Goal: Task Accomplishment & Management: Manage account settings

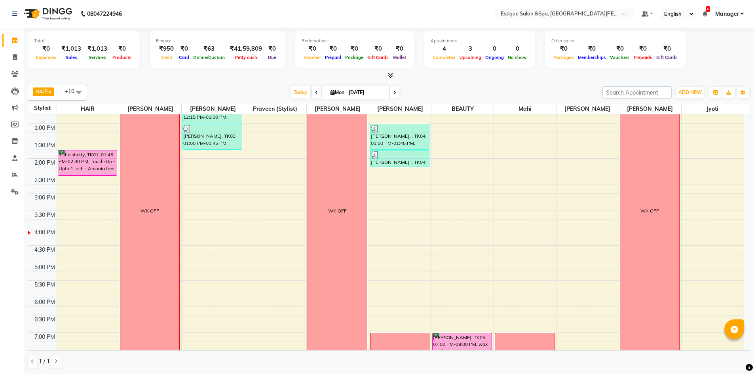
scroll to position [198, 0]
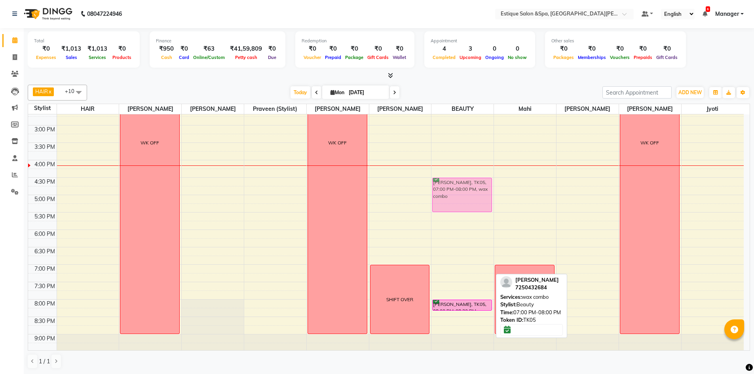
drag, startPoint x: 456, startPoint y: 273, endPoint x: 466, endPoint y: 186, distance: 86.9
click at [466, 186] on div "[PERSON_NAME], TK05, 07:00 PM-08:00 PM, wax combo [PERSON_NAME], TK05, 08:00 PM…" at bounding box center [462, 143] width 62 height 452
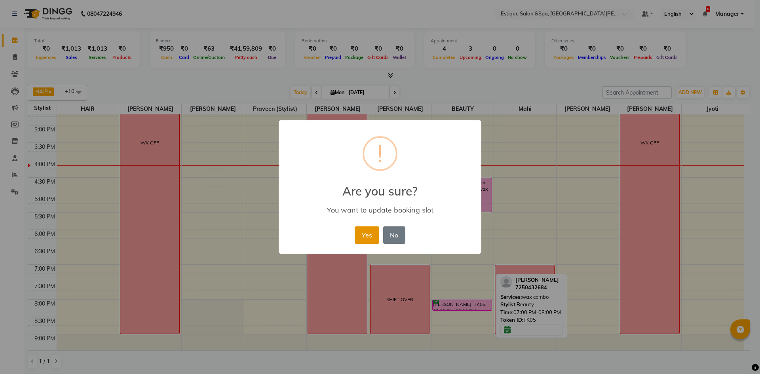
click at [363, 235] on button "Yes" at bounding box center [366, 234] width 24 height 17
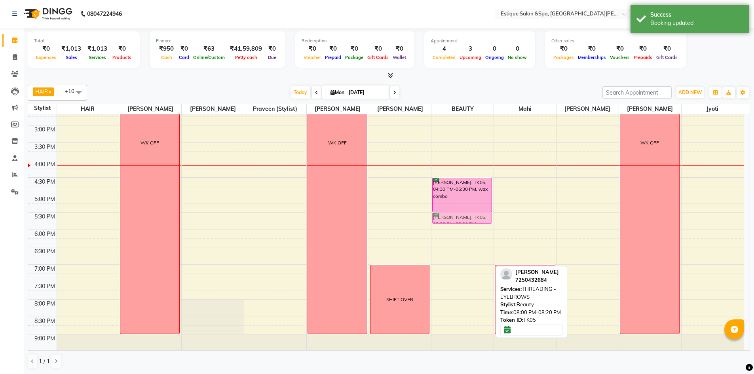
drag, startPoint x: 454, startPoint y: 307, endPoint x: 462, endPoint y: 221, distance: 85.8
click at [462, 221] on div "[PERSON_NAME], TK05, 04:30 PM-05:30 PM, wax combo [PERSON_NAME], TK05, 08:00 PM…" at bounding box center [462, 143] width 62 height 452
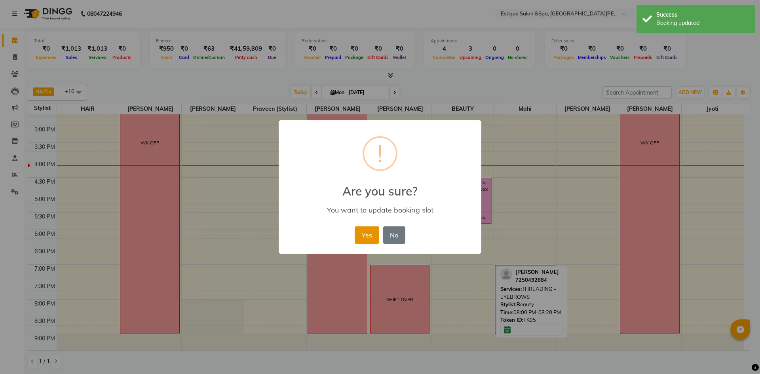
click at [366, 237] on button "Yes" at bounding box center [366, 234] width 24 height 17
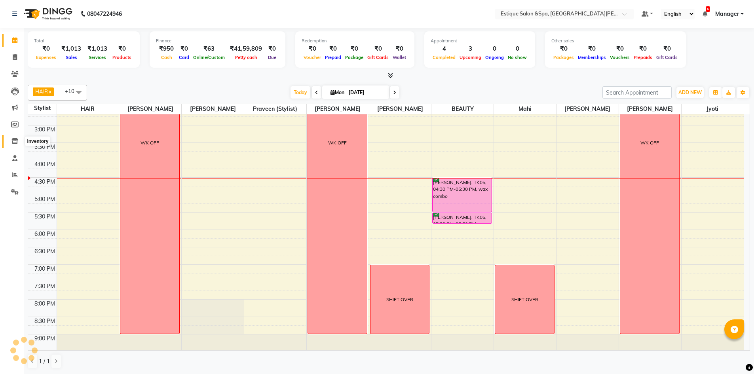
click at [13, 141] on icon at bounding box center [14, 141] width 7 height 6
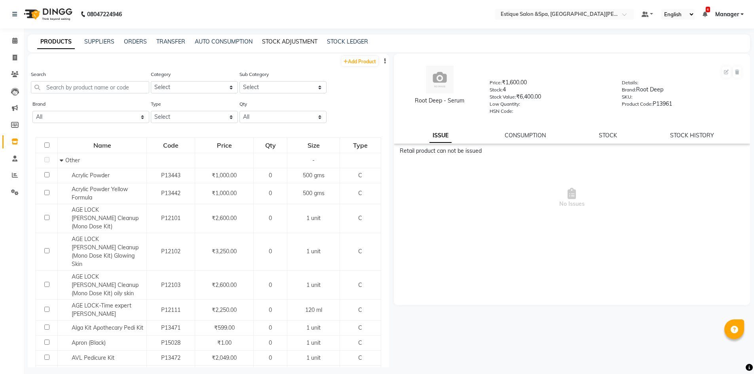
click at [279, 40] on link "STOCK ADJUSTMENT" at bounding box center [289, 41] width 55 height 7
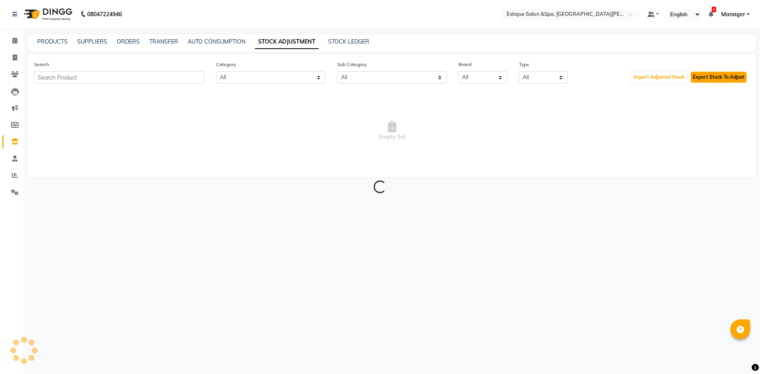
click at [712, 78] on button "Export Stock To Adjust" at bounding box center [718, 77] width 56 height 11
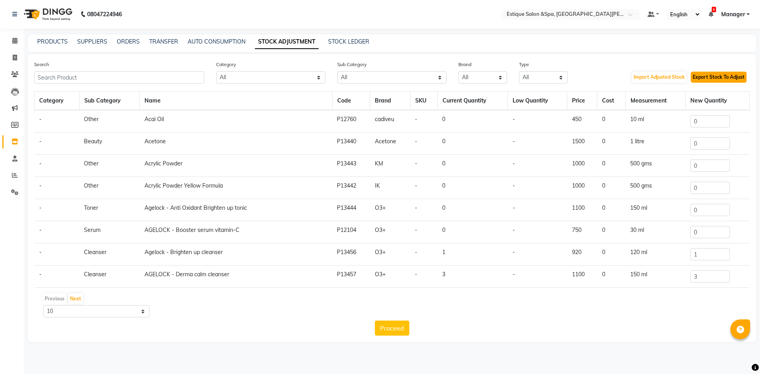
click at [707, 76] on button "Export Stock To Adjust" at bounding box center [718, 77] width 56 height 11
click at [16, 57] on icon at bounding box center [15, 58] width 4 height 6
select select "service"
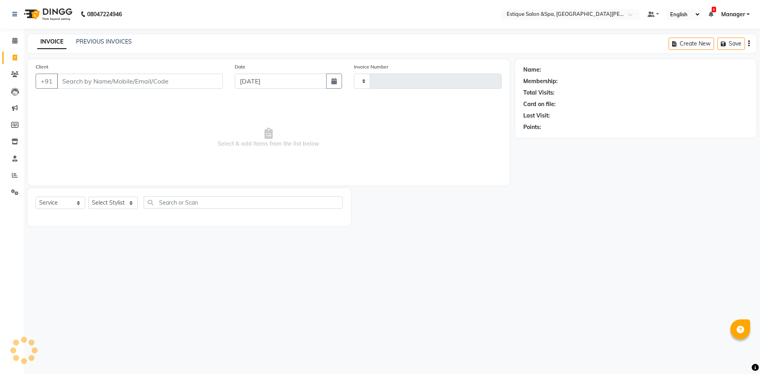
type input "2443"
select select "3928"
click at [11, 40] on span at bounding box center [15, 40] width 14 height 9
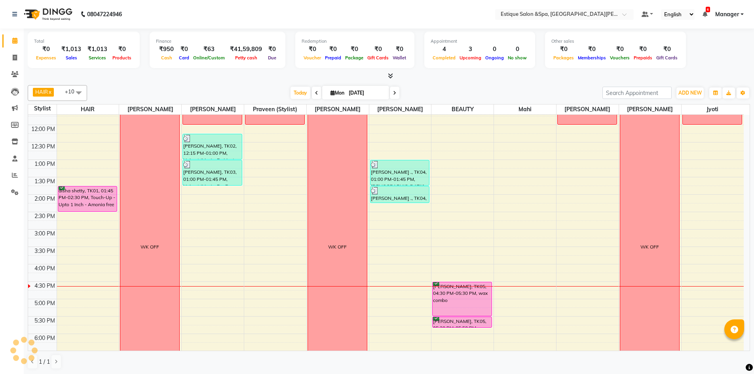
scroll to position [119, 0]
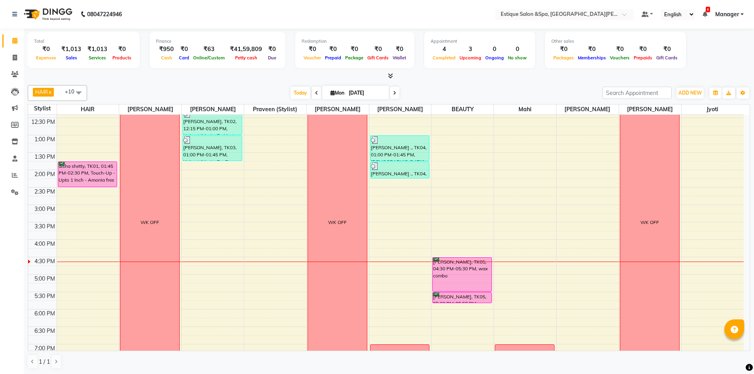
click at [196, 276] on div "9:00 AM 9:30 AM 10:00 AM 10:30 AM 11:00 AM 11:30 AM 12:00 PM 12:30 PM 1:00 PM 1…" at bounding box center [385, 222] width 715 height 452
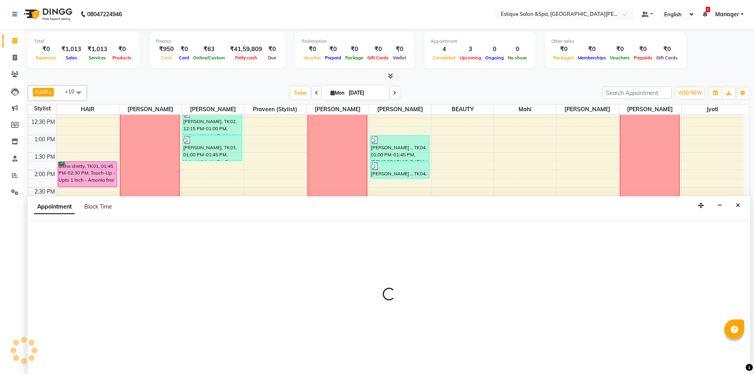
scroll to position [0, 0]
select select "20112"
select select "1020"
select select "tentative"
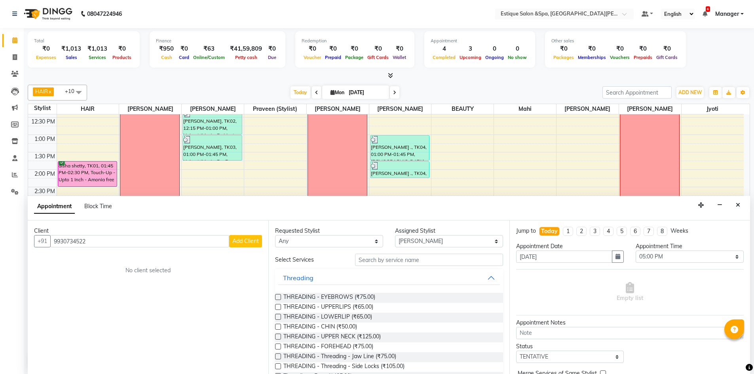
type input "9930734522"
click at [240, 239] on span "Add Client" at bounding box center [245, 240] width 27 height 7
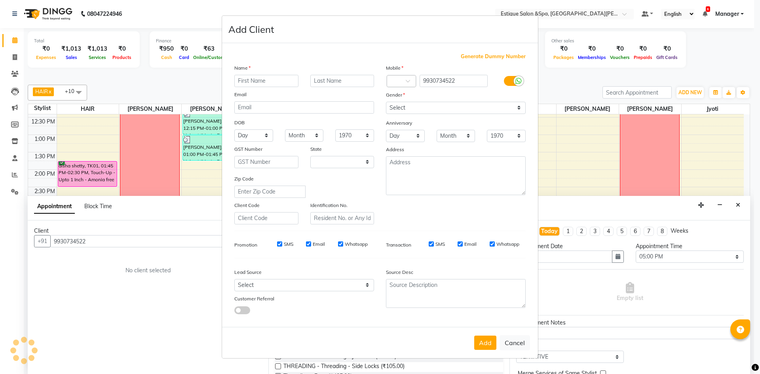
select select "22"
type input "Abhay"
click at [323, 81] on input "Jopshi" at bounding box center [342, 81] width 64 height 12
type input "Joshi"
click at [420, 107] on select "Select [DEMOGRAPHIC_DATA] [DEMOGRAPHIC_DATA] Other Prefer Not To Say" at bounding box center [456, 108] width 140 height 12
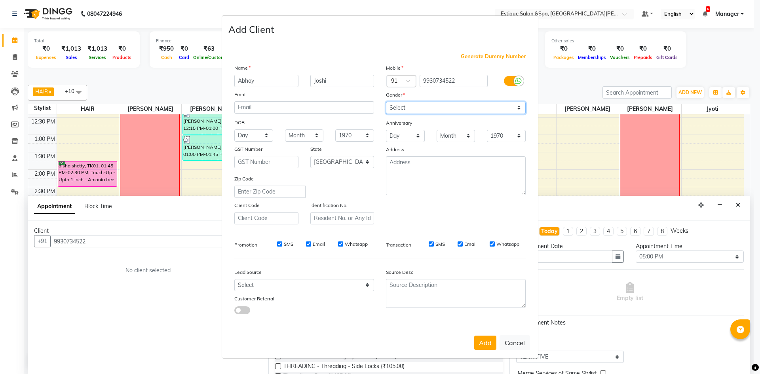
select select "[DEMOGRAPHIC_DATA]"
click at [386, 102] on select "Select [DEMOGRAPHIC_DATA] [DEMOGRAPHIC_DATA] Other Prefer Not To Say" at bounding box center [456, 108] width 140 height 12
click at [490, 344] on button "Add" at bounding box center [485, 342] width 22 height 14
select select
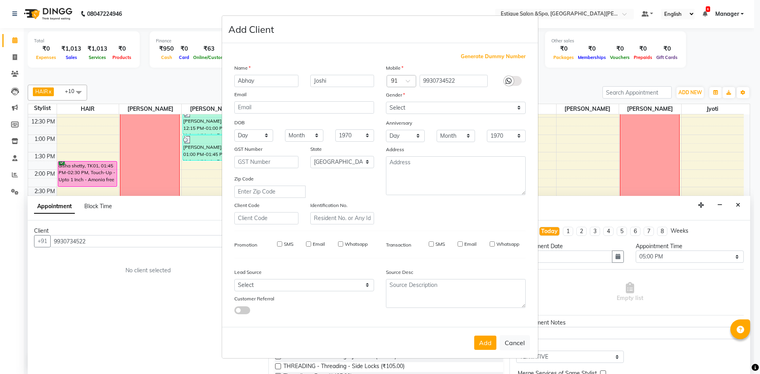
select select
select select "null"
select select
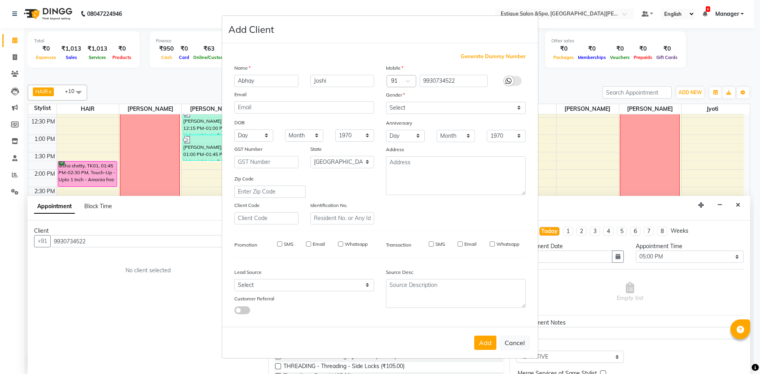
select select
checkbox input "false"
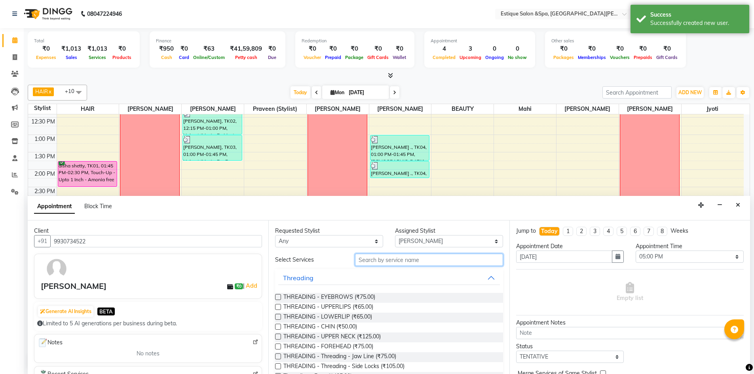
click at [389, 261] on input "text" at bounding box center [429, 260] width 148 height 12
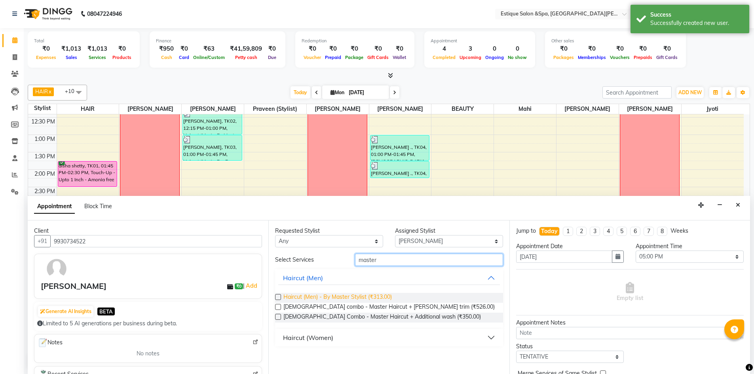
type input "master"
click at [355, 296] on span "Haircut (Men) - By Master Stylist (₹313.00)" at bounding box center [337, 298] width 108 height 10
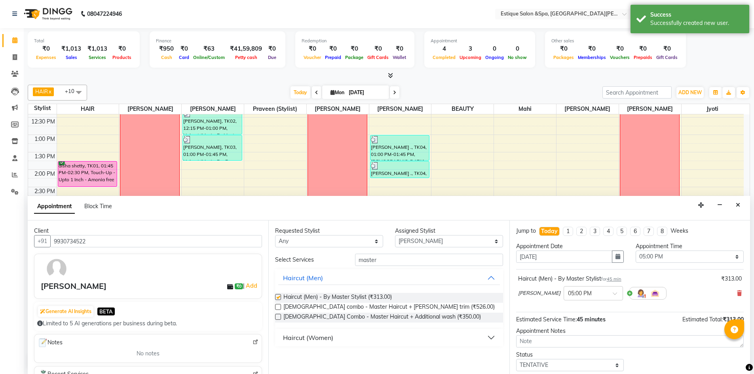
checkbox input "false"
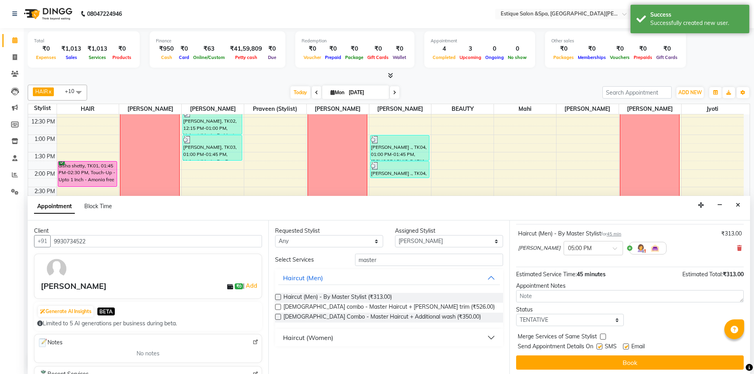
scroll to position [47, 0]
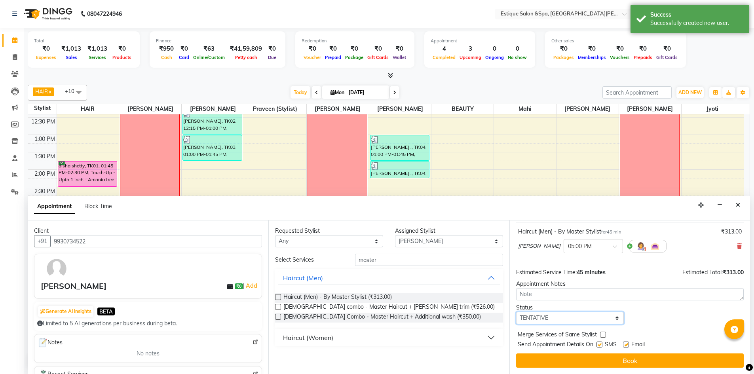
drag, startPoint x: 556, startPoint y: 318, endPoint x: 552, endPoint y: 323, distance: 5.6
click at [556, 318] on select "Select TENTATIVE CONFIRM CHECK-IN UPCOMING" at bounding box center [570, 318] width 108 height 12
select select "confirm booking"
click at [516, 312] on select "Select TENTATIVE CONFIRM CHECK-IN UPCOMING" at bounding box center [570, 318] width 108 height 12
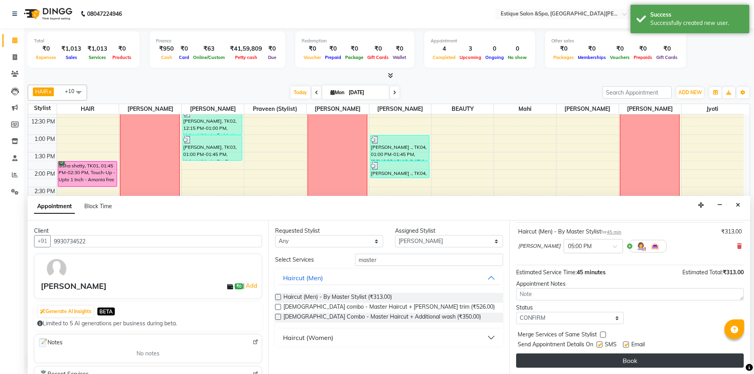
click at [547, 359] on button "Book" at bounding box center [629, 360] width 227 height 14
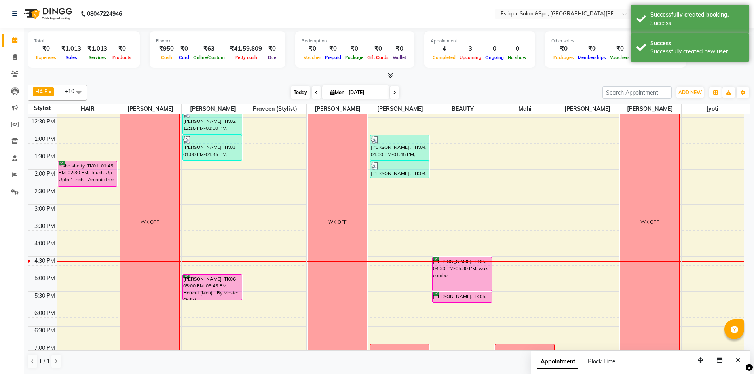
scroll to position [0, 0]
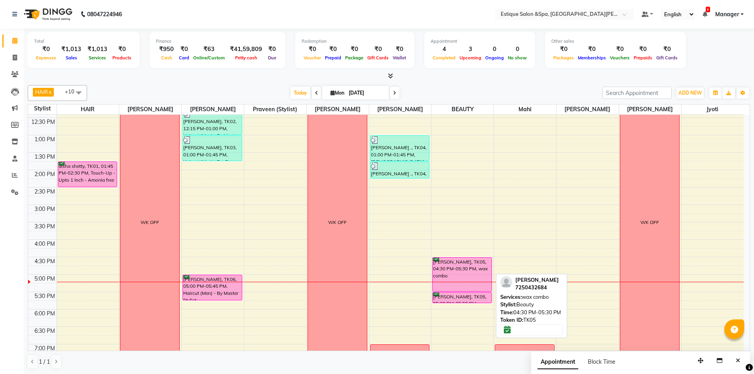
click at [467, 270] on div "[PERSON_NAME], TK05, 04:30 PM-05:30 PM, wax combo" at bounding box center [461, 275] width 59 height 34
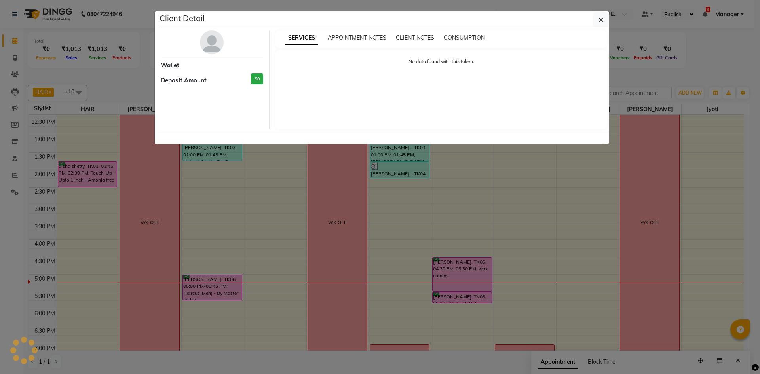
select select "6"
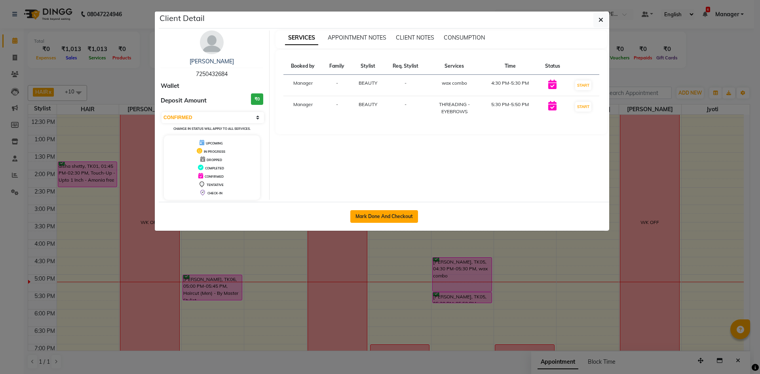
click at [382, 214] on button "Mark Done And Checkout" at bounding box center [384, 216] width 68 height 13
select select "service"
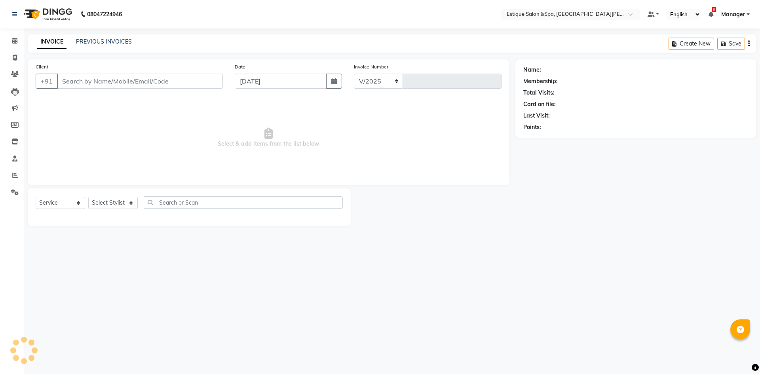
select select "3928"
type input "2443"
type input "7250432684"
select select "44389"
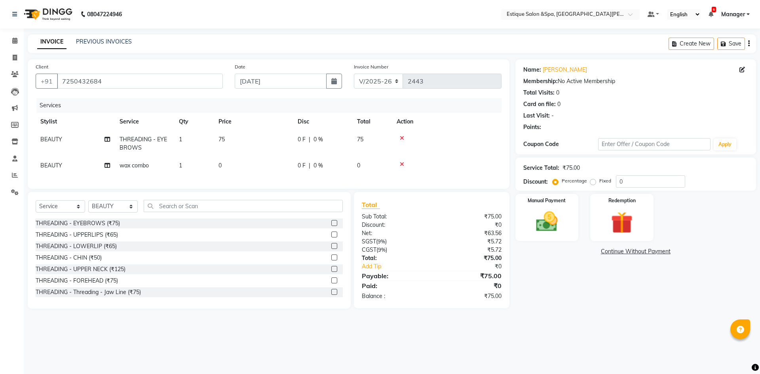
click at [140, 168] on span "wax combo" at bounding box center [133, 165] width 29 height 7
select select "44389"
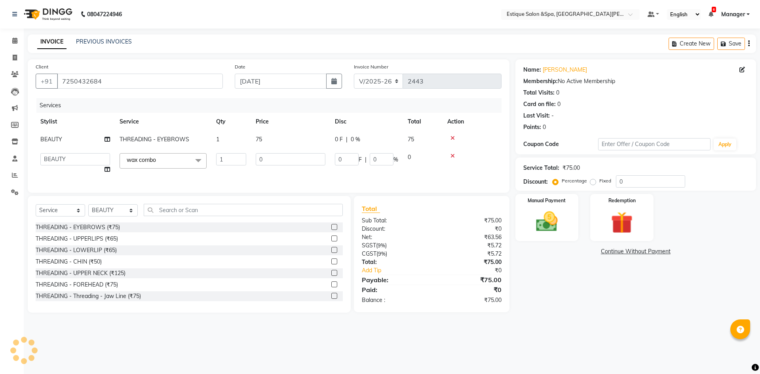
drag, startPoint x: 140, startPoint y: 168, endPoint x: 158, endPoint y: 163, distance: 18.3
click at [153, 168] on span "wax combo x" at bounding box center [162, 160] width 87 height 15
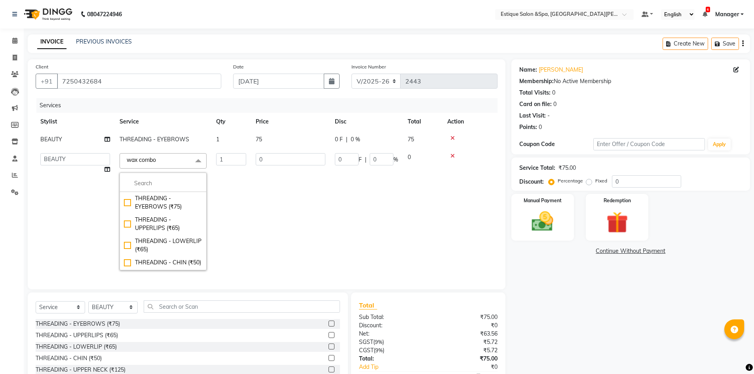
click at [158, 162] on link "x" at bounding box center [158, 159] width 4 height 7
type input "0"
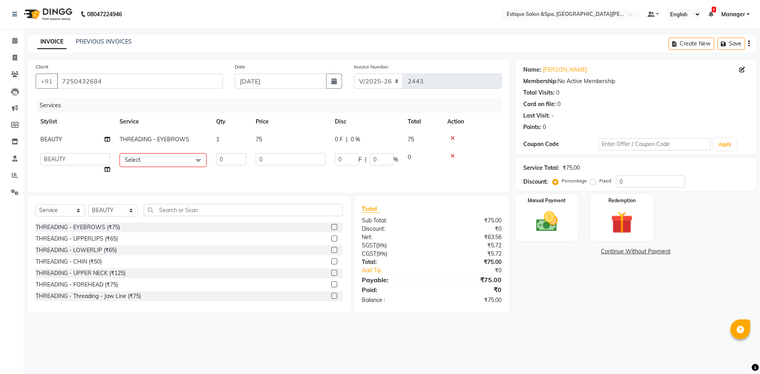
click at [150, 159] on span "Select" at bounding box center [162, 160] width 87 height 14
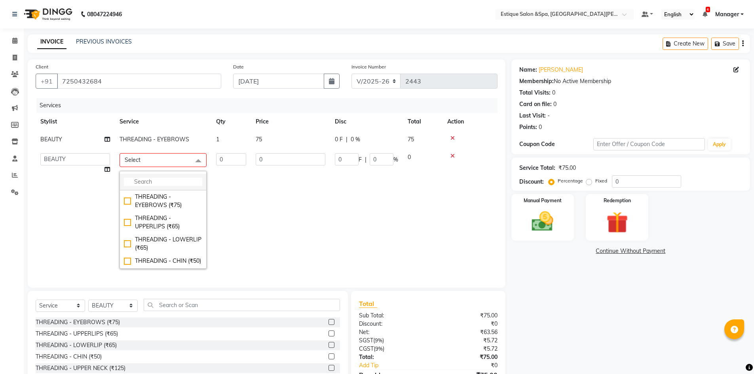
click at [149, 181] on input "multiselect-search" at bounding box center [163, 182] width 78 height 8
type input "inte"
drag, startPoint x: 128, startPoint y: 202, endPoint x: 128, endPoint y: 206, distance: 4.4
click at [128, 202] on div "International Wax - Under Arms (₹225)" at bounding box center [163, 201] width 78 height 17
type input "1"
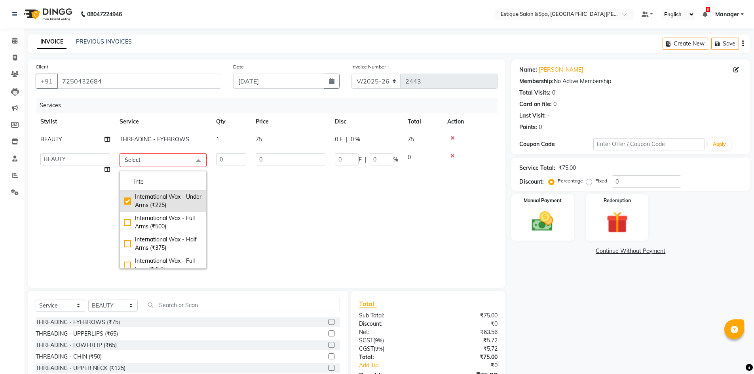
type input "225"
checkbox input "true"
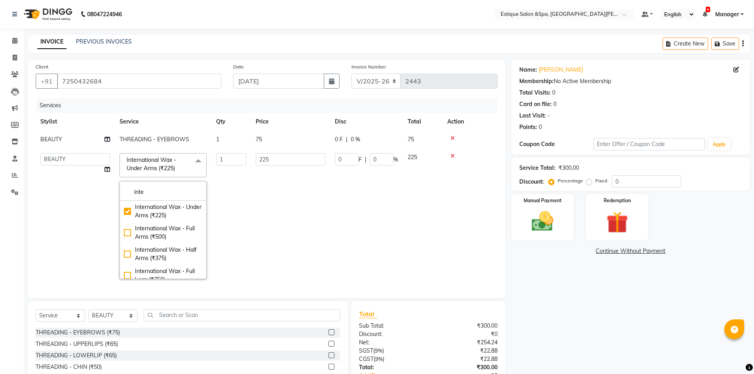
drag, startPoint x: 95, startPoint y: 256, endPoint x: 124, endPoint y: 307, distance: 58.0
click at [96, 256] on td "aaves Asmi BEAUTY HAIR [PERSON_NAME] [PERSON_NAME] pp [PERSON_NAME] pp Mahi Man…" at bounding box center [75, 215] width 79 height 135
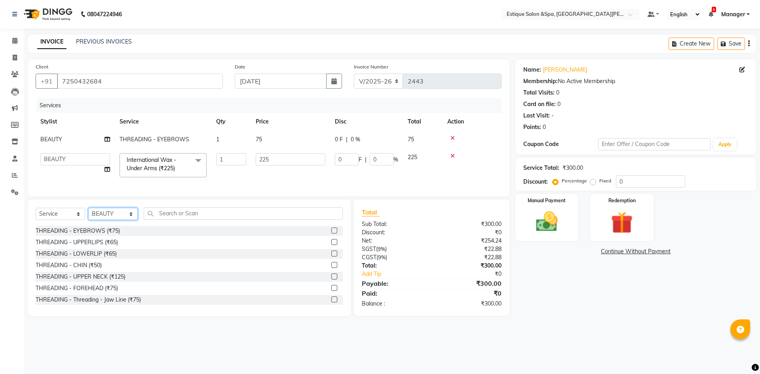
click at [106, 217] on select "Select Stylist aaves Asmi BEAUTY HAIR [PERSON_NAME] [PERSON_NAME] pp [PERSON_NA…" at bounding box center [112, 214] width 49 height 12
select select "34781"
click at [88, 214] on select "Select Stylist aaves Asmi BEAUTY HAIR [PERSON_NAME] [PERSON_NAME] pp [PERSON_NA…" at bounding box center [112, 214] width 49 height 12
click at [191, 220] on input "text" at bounding box center [243, 213] width 199 height 12
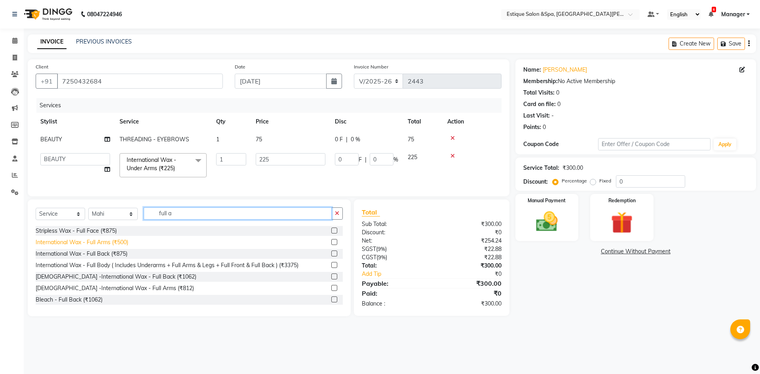
type input "full a"
click at [125, 245] on div "International Wax - Full Arms (₹500)" at bounding box center [82, 242] width 93 height 8
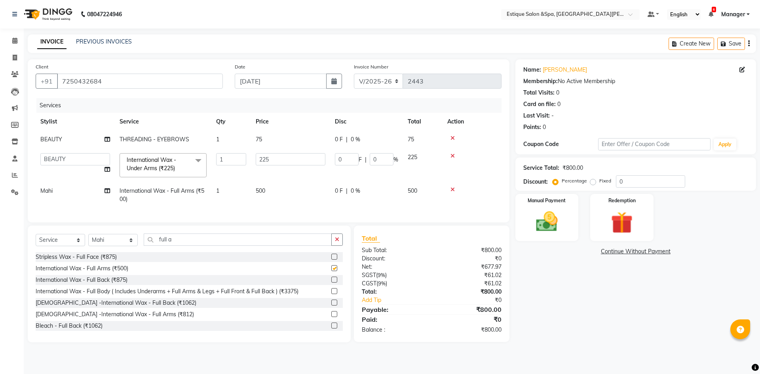
checkbox input "false"
click at [47, 139] on span "BEAUTY" at bounding box center [51, 139] width 22 height 7
select select "44389"
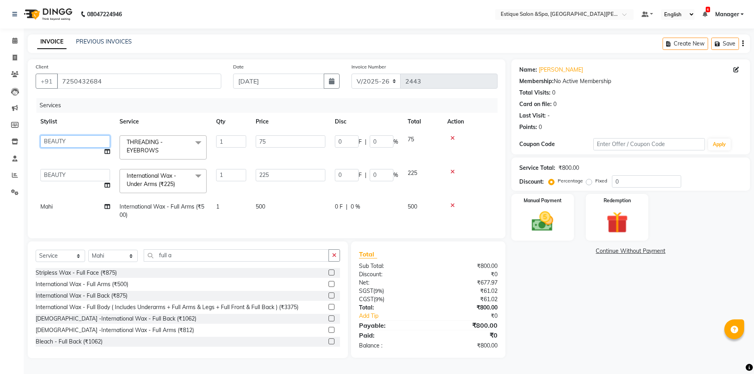
click at [67, 140] on select "aaves Asmi BEAUTY HAIR [PERSON_NAME] [PERSON_NAME] pp [PERSON_NAME] pp Mahi Man…" at bounding box center [75, 141] width 70 height 12
select select "34781"
click at [57, 175] on select "aaves Asmi BEAUTY HAIR [PERSON_NAME] [PERSON_NAME] pp [PERSON_NAME] pp Mahi Man…" at bounding box center [75, 175] width 70 height 12
click at [581, 286] on div "Name: [PERSON_NAME] Membership: No Active Membership Total Visits: 0 Card on fi…" at bounding box center [633, 208] width 244 height 299
select select "34781"
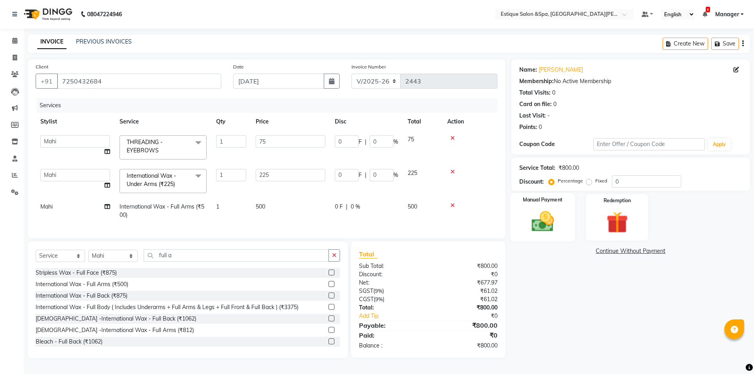
scroll to position [2, 0]
click at [551, 212] on img at bounding box center [542, 221] width 36 height 26
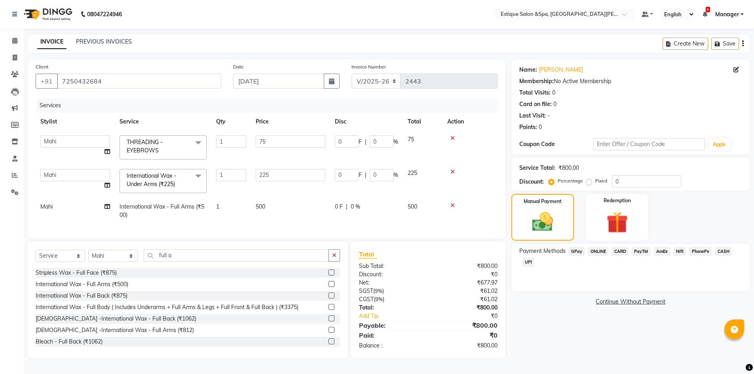
click at [578, 248] on span "GPay" at bounding box center [576, 251] width 16 height 9
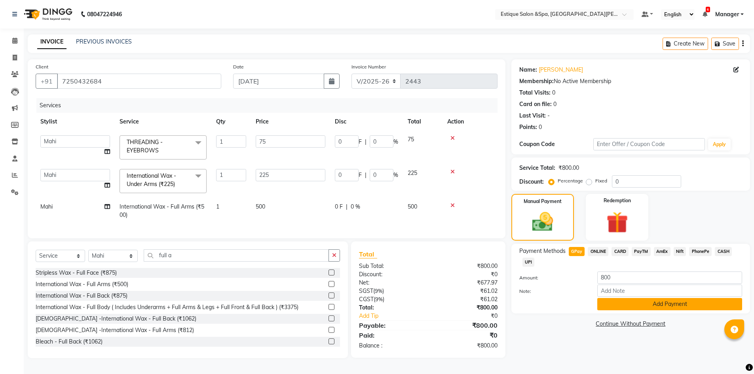
click at [613, 300] on button "Add Payment" at bounding box center [669, 304] width 145 height 12
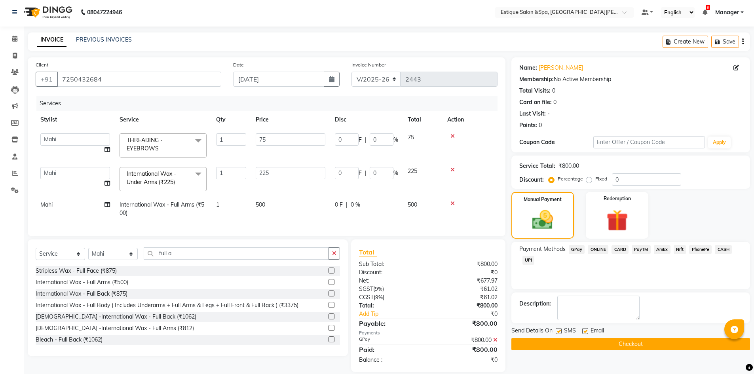
click at [584, 344] on button "Checkout" at bounding box center [630, 344] width 239 height 12
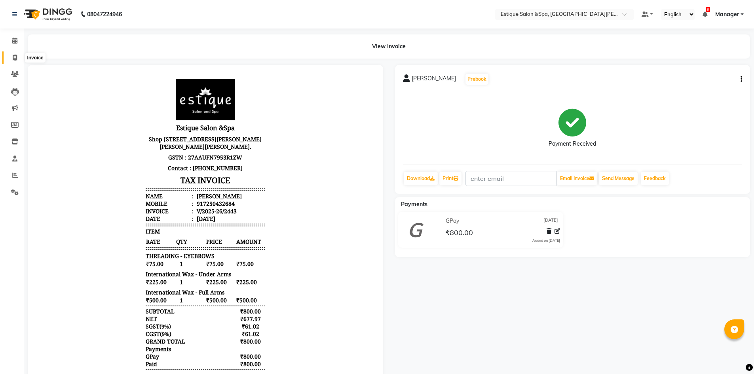
click at [15, 57] on icon at bounding box center [15, 58] width 4 height 6
select select "service"
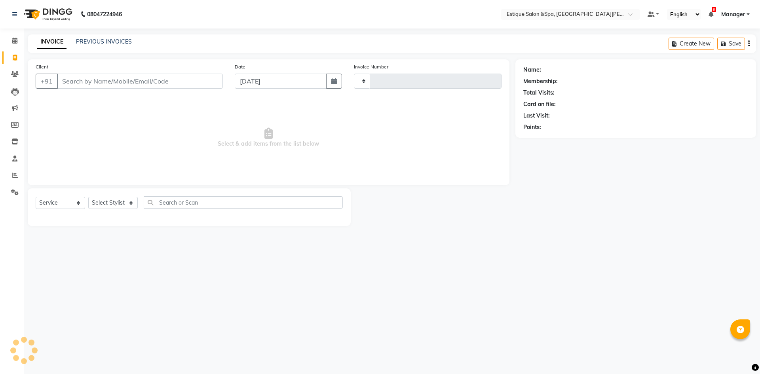
type input "2444"
select select "3928"
click at [15, 140] on icon at bounding box center [14, 141] width 7 height 6
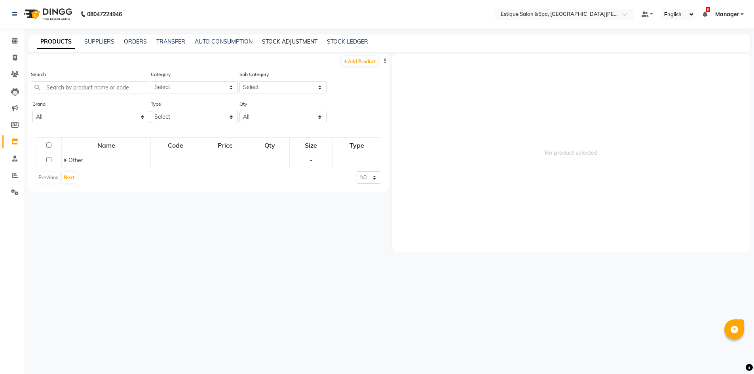
click at [294, 42] on link "STOCK ADJUSTMENT" at bounding box center [289, 41] width 55 height 7
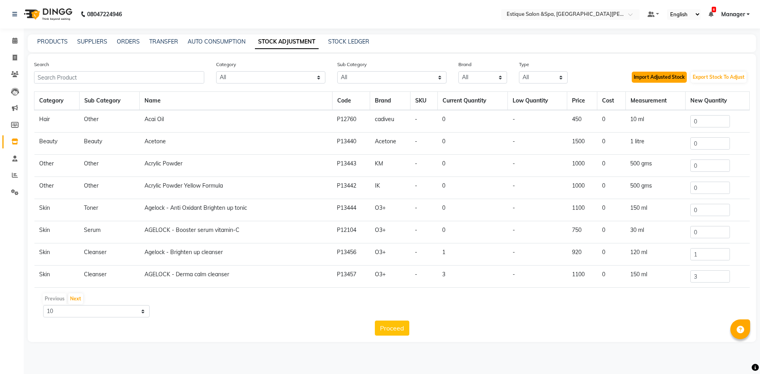
click at [662, 77] on button "Import Adjusted Stock" at bounding box center [658, 77] width 55 height 11
type input "2"
type input "0"
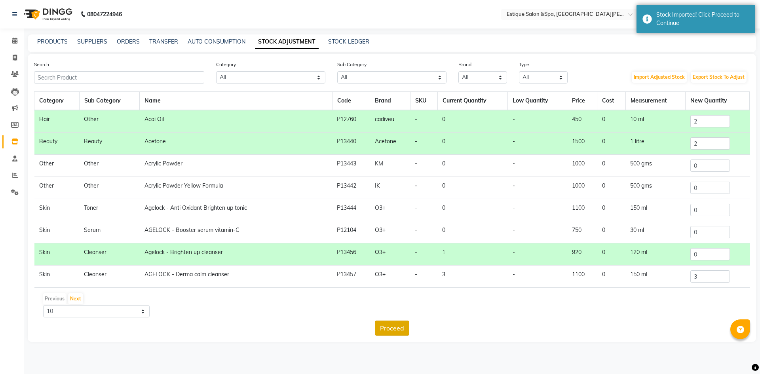
click at [395, 328] on button "Proceed" at bounding box center [392, 327] width 34 height 15
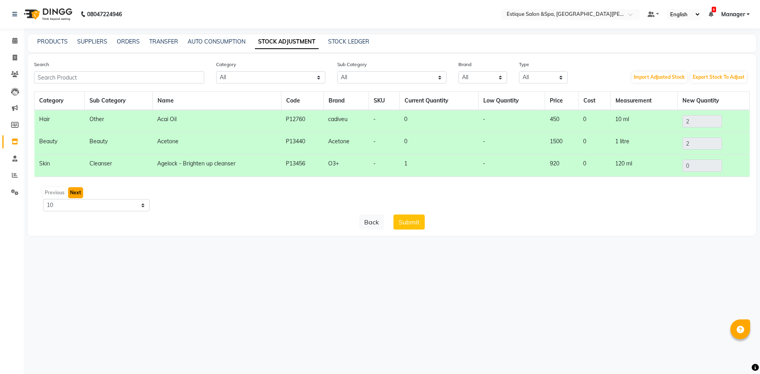
click at [76, 193] on button "Next" at bounding box center [75, 192] width 15 height 11
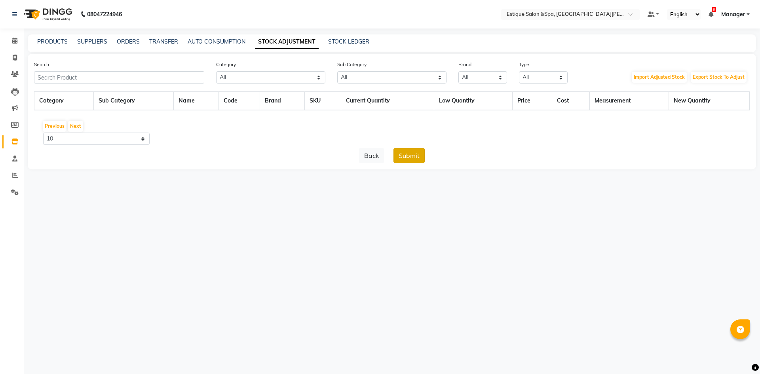
click at [409, 155] on button "Submit" at bounding box center [408, 155] width 31 height 15
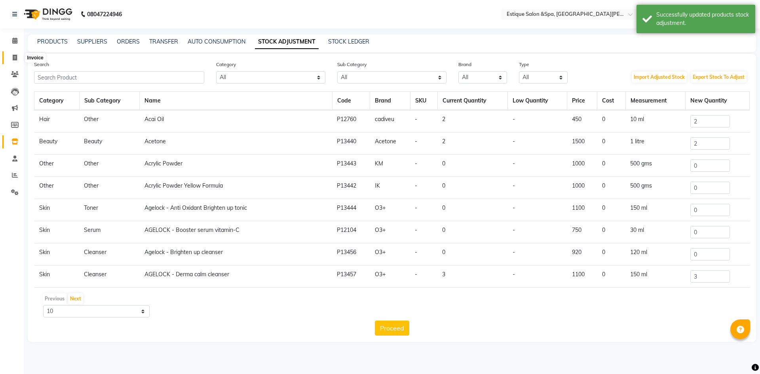
click at [14, 55] on icon at bounding box center [15, 58] width 4 height 6
select select "service"
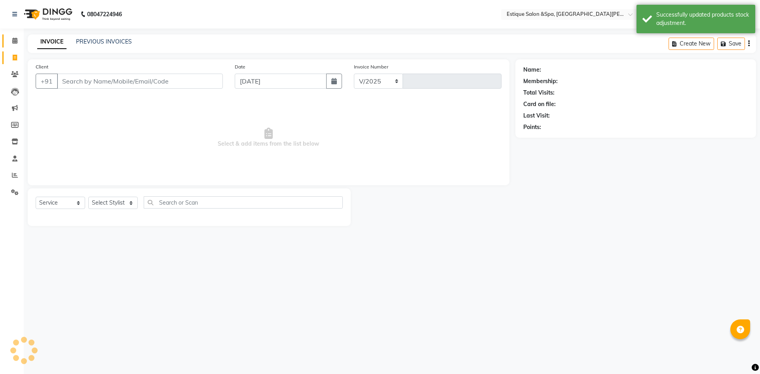
select select "3928"
type input "2444"
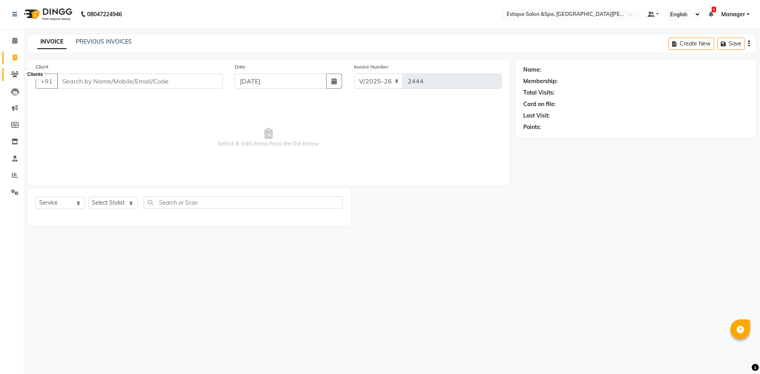
click at [13, 72] on icon at bounding box center [15, 74] width 8 height 6
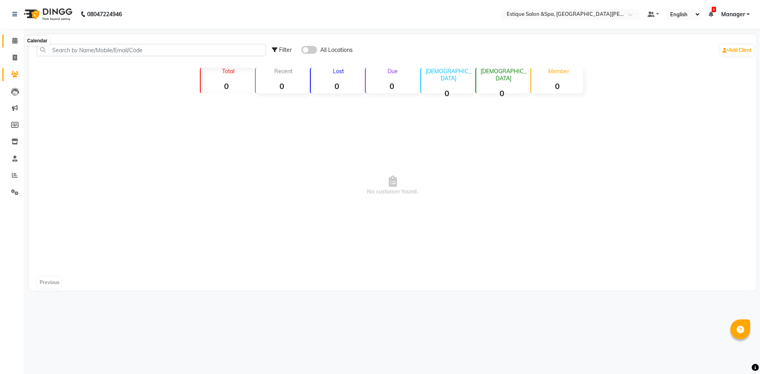
click at [13, 43] on icon at bounding box center [14, 41] width 5 height 6
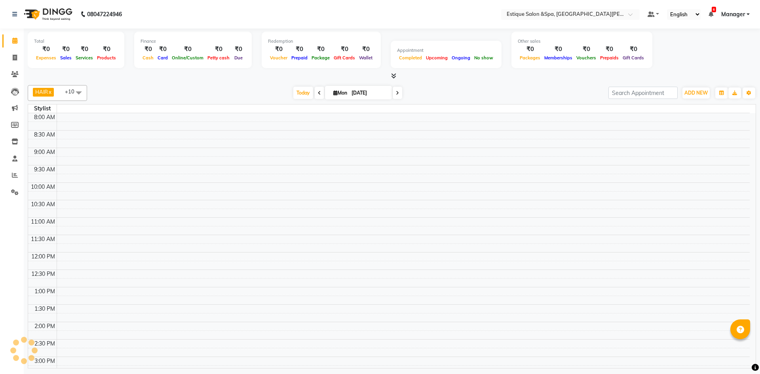
click at [19, 40] on span at bounding box center [15, 40] width 14 height 9
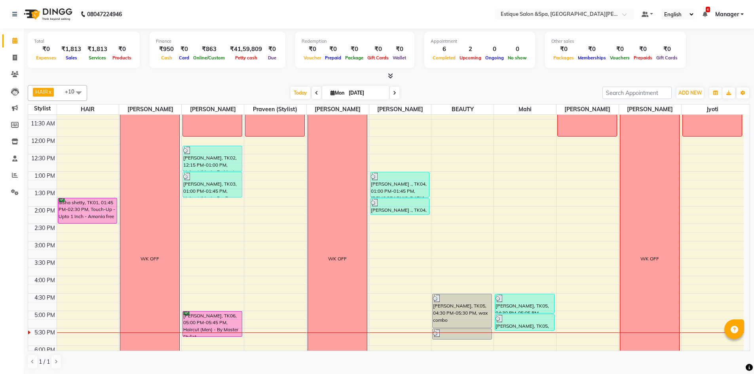
scroll to position [161, 0]
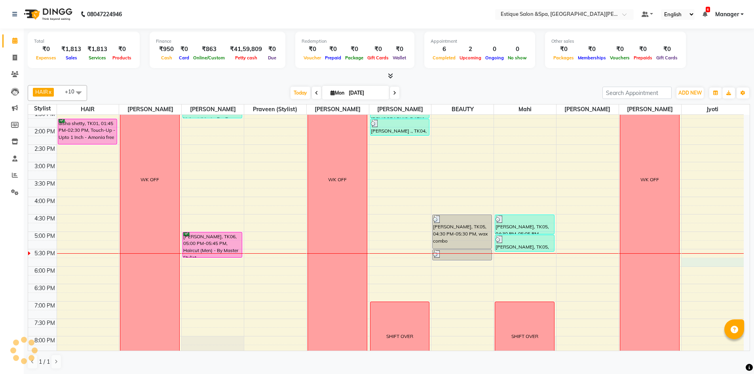
click at [710, 259] on div "9:00 AM 9:30 AM 10:00 AM 10:30 AM 11:00 AM 11:30 AM 12:00 PM 12:30 PM 1:00 PM 1…" at bounding box center [385, 179] width 715 height 452
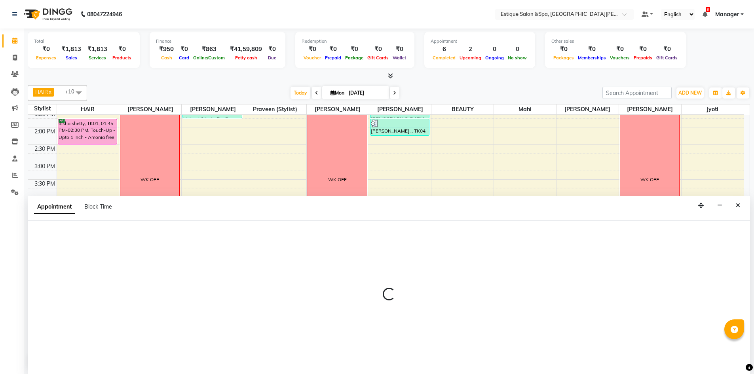
scroll to position [0, 0]
select select "83907"
select select "1065"
select select "tentative"
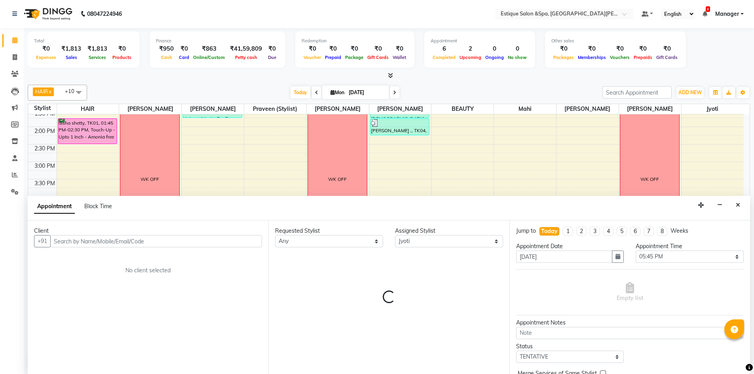
click at [96, 239] on input "text" at bounding box center [156, 241] width 212 height 12
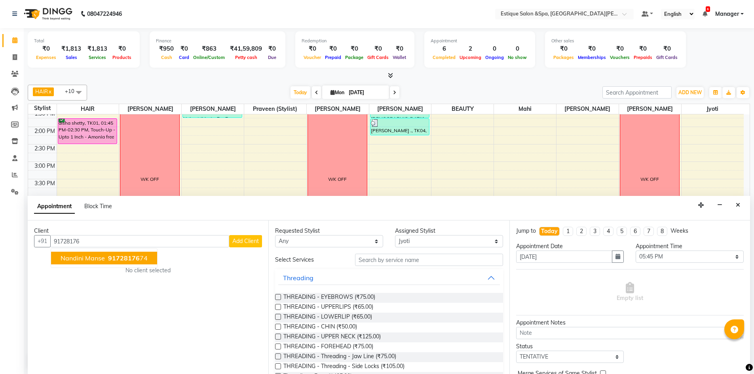
click at [146, 260] on button "Nandini Manse 91728176 74" at bounding box center [104, 258] width 106 height 13
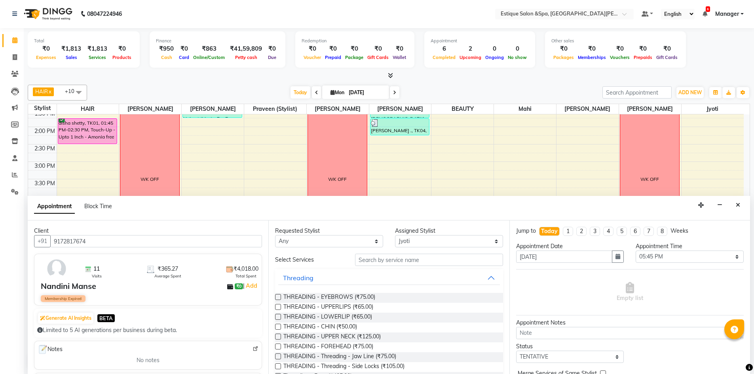
type input "9172817674"
click at [436, 262] on input "text" at bounding box center [429, 260] width 148 height 12
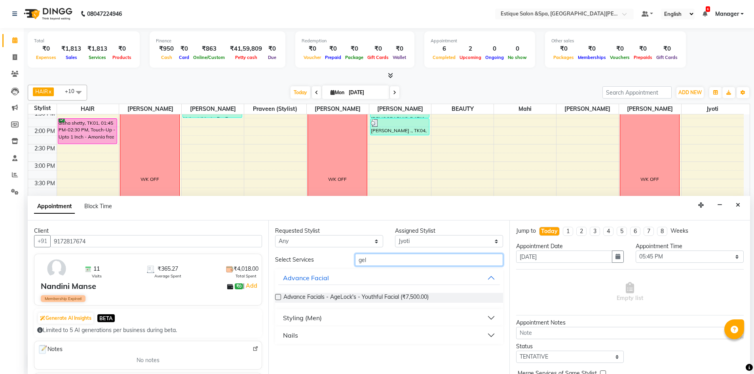
type input "gel"
click at [494, 336] on button "Nails" at bounding box center [388, 335] width 221 height 14
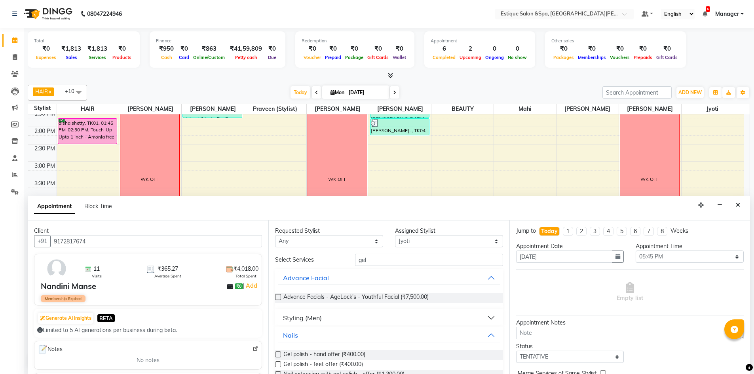
drag, startPoint x: 415, startPoint y: 355, endPoint x: 410, endPoint y: 360, distance: 6.4
click at [413, 356] on div "Gel polish - hand offer (₹400.00)" at bounding box center [388, 355] width 227 height 10
click at [337, 352] on span "Gel polish - hand offer (₹400.00)" at bounding box center [324, 355] width 82 height 10
checkbox input "false"
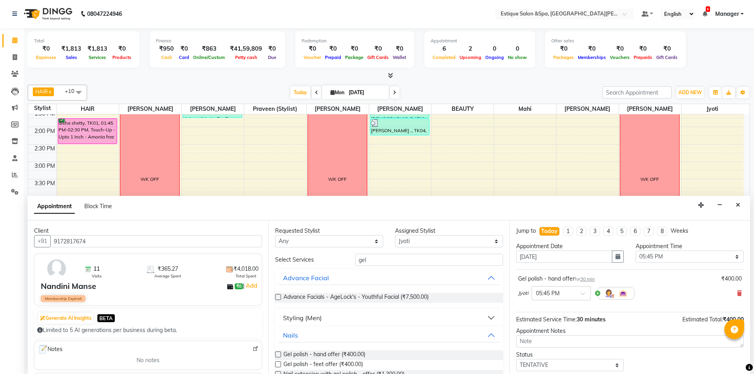
drag, startPoint x: 657, startPoint y: 353, endPoint x: 583, endPoint y: 302, distance: 90.1
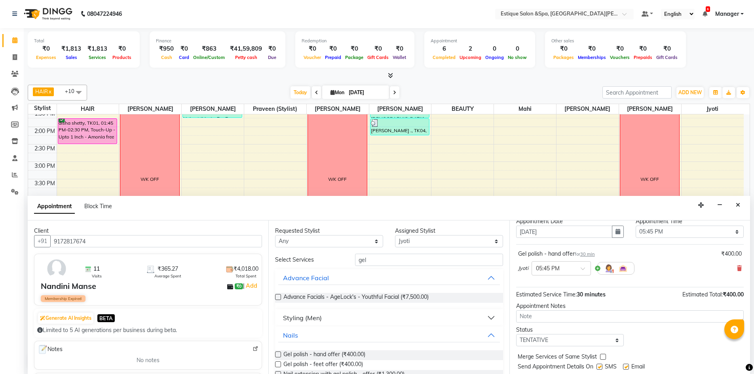
scroll to position [47, 0]
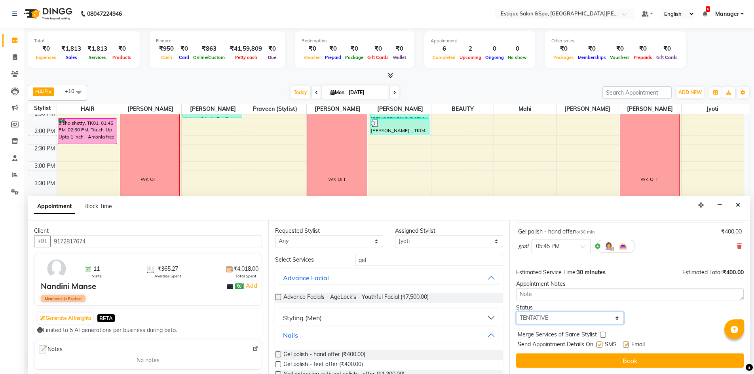
click at [556, 319] on select "Select TENTATIVE CONFIRM CHECK-IN UPCOMING" at bounding box center [570, 318] width 108 height 12
select select "confirm booking"
click at [516, 312] on select "Select TENTATIVE CONFIRM CHECK-IN UPCOMING" at bounding box center [570, 318] width 108 height 12
click at [598, 358] on button "Book" at bounding box center [629, 360] width 227 height 14
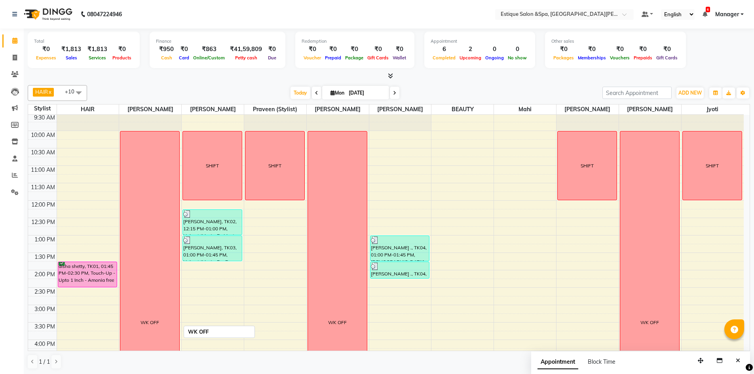
scroll to position [177, 0]
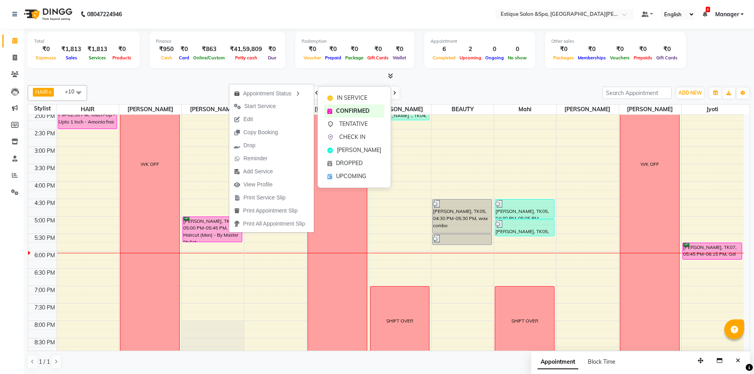
click at [340, 89] on div "IN SERVICE CONFIRMED TENTATIVE CHECK IN MARK DONE DROPPED UPCOMING" at bounding box center [354, 137] width 74 height 102
click at [345, 89] on div "IN SERVICE" at bounding box center [354, 95] width 60 height 13
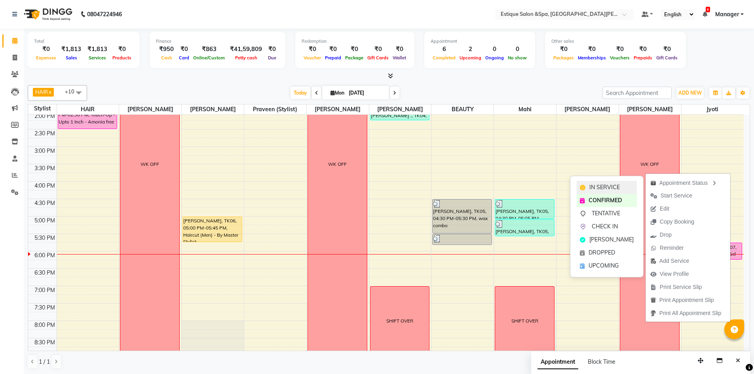
click at [594, 187] on span "IN SERVICE" at bounding box center [604, 187] width 30 height 8
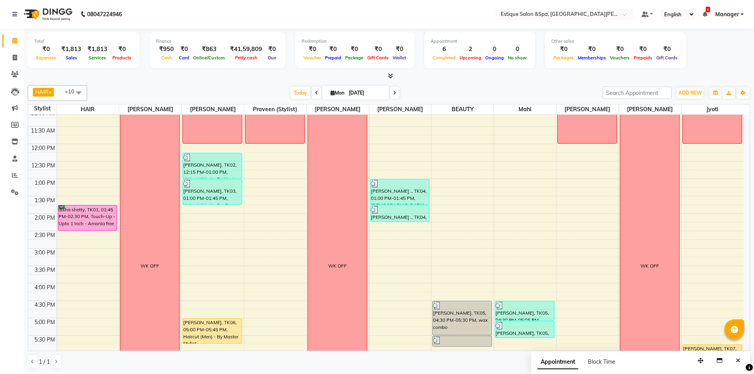
scroll to position [58, 0]
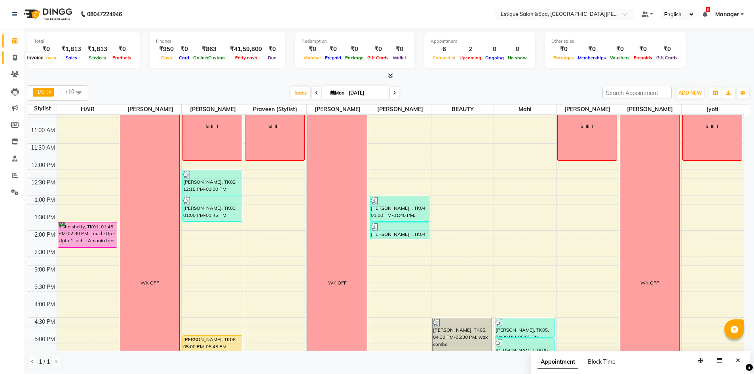
click at [14, 56] on icon at bounding box center [15, 58] width 4 height 6
select select "service"
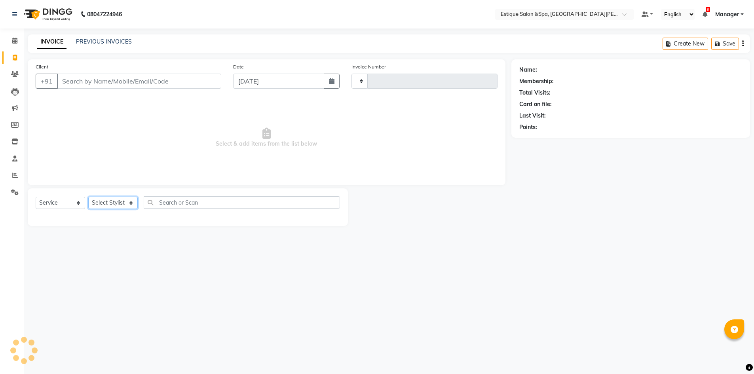
click at [109, 202] on select "Select Stylist" at bounding box center [112, 203] width 49 height 12
type input "2444"
select select "3928"
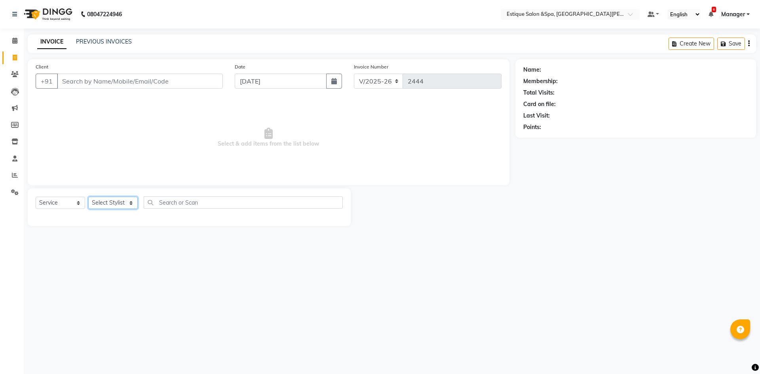
click at [110, 205] on select "Select Stylist" at bounding box center [112, 203] width 49 height 12
click at [110, 204] on select "Select Stylist aaves Asmi BEAUTY HAIR [PERSON_NAME] [PERSON_NAME] pp [PERSON_NA…" at bounding box center [112, 203] width 49 height 12
select select "65828"
click at [88, 197] on select "Select Stylist aaves Asmi BEAUTY HAIR [PERSON_NAME] [PERSON_NAME] pp [PERSON_NA…" at bounding box center [112, 203] width 49 height 12
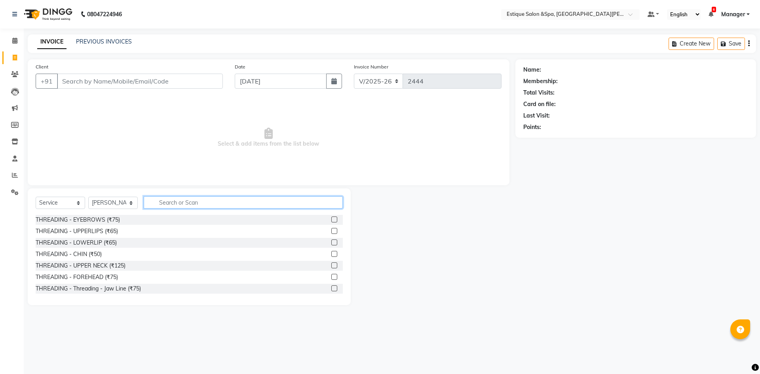
click at [180, 200] on input "text" at bounding box center [243, 202] width 199 height 12
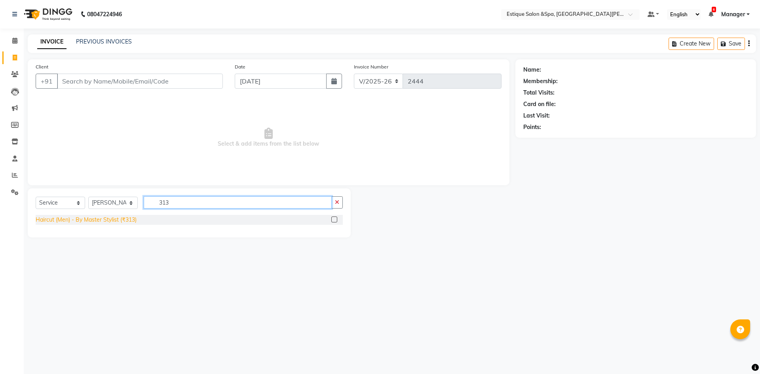
type input "313"
click at [75, 220] on div "Haircut (Men) - By Master Stylist (₹313)" at bounding box center [86, 220] width 101 height 8
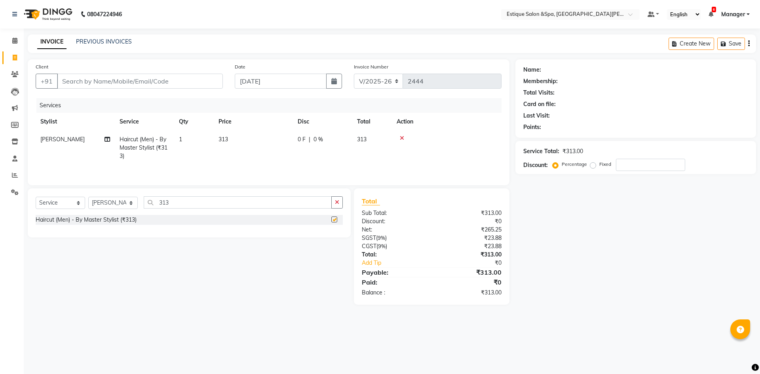
checkbox input "false"
click at [110, 202] on select "Select Stylist aaves Asmi BEAUTY HAIR [PERSON_NAME] [PERSON_NAME] pp [PERSON_NA…" at bounding box center [112, 203] width 49 height 12
select select "70819"
click at [88, 197] on select "Select Stylist aaves Asmi BEAUTY HAIR [PERSON_NAME] [PERSON_NAME] pp [PERSON_NA…" at bounding box center [112, 203] width 49 height 12
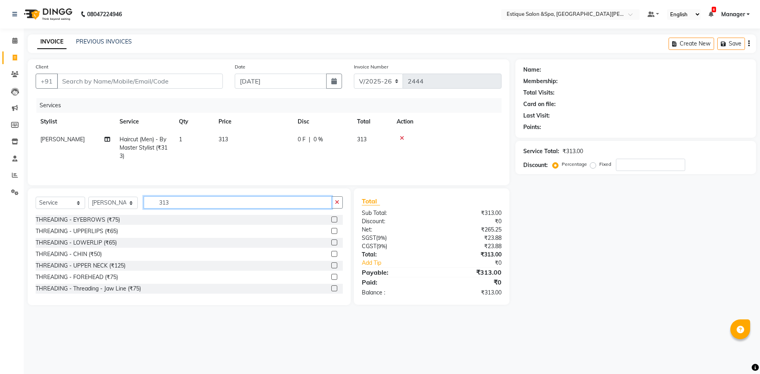
drag, startPoint x: 194, startPoint y: 203, endPoint x: 95, endPoint y: 202, distance: 98.9
click at [125, 205] on div "Select Service Product Membership Package Voucher Prepaid Gift Card Select Styl…" at bounding box center [189, 205] width 307 height 19
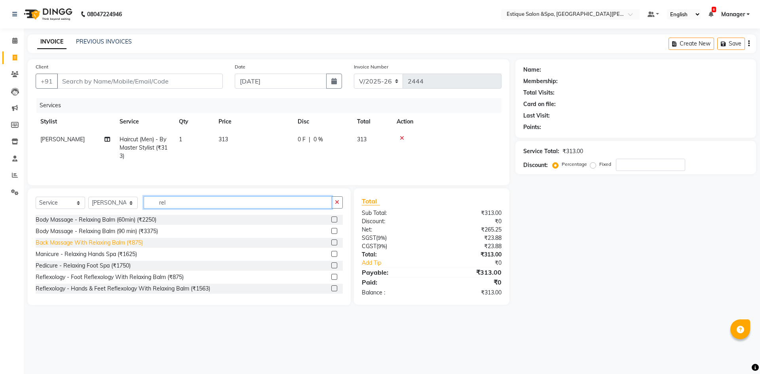
type input "rel"
click at [133, 244] on div "Back Massage With Relaxing Balm (₹875)" at bounding box center [89, 243] width 107 height 8
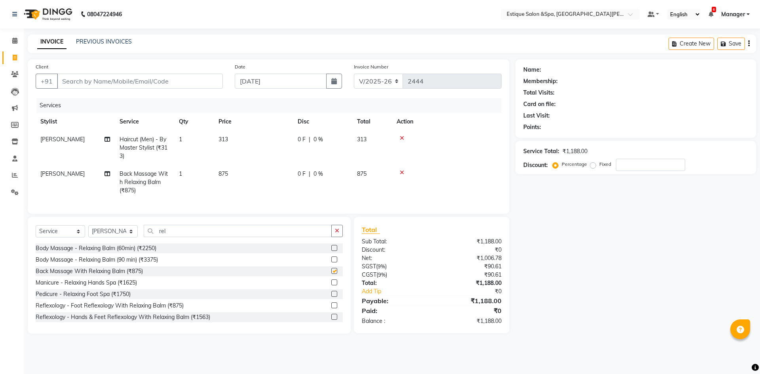
checkbox input "false"
drag, startPoint x: 171, startPoint y: 233, endPoint x: 89, endPoint y: 235, distance: 81.9
click at [91, 234] on div "Select Service Product Membership Package Voucher Prepaid Gift Card Select Styl…" at bounding box center [189, 234] width 307 height 19
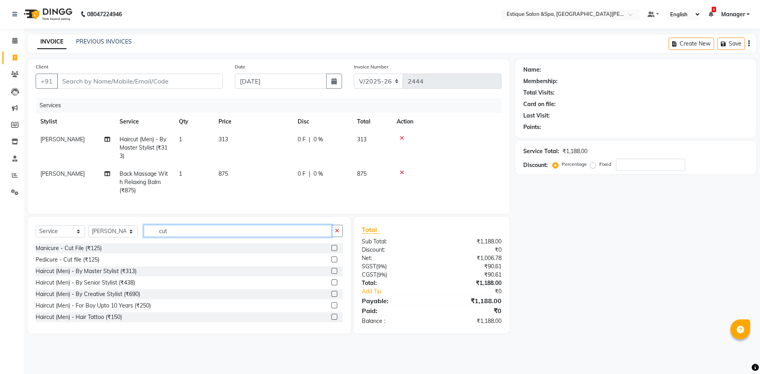
type input "cut"
click at [68, 260] on div "Manicure - Cut File (₹125) Pedicure - Cut file (₹125) Haircut (Men) - By Master…" at bounding box center [189, 282] width 307 height 79
click at [68, 262] on div "Pedicure - Cut file (₹125)" at bounding box center [68, 260] width 64 height 8
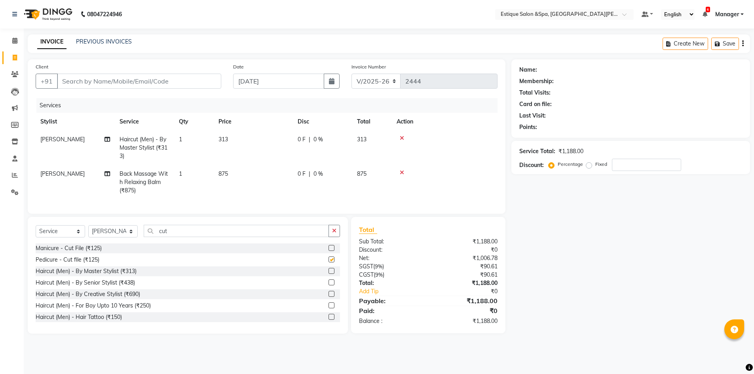
checkbox input "false"
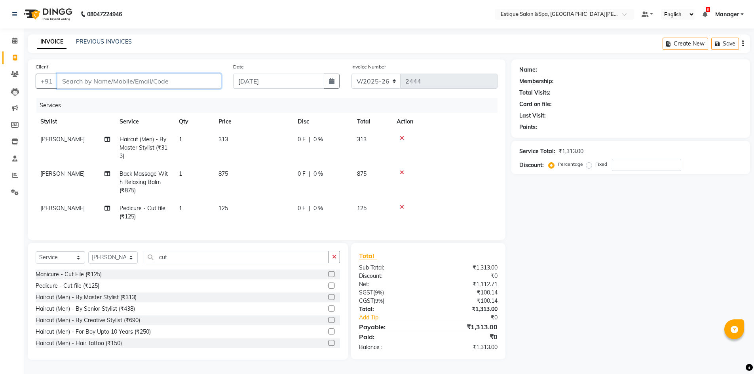
click at [161, 76] on input "Client" at bounding box center [139, 81] width 164 height 15
type input "9"
type input "0"
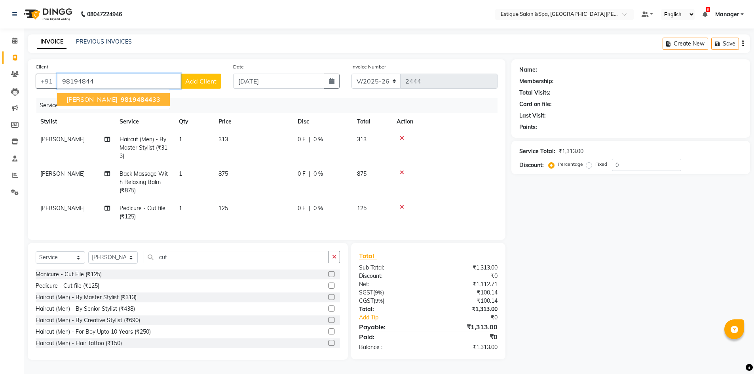
click at [139, 97] on ngb-highlight "98194844 33" at bounding box center [139, 99] width 41 height 8
type input "9819484433"
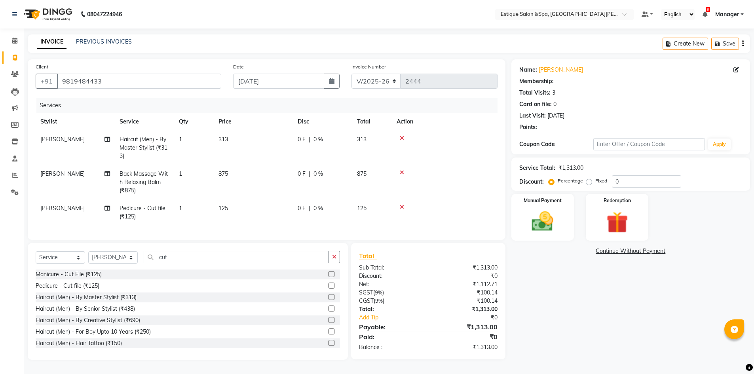
select select "1: Object"
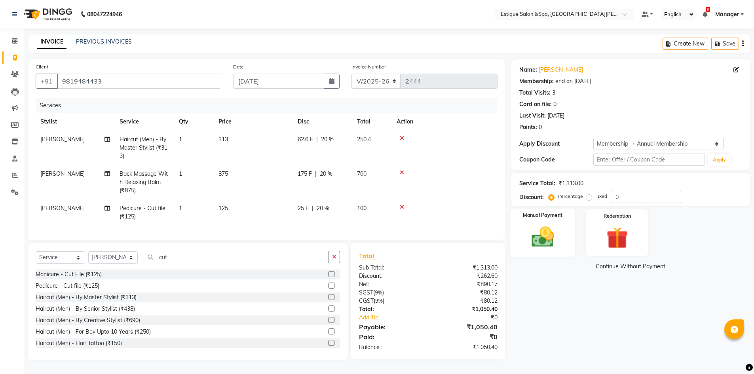
type input "20"
click at [570, 208] on div "Manual Payment" at bounding box center [542, 232] width 65 height 49
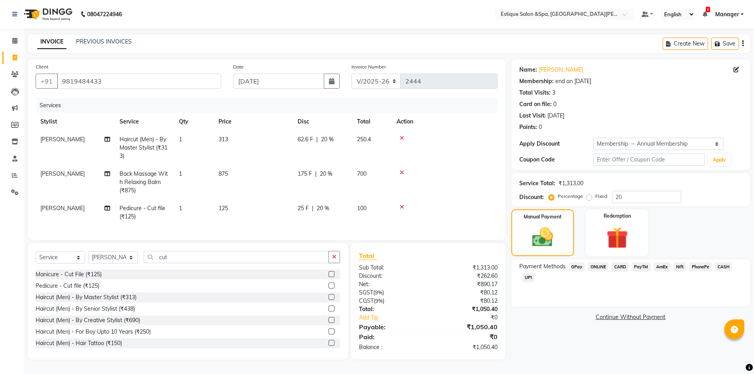
click at [726, 265] on span "CASH" at bounding box center [722, 266] width 17 height 9
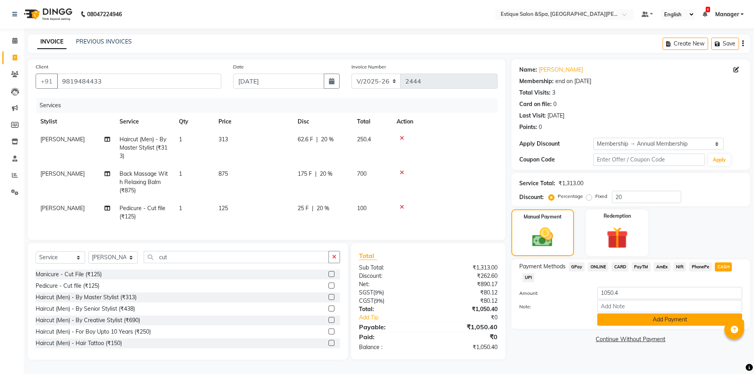
click at [677, 315] on button "Add Payment" at bounding box center [669, 319] width 145 height 12
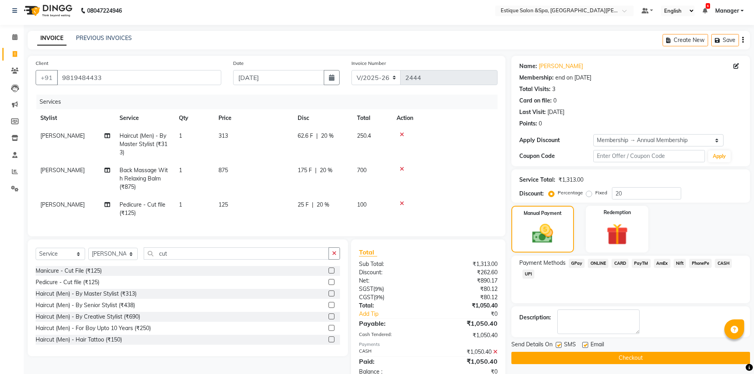
drag, startPoint x: 637, startPoint y: 360, endPoint x: 644, endPoint y: 361, distance: 7.6
click at [637, 360] on button "Checkout" at bounding box center [630, 358] width 239 height 12
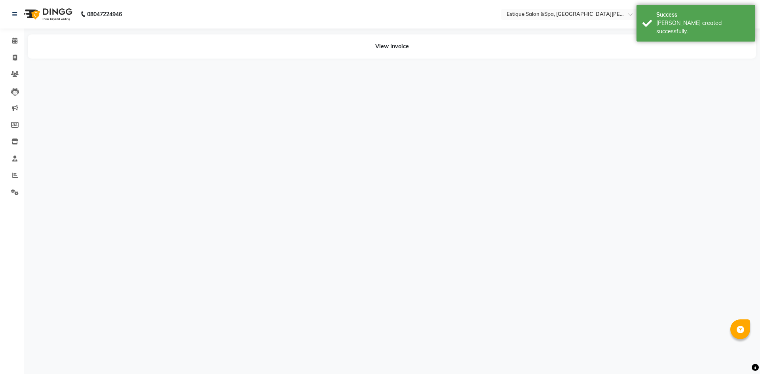
drag, startPoint x: 95, startPoint y: 42, endPoint x: 97, endPoint y: 38, distance: 4.4
click at [97, 38] on div "View Invoice" at bounding box center [392, 46] width 728 height 24
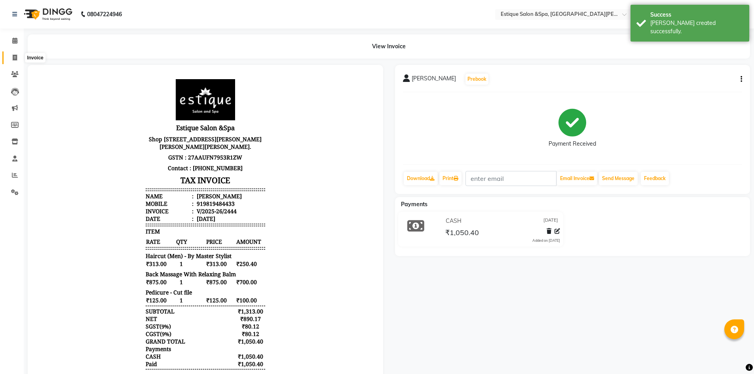
click at [17, 58] on icon at bounding box center [15, 58] width 4 height 6
select select "service"
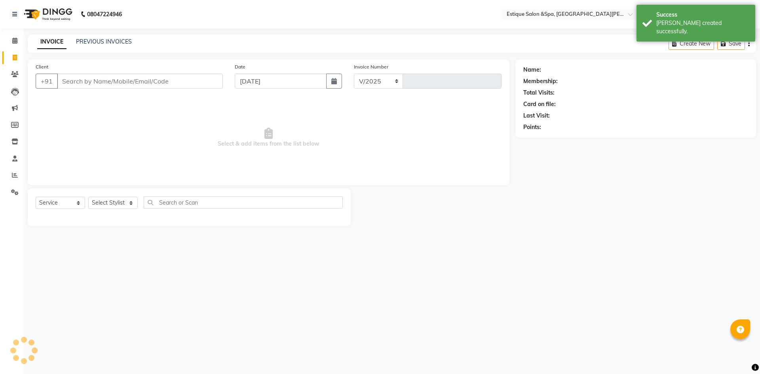
select select "3928"
type input "2445"
click at [112, 40] on link "PREVIOUS INVOICES" at bounding box center [104, 41] width 56 height 7
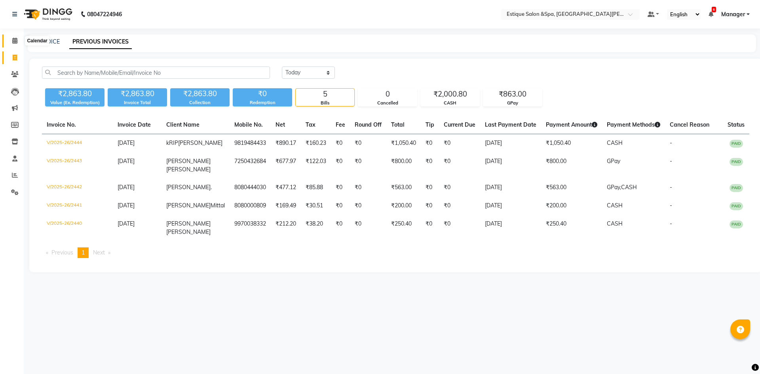
click at [11, 39] on span at bounding box center [15, 40] width 14 height 9
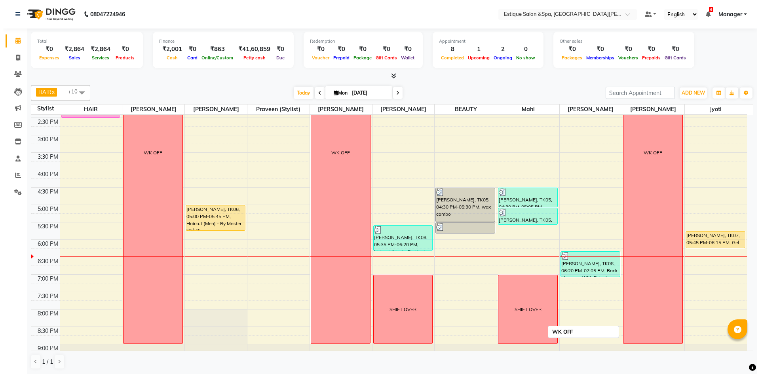
scroll to position [198, 0]
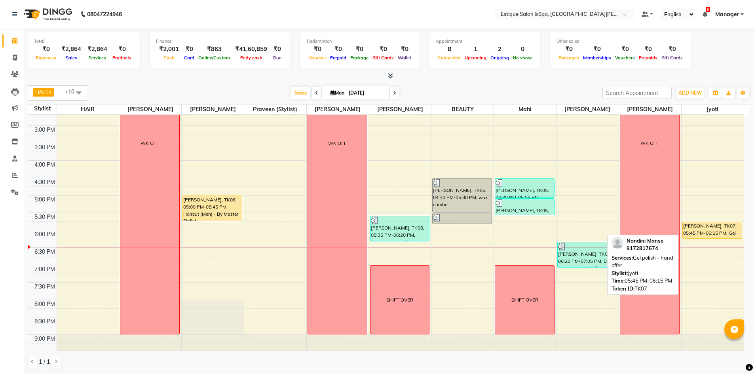
click at [703, 237] on div at bounding box center [711, 238] width 59 height 3
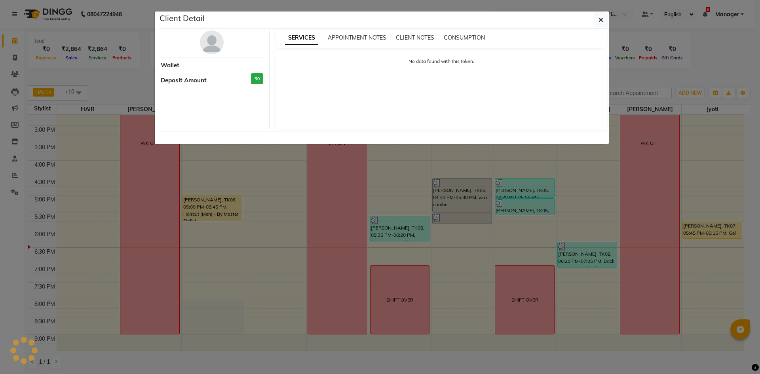
select select "1"
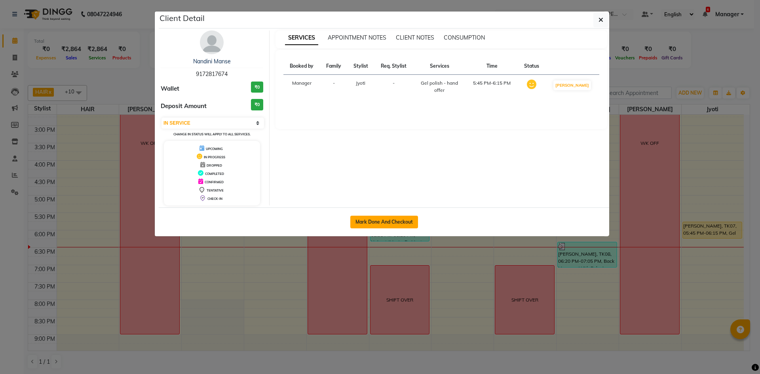
click at [407, 223] on button "Mark Done And Checkout" at bounding box center [384, 222] width 68 height 13
select select "service"
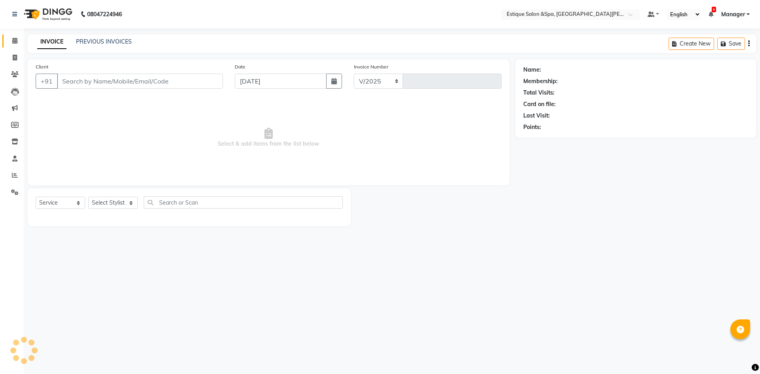
select select "3928"
type input "2445"
type input "9172817674"
select select "83907"
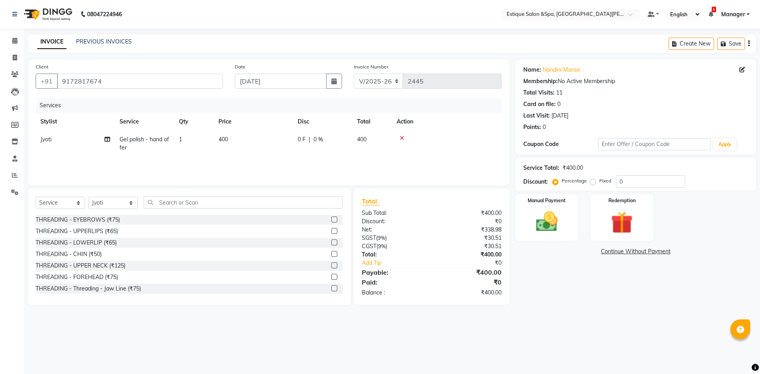
click at [100, 232] on div "THREADING - UPPERLIPS (₹65)" at bounding box center [77, 231] width 82 height 8
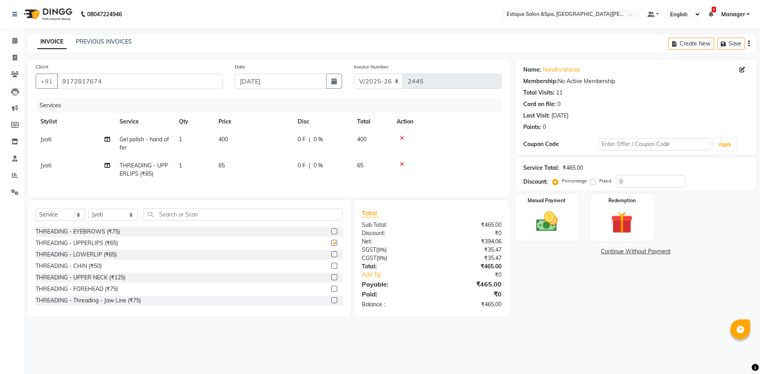
checkbox input "false"
click at [541, 219] on img at bounding box center [546, 221] width 37 height 26
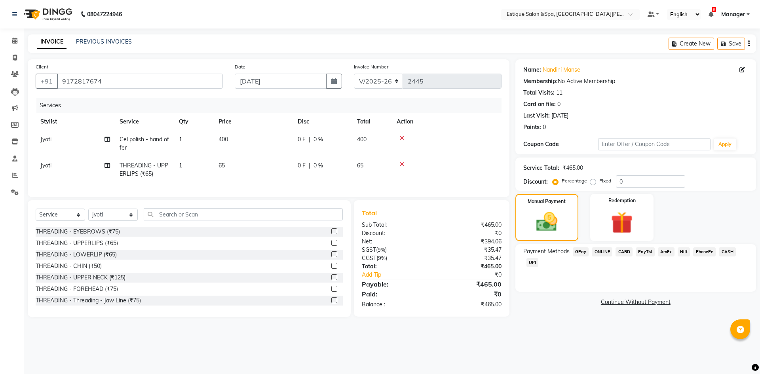
click at [583, 251] on span "GPay" at bounding box center [580, 251] width 16 height 9
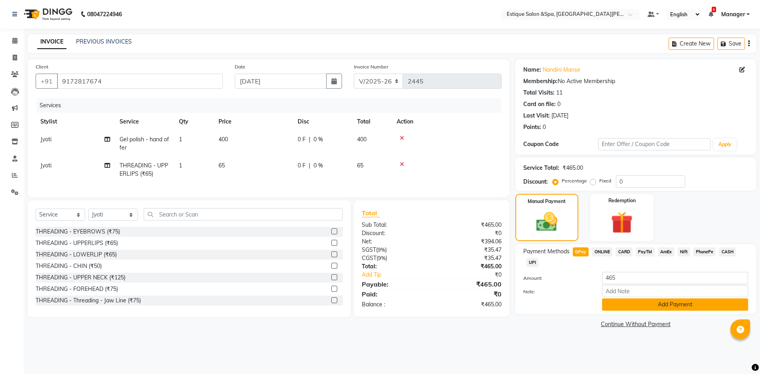
click at [625, 300] on button "Add Payment" at bounding box center [675, 304] width 146 height 12
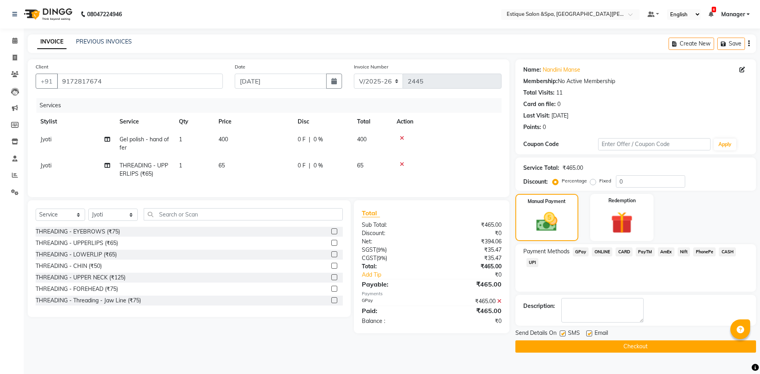
click at [611, 347] on button "Checkout" at bounding box center [635, 346] width 241 height 12
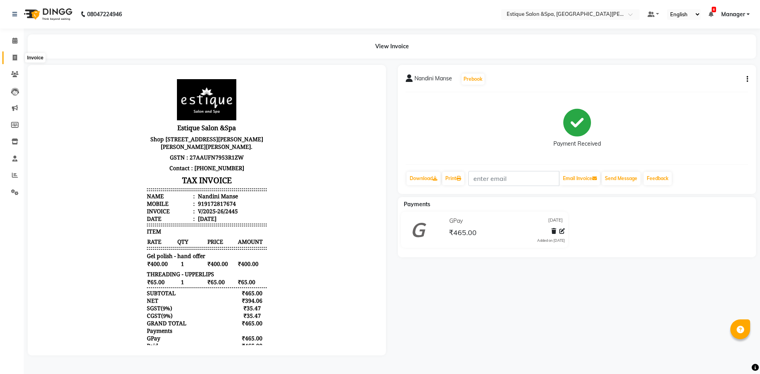
drag, startPoint x: 15, startPoint y: 53, endPoint x: 261, endPoint y: 238, distance: 307.7
click at [16, 53] on span at bounding box center [15, 57] width 14 height 9
select select "3928"
select select "service"
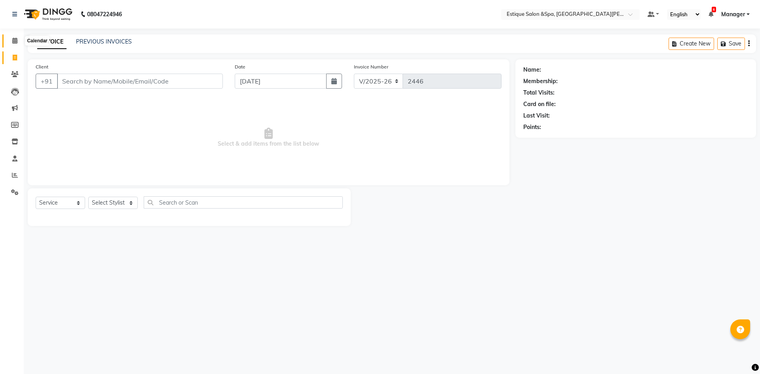
click at [14, 41] on icon at bounding box center [14, 41] width 5 height 6
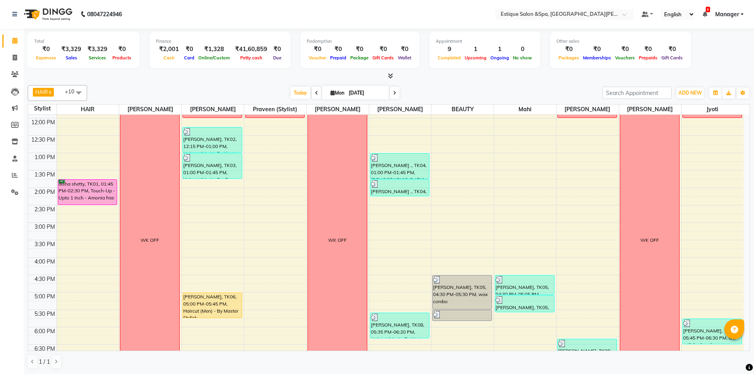
scroll to position [177, 0]
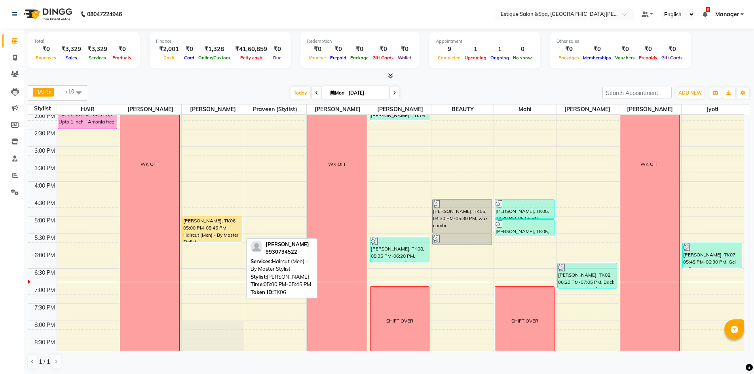
click at [217, 229] on div "[PERSON_NAME], TK06, 05:00 PM-05:45 PM, Haircut (Men) - By Master Stylist" at bounding box center [212, 229] width 59 height 25
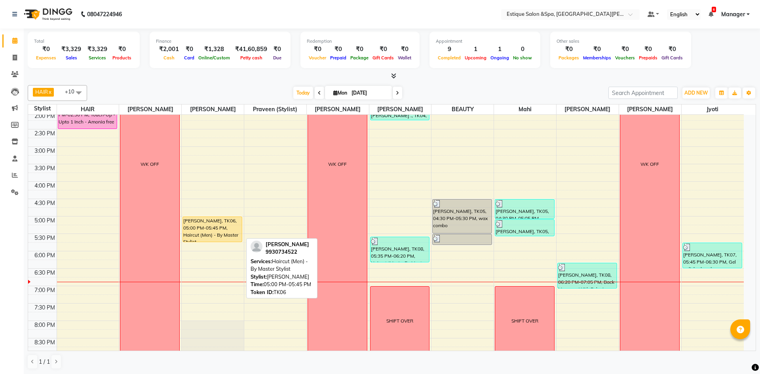
select select "1"
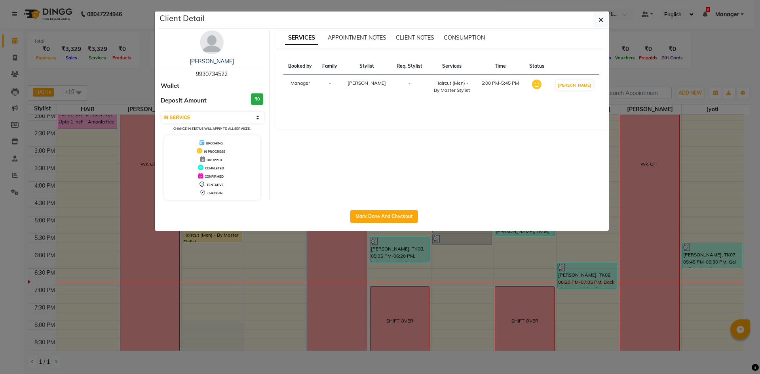
click at [385, 205] on div "Mark Done And Checkout" at bounding box center [384, 216] width 450 height 29
click at [379, 216] on button "Mark Done And Checkout" at bounding box center [384, 216] width 68 height 13
select select "3928"
select select "service"
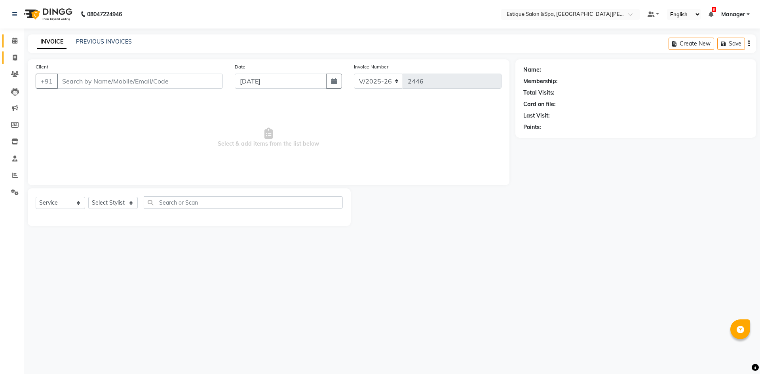
type input "9930734522"
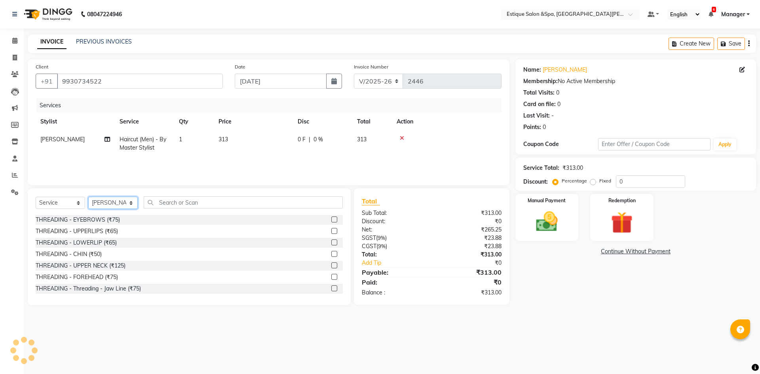
click at [112, 207] on select "Select Stylist aaves Asmi BEAUTY HAIR [PERSON_NAME] [PERSON_NAME] pp [PERSON_NA…" at bounding box center [112, 203] width 49 height 12
select select "34781"
click at [88, 197] on select "Select Stylist aaves Asmi BEAUTY HAIR [PERSON_NAME] [PERSON_NAME] pp [PERSON_NA…" at bounding box center [112, 203] width 49 height 12
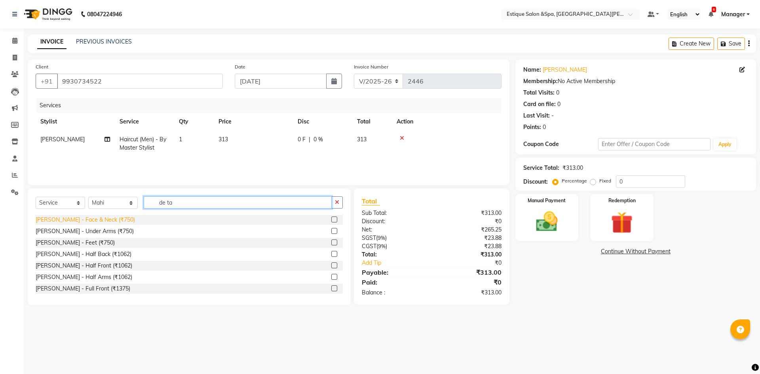
type input "de ta"
click at [104, 220] on div "[PERSON_NAME] - Face & Neck (₹750)" at bounding box center [85, 220] width 99 height 8
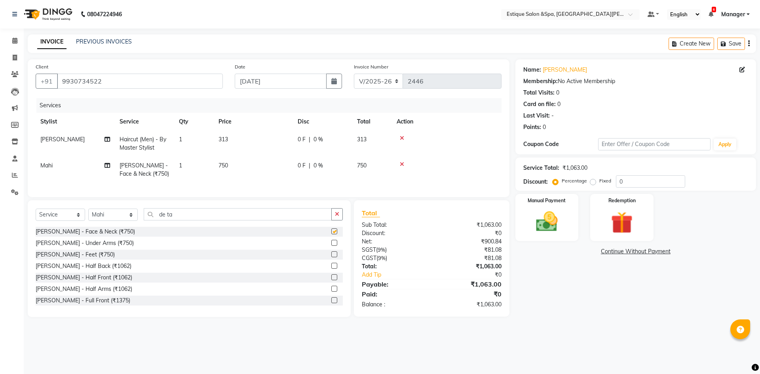
checkbox input "false"
click at [175, 216] on input "de ta" at bounding box center [238, 214] width 188 height 12
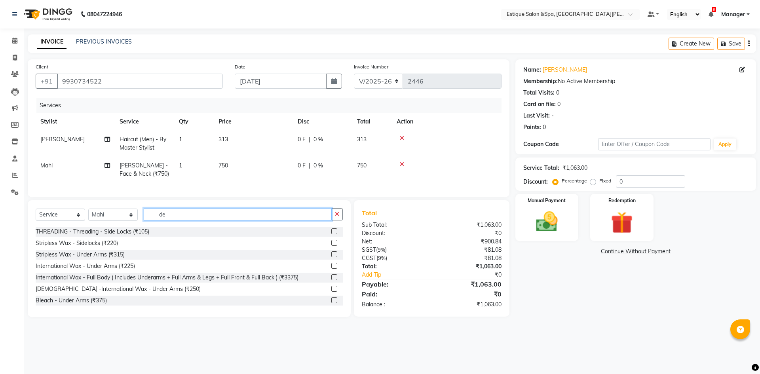
type input "d"
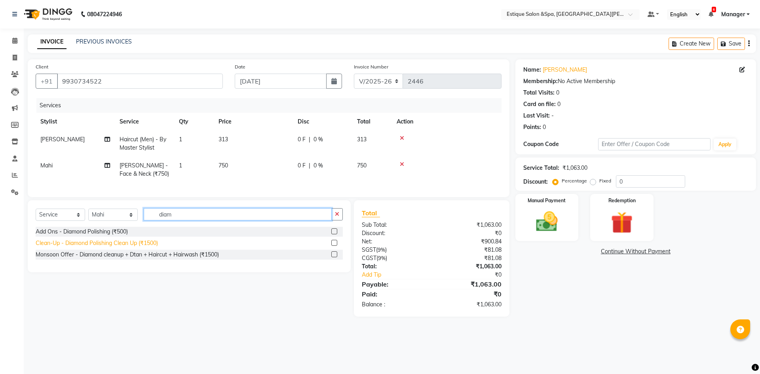
type input "diam"
click at [80, 247] on div "Clean-Up - Diamond Polishing Clean Up (₹1500)" at bounding box center [97, 243] width 122 height 8
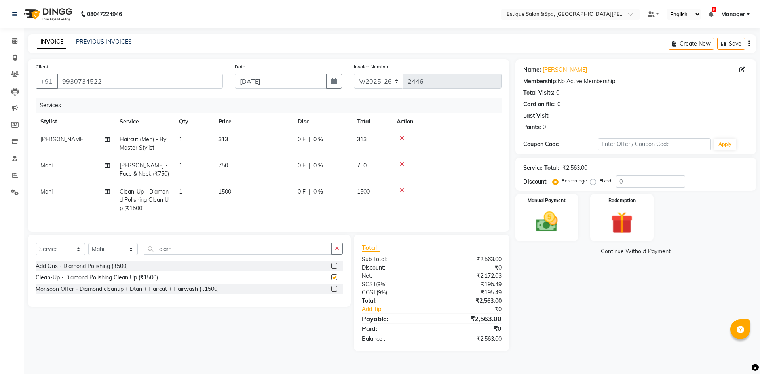
checkbox input "false"
click at [736, 47] on button "Save" at bounding box center [731, 44] width 28 height 12
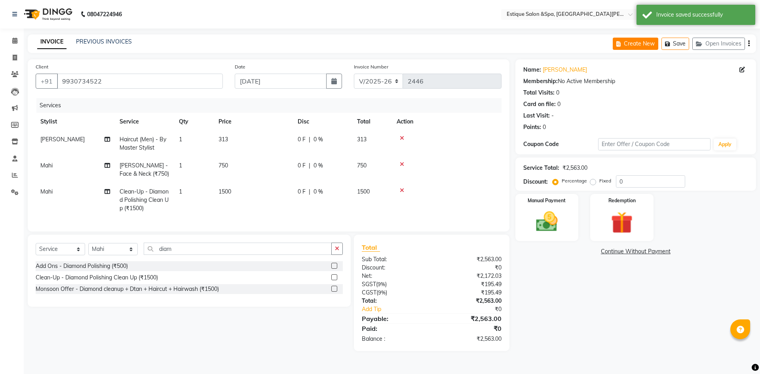
click at [637, 41] on button "Create New" at bounding box center [634, 44] width 45 height 12
select select "service"
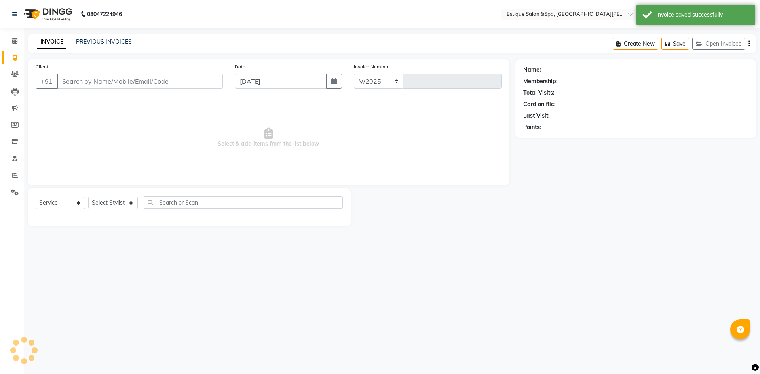
select select "3928"
type input "2446"
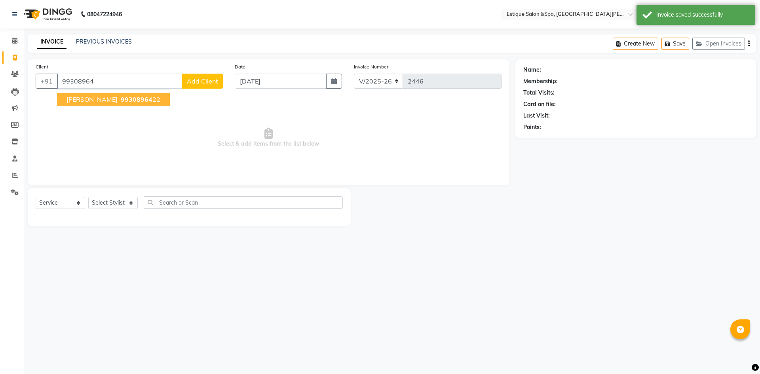
click at [89, 100] on span "[PERSON_NAME]" at bounding box center [91, 99] width 51 height 8
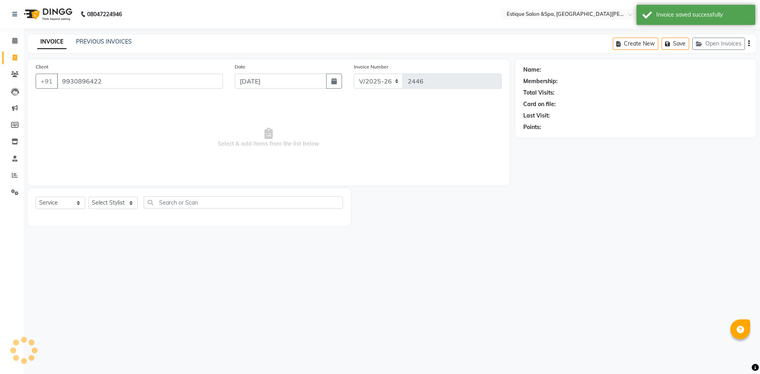
type input "9930896422"
select select "1: Object"
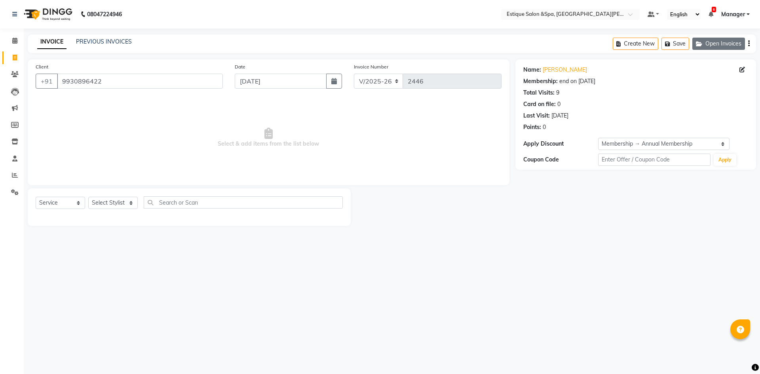
click at [717, 42] on button "Open Invoices" at bounding box center [718, 44] width 53 height 12
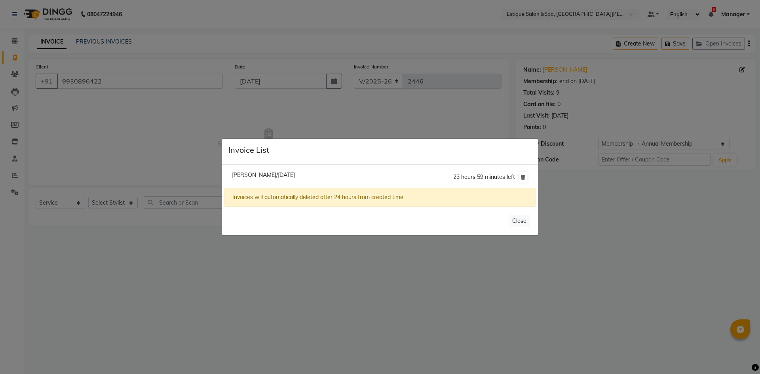
click at [263, 172] on span "[PERSON_NAME]/[DATE]" at bounding box center [263, 174] width 63 height 7
type input "9930734522"
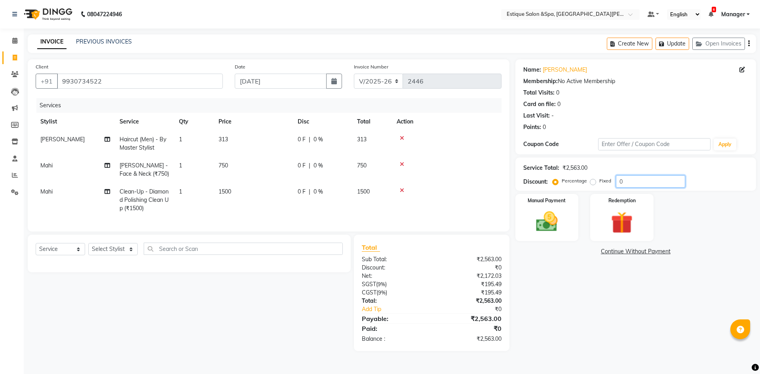
click at [619, 180] on input "0" at bounding box center [650, 181] width 69 height 12
type input "20"
click at [572, 281] on div "Name: [PERSON_NAME] Membership: No Active Membership Total Visits: 0 Card on fi…" at bounding box center [638, 205] width 246 height 292
click at [85, 83] on input "9930734522" at bounding box center [140, 81] width 166 height 15
click at [86, 83] on input "9930734522" at bounding box center [140, 81] width 166 height 15
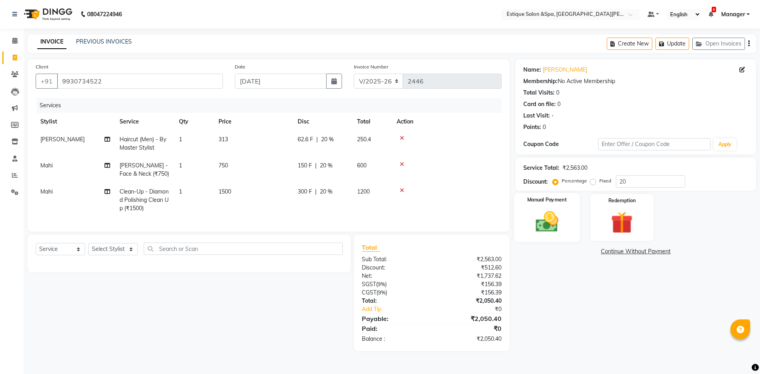
click at [557, 235] on div "Manual Payment" at bounding box center [546, 217] width 66 height 49
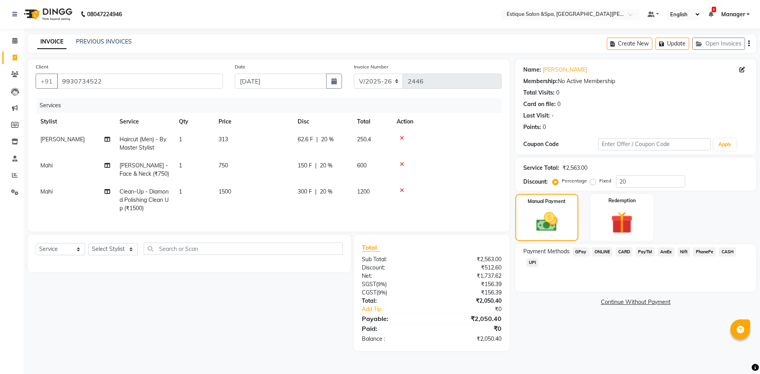
click at [624, 250] on span "CARD" at bounding box center [623, 251] width 17 height 9
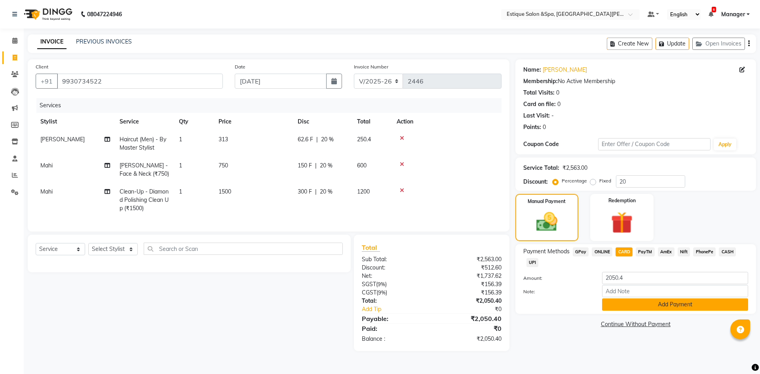
click at [627, 307] on button "Add Payment" at bounding box center [675, 304] width 146 height 12
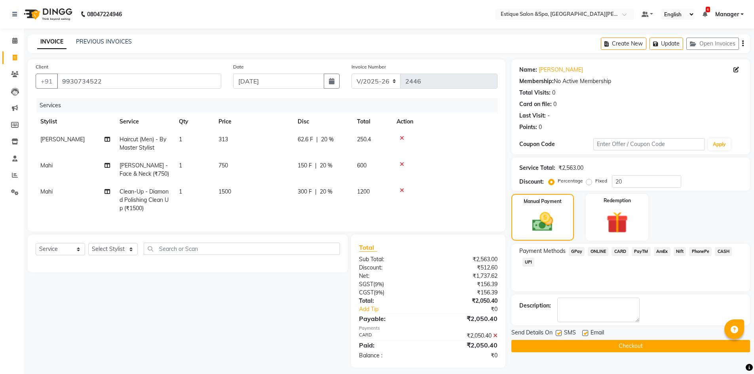
click at [605, 347] on button "Checkout" at bounding box center [630, 346] width 239 height 12
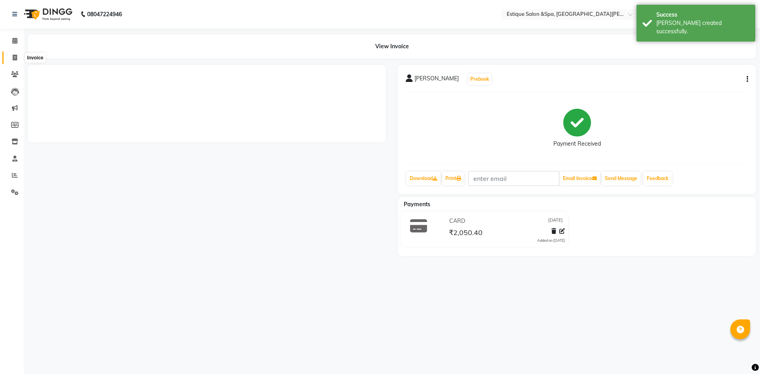
click at [15, 56] on icon at bounding box center [15, 58] width 4 height 6
select select "service"
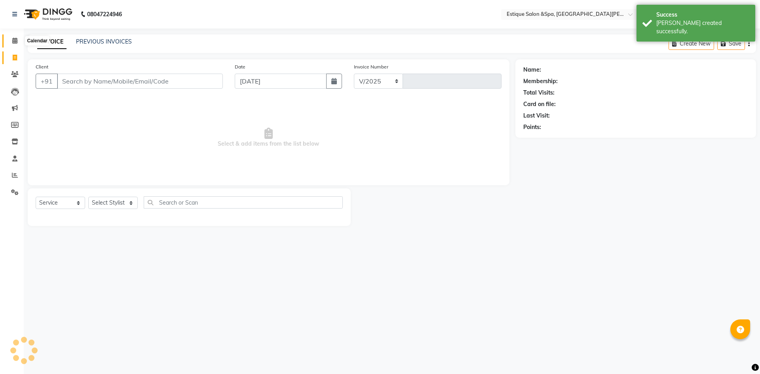
select select "3928"
type input "2447"
type input "9930734522"
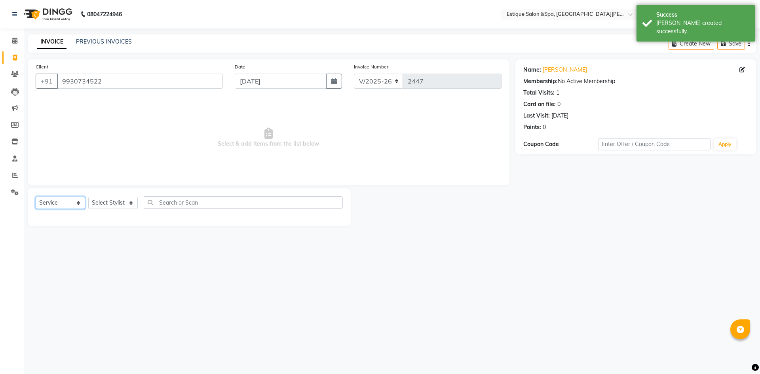
click at [64, 205] on select "Select Service Product Membership Package Voucher Prepaid Gift Card" at bounding box center [60, 203] width 49 height 12
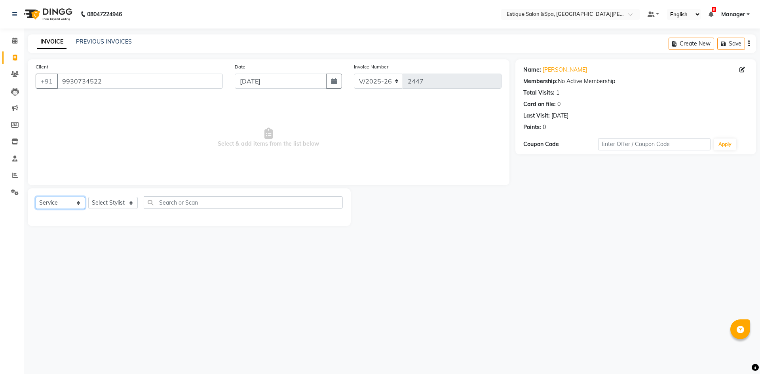
select select "membership"
click at [36, 197] on select "Select Service Product Membership Package Voucher Prepaid Gift Card" at bounding box center [60, 203] width 49 height 12
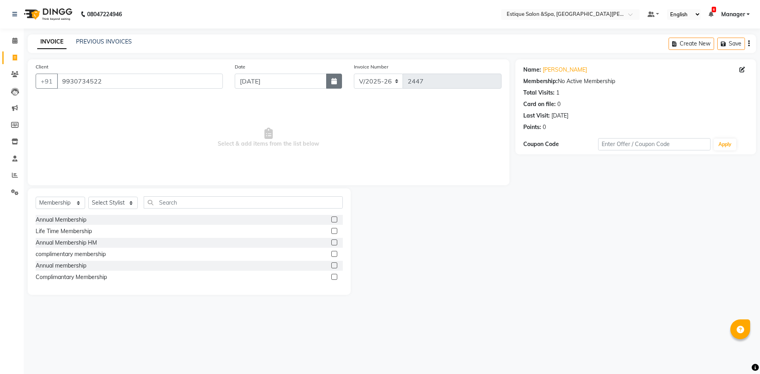
drag, startPoint x: 332, startPoint y: 85, endPoint x: 328, endPoint y: 84, distance: 4.4
click at [332, 85] on button "button" at bounding box center [334, 81] width 16 height 15
select select "9"
select select "2025"
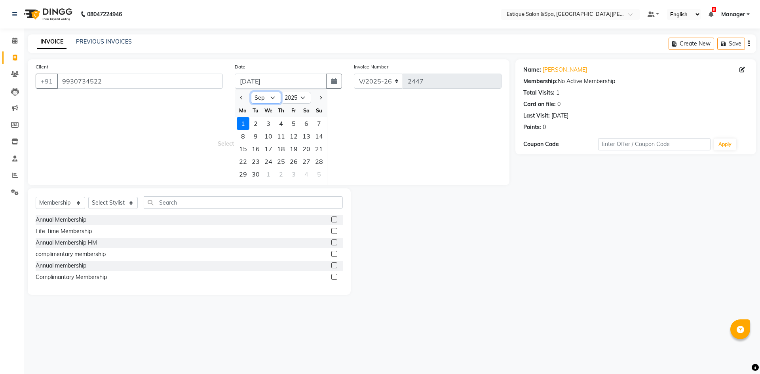
click at [269, 99] on select "Jan Feb Mar Apr May Jun [DATE] Aug Sep Oct Nov Dec" at bounding box center [266, 98] width 30 height 12
select select "6"
click at [251, 92] on select "Jan Feb Mar Apr May Jun [DATE] Aug Sep Oct Nov Dec" at bounding box center [266, 98] width 30 height 12
click at [267, 147] on div "11" at bounding box center [268, 148] width 13 height 13
type input "[DATE]"
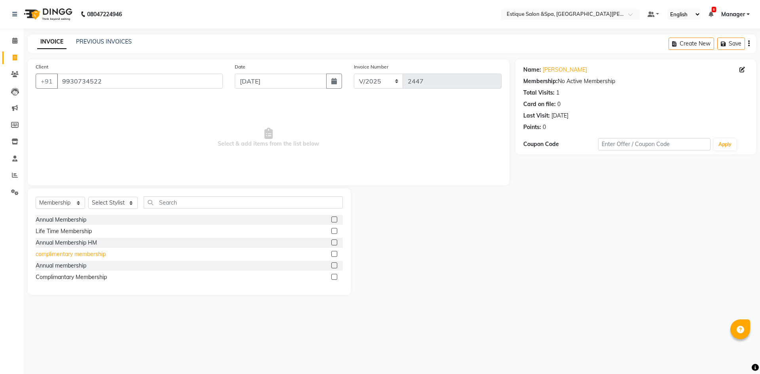
click at [68, 251] on div "complimentary membership" at bounding box center [71, 254] width 70 height 8
drag, startPoint x: 61, startPoint y: 254, endPoint x: 74, endPoint y: 255, distance: 13.9
click at [61, 254] on div "complimentary membership" at bounding box center [71, 254] width 70 height 8
checkbox input "false"
drag, startPoint x: 123, startPoint y: 203, endPoint x: 126, endPoint y: 197, distance: 6.9
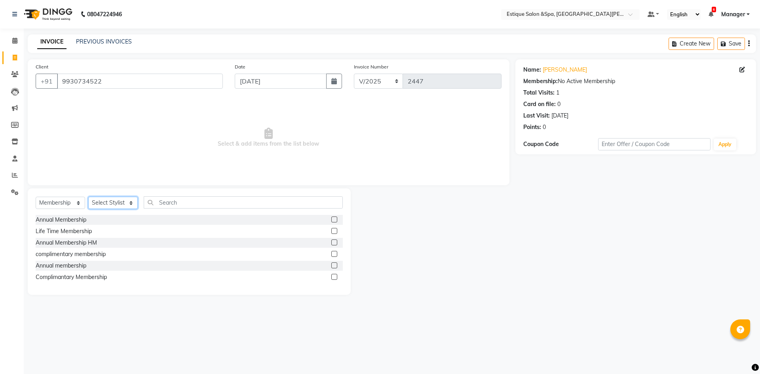
click at [123, 203] on select "Select Stylist aaves Asmi BEAUTY HAIR [PERSON_NAME] [PERSON_NAME] pp [PERSON_NA…" at bounding box center [112, 203] width 49 height 12
select select "44389"
click at [88, 197] on select "Select Stylist aaves Asmi BEAUTY HAIR [PERSON_NAME] [PERSON_NAME] pp [PERSON_NA…" at bounding box center [112, 203] width 49 height 12
click at [65, 254] on div "complimentary membership" at bounding box center [71, 254] width 70 height 8
select select "select"
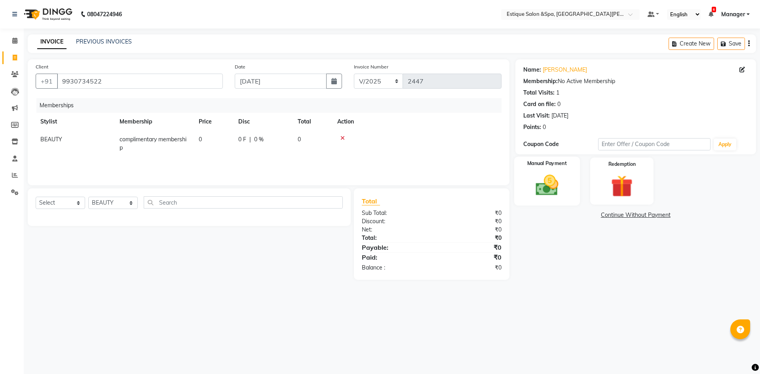
click at [544, 183] on img at bounding box center [546, 185] width 37 height 26
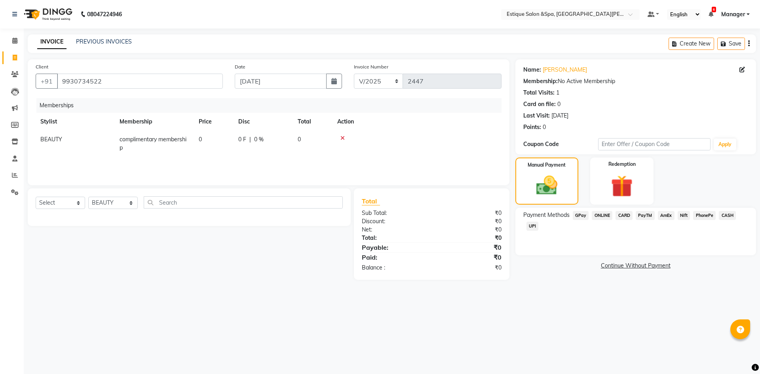
click at [582, 215] on span "GPay" at bounding box center [580, 215] width 16 height 9
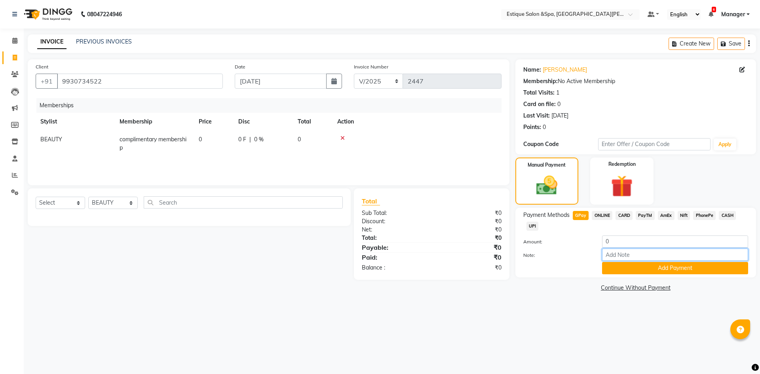
drag, startPoint x: 623, startPoint y: 254, endPoint x: 632, endPoint y: 259, distance: 11.0
click at [623, 254] on input "Note:" at bounding box center [675, 254] width 146 height 12
drag, startPoint x: 645, startPoint y: 256, endPoint x: 752, endPoint y: 257, distance: 106.4
click at [753, 265] on div "Name: [PERSON_NAME] Membership: No Active Membership Total Visits: 1 Card on fi…" at bounding box center [638, 176] width 246 height 234
type input "add on mem of [PERSON_NAME]"
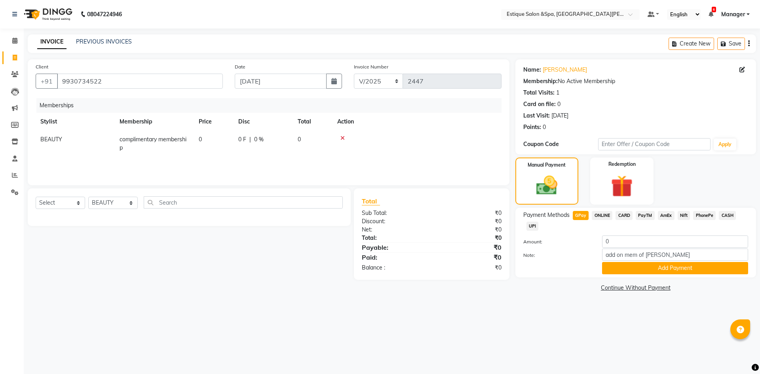
click at [673, 275] on div "Payment Methods GPay ONLINE CARD PayTM AmEx Nift PhonePe CASH UPI Amount: 0 Not…" at bounding box center [635, 243] width 241 height 70
click at [680, 269] on button "Add Payment" at bounding box center [675, 268] width 146 height 12
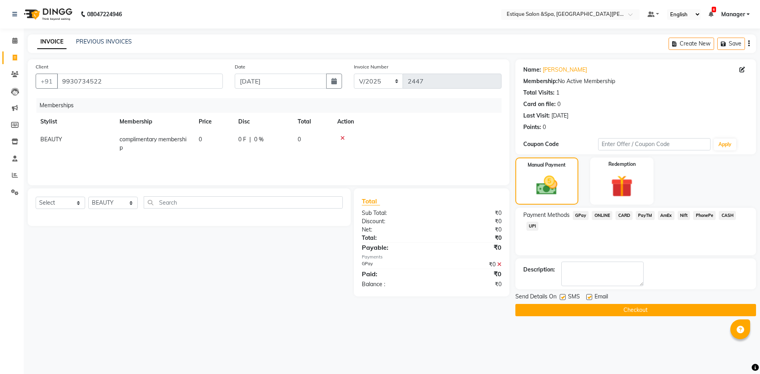
click at [562, 299] on label at bounding box center [562, 297] width 6 height 6
click at [562, 299] on input "checkbox" at bounding box center [561, 297] width 5 height 5
checkbox input "false"
click at [589, 297] on label at bounding box center [589, 297] width 6 height 6
click at [589, 297] on input "checkbox" at bounding box center [588, 297] width 5 height 5
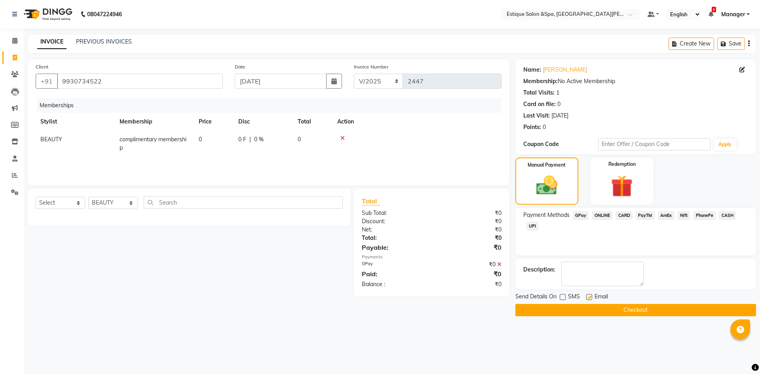
checkbox input "false"
click at [589, 305] on button "Checkout" at bounding box center [635, 310] width 241 height 12
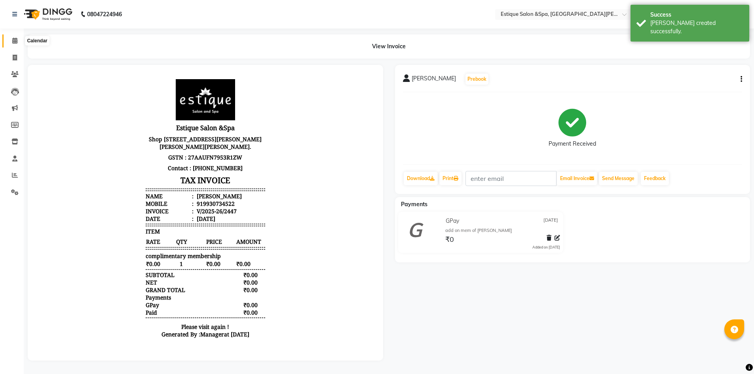
click at [17, 41] on icon at bounding box center [14, 41] width 5 height 6
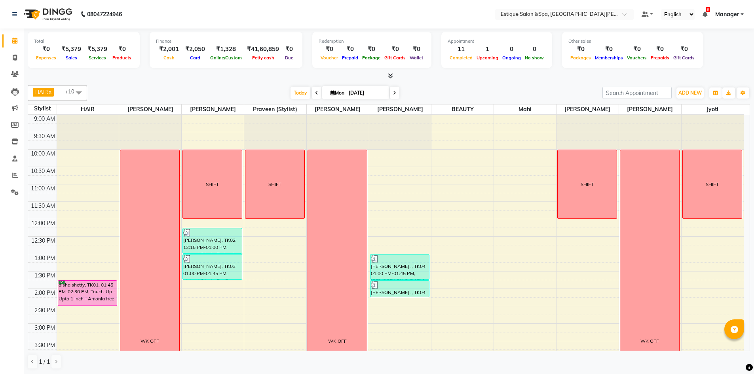
scroll to position [119, 0]
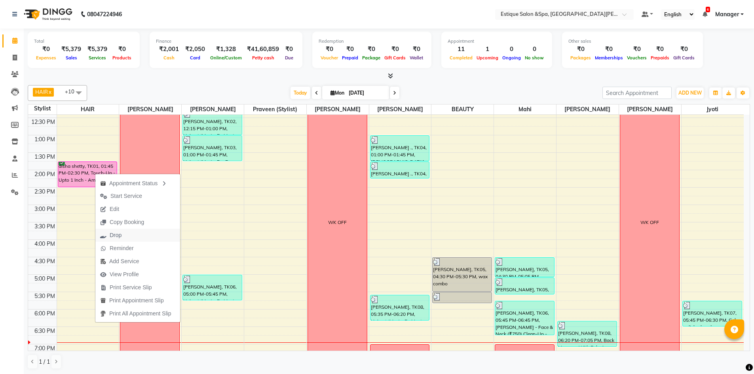
click at [115, 233] on span "Drop" at bounding box center [116, 235] width 12 height 8
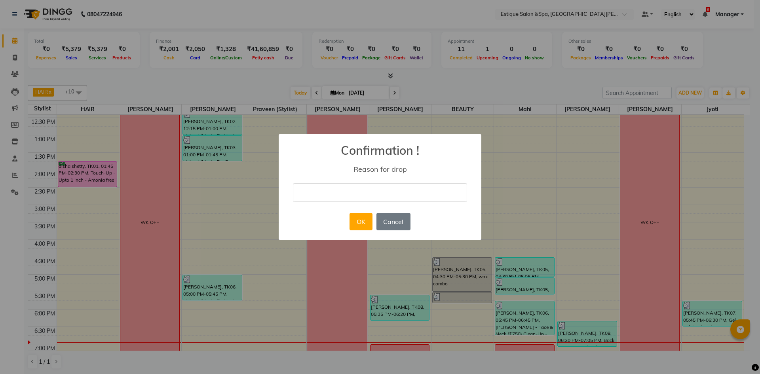
drag, startPoint x: 346, startPoint y: 189, endPoint x: 345, endPoint y: 195, distance: 6.8
click at [346, 189] on input "text" at bounding box center [380, 192] width 174 height 19
type input "not coming"
click at [362, 218] on button "OK" at bounding box center [360, 221] width 23 height 17
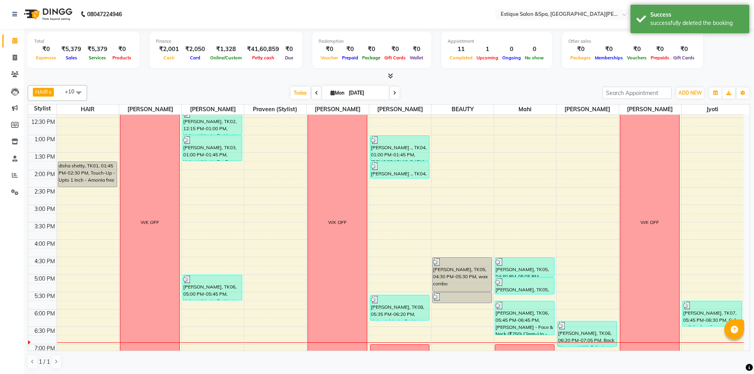
drag, startPoint x: 393, startPoint y: 93, endPoint x: 422, endPoint y: 110, distance: 33.7
click at [393, 93] on icon at bounding box center [394, 93] width 3 height 5
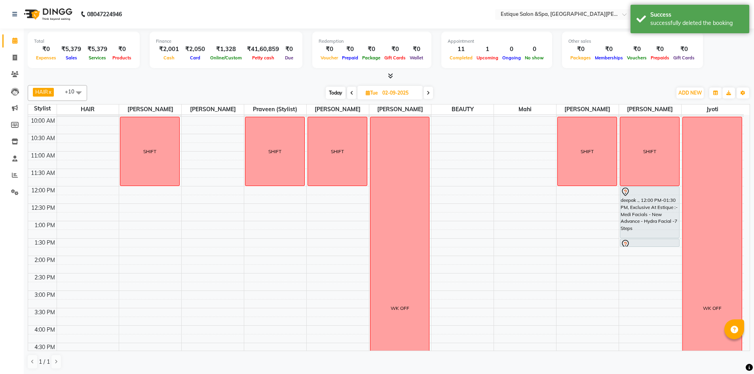
scroll to position [0, 0]
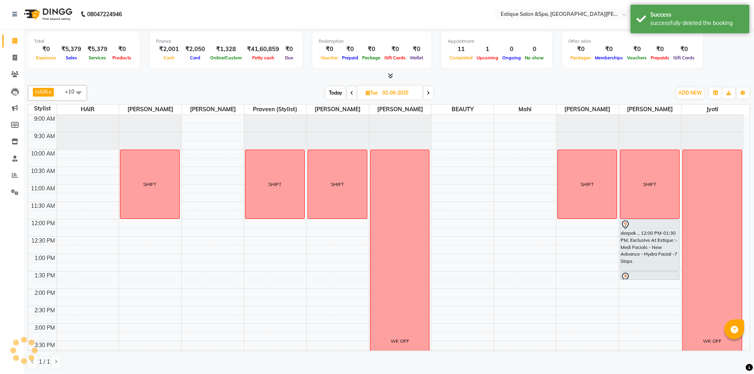
click at [330, 93] on span "Today" at bounding box center [336, 93] width 20 height 12
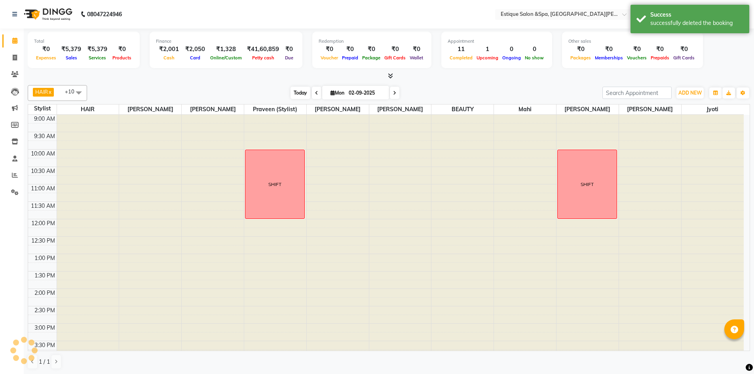
type input "[DATE]"
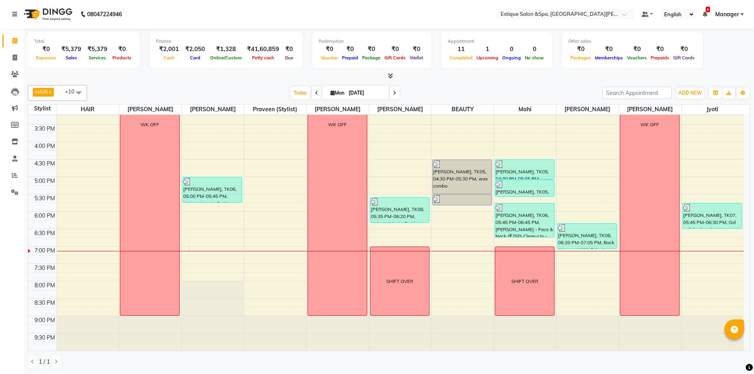
scroll to position [0, 0]
click at [230, 257] on div "9:00 AM 9:30 AM 10:00 AM 10:30 AM 11:00 AM 11:30 AM 12:00 PM 12:30 PM 1:00 PM 1…" at bounding box center [385, 124] width 715 height 452
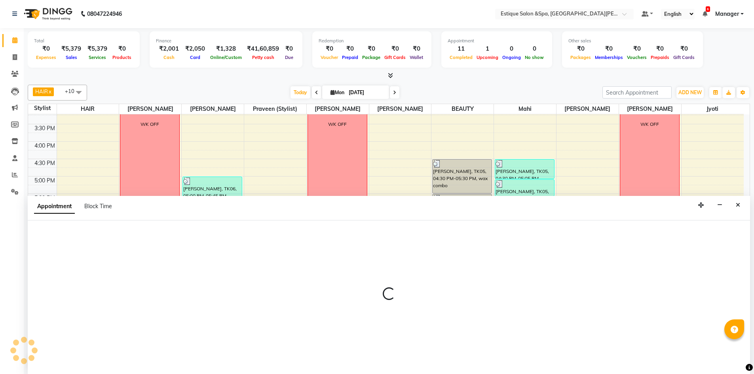
select select "20112"
select select "tentative"
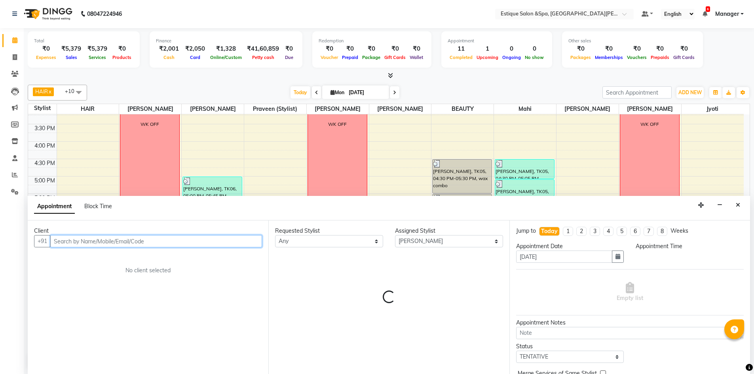
select select "1155"
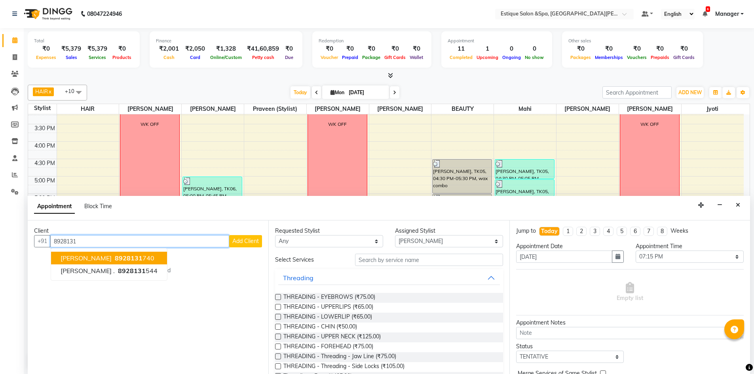
click at [95, 258] on span "[PERSON_NAME]" at bounding box center [86, 258] width 51 height 8
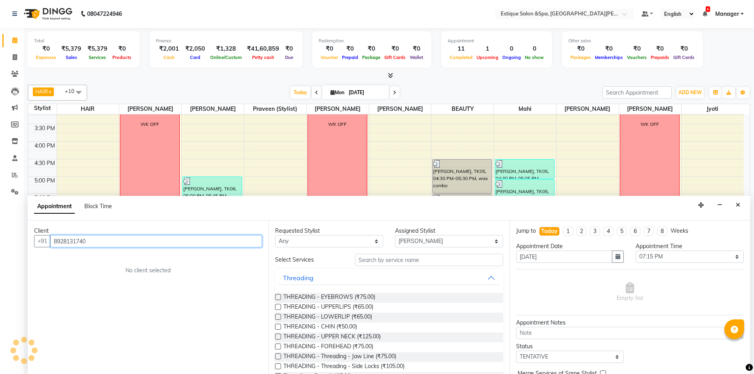
type input "8928131740"
click at [379, 263] on input "text" at bounding box center [429, 260] width 148 height 12
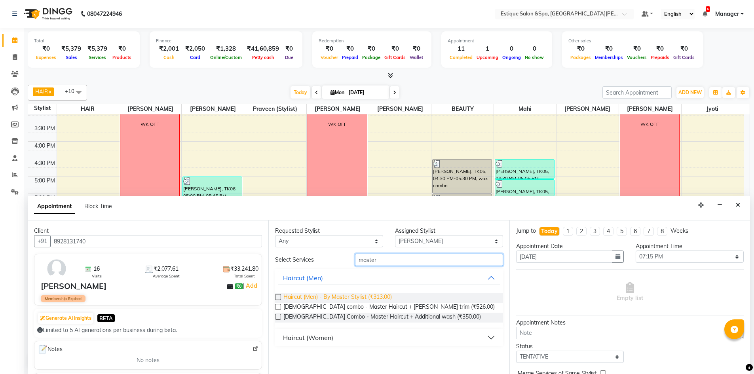
type input "master"
click at [344, 296] on span "Haircut (Men) - By Master Stylist (₹313.00)" at bounding box center [337, 298] width 108 height 10
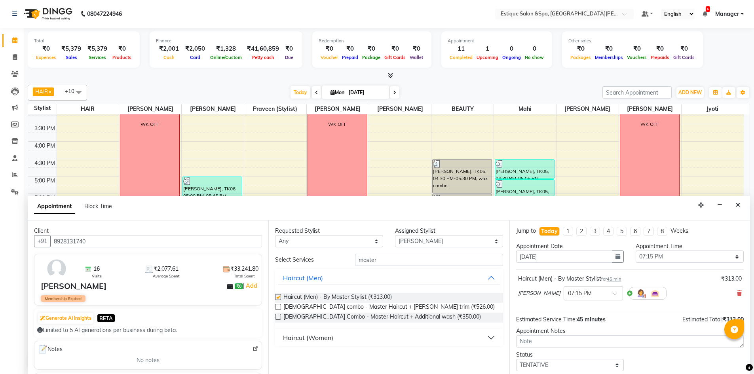
checkbox input "false"
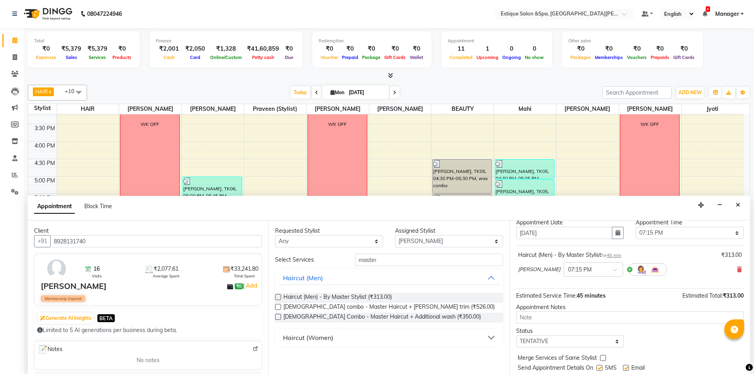
scroll to position [47, 0]
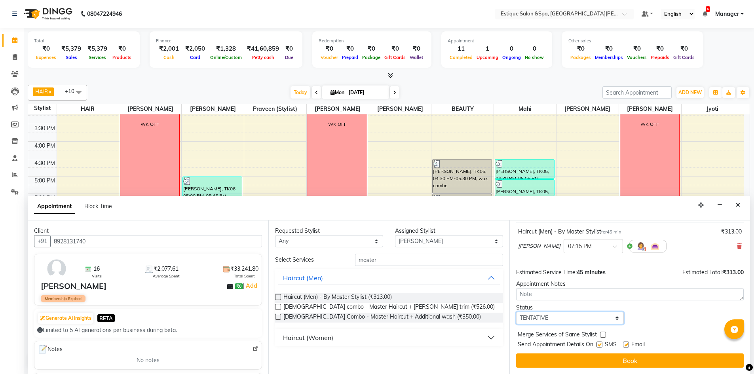
click at [553, 316] on select "Select TENTATIVE CONFIRM CHECK-IN UPCOMING" at bounding box center [570, 318] width 108 height 12
select select "confirm booking"
click at [516, 312] on select "Select TENTATIVE CONFIRM CHECK-IN UPCOMING" at bounding box center [570, 318] width 108 height 12
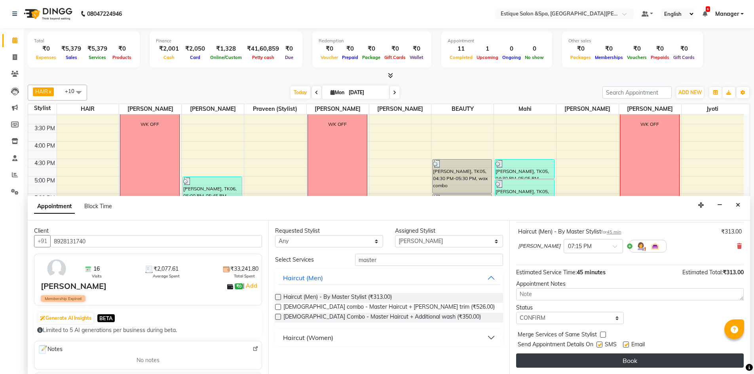
click at [555, 363] on button "Book" at bounding box center [629, 360] width 227 height 14
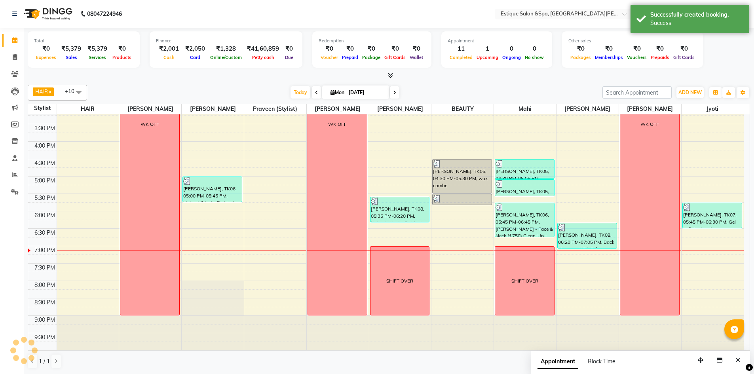
scroll to position [0, 0]
click at [259, 260] on div "9:00 AM 9:30 AM 10:00 AM 10:30 AM 11:00 AM 11:30 AM 12:00 PM 12:30 PM 1:00 PM 1…" at bounding box center [385, 124] width 715 height 452
select select "89093"
select select "tentative"
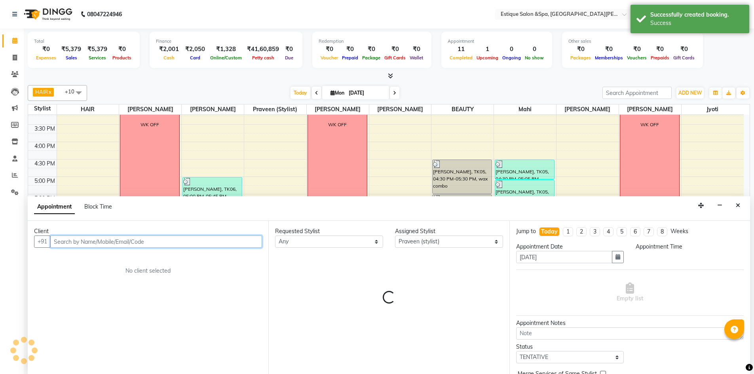
select select "1155"
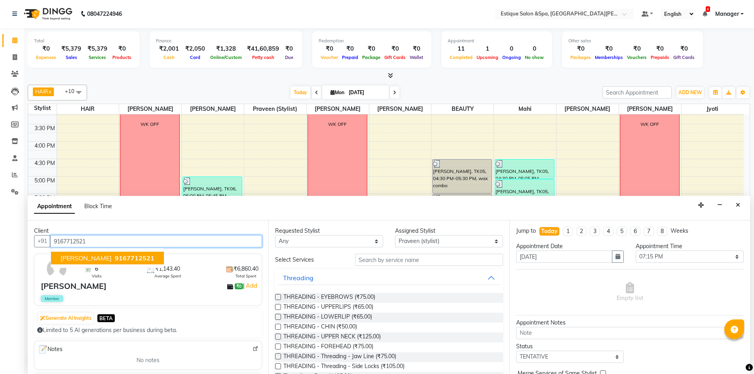
click at [89, 258] on button "[PERSON_NAME] 9167712521" at bounding box center [107, 258] width 113 height 13
type input "9167712521"
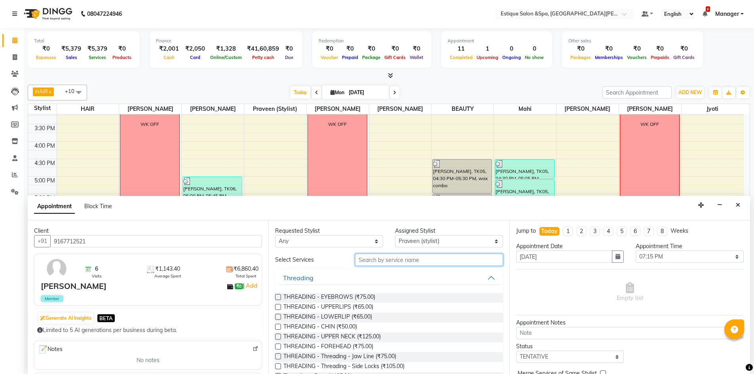
click at [387, 261] on input "text" at bounding box center [429, 260] width 148 height 12
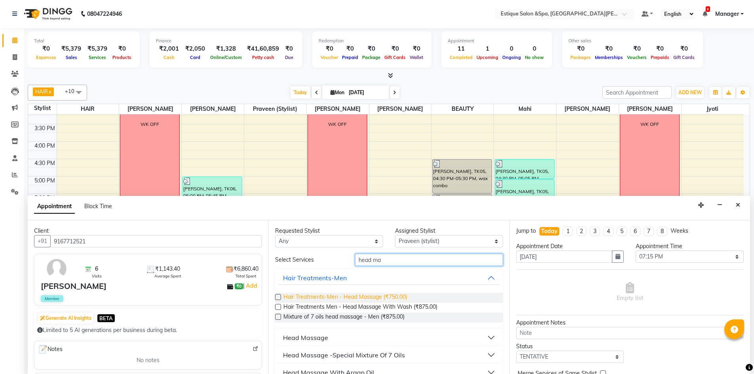
type input "head ma"
click at [343, 299] on span "Hair Treatments-Men - Head Massage (₹750.00)" at bounding box center [345, 298] width 124 height 10
checkbox input "false"
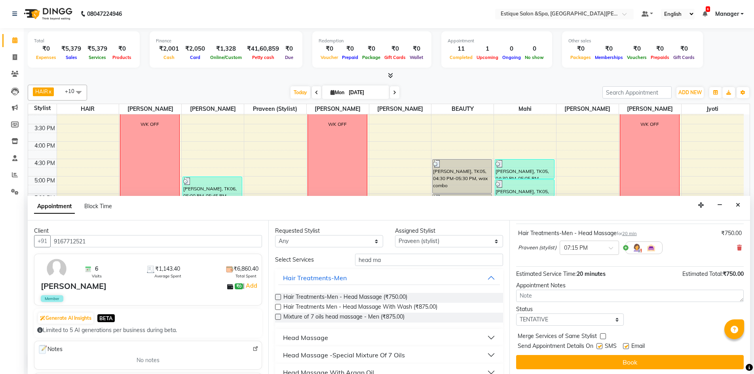
scroll to position [47, 0]
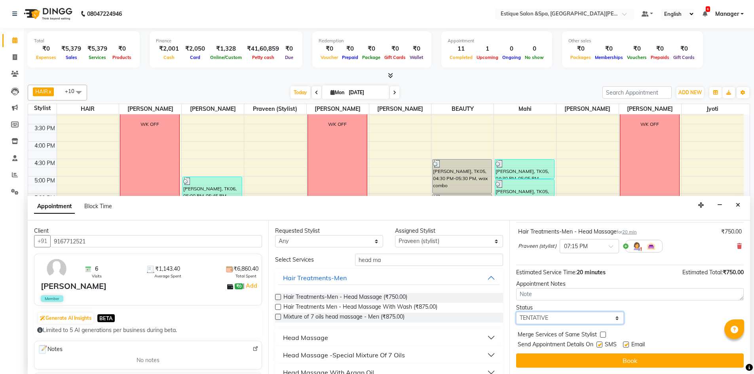
click at [569, 316] on select "Select TENTATIVE CONFIRM CHECK-IN UPCOMING" at bounding box center [570, 318] width 108 height 12
select select "confirm booking"
click at [516, 312] on select "Select TENTATIVE CONFIRM CHECK-IN UPCOMING" at bounding box center [570, 318] width 108 height 12
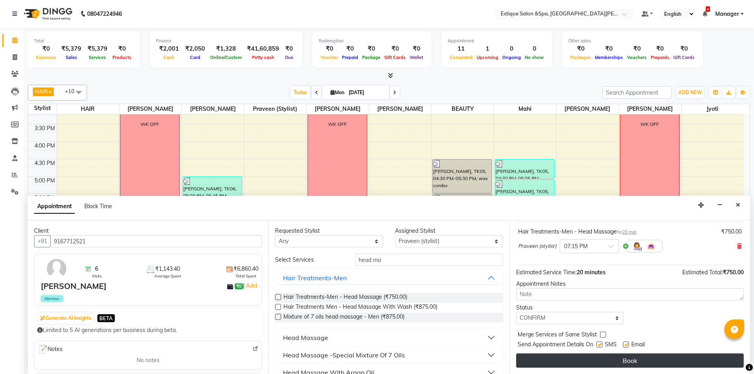
click at [567, 358] on button "Book" at bounding box center [629, 360] width 227 height 14
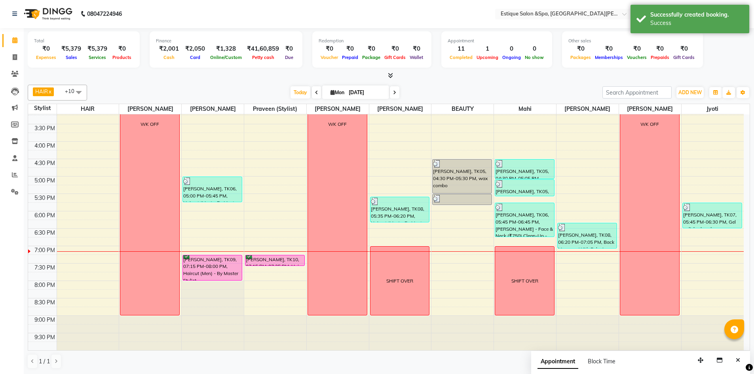
scroll to position [0, 0]
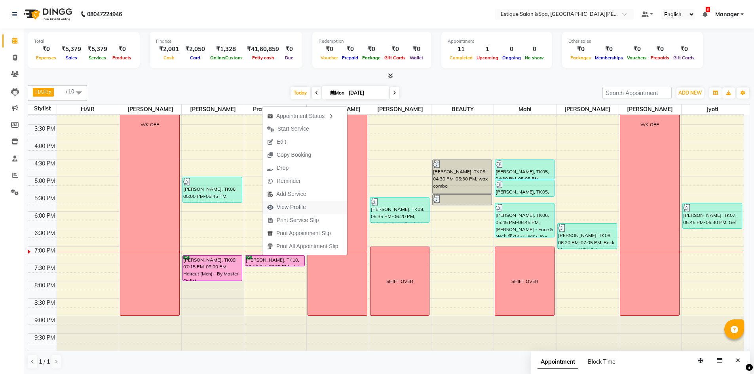
click at [292, 208] on span "View Profile" at bounding box center [291, 207] width 29 height 8
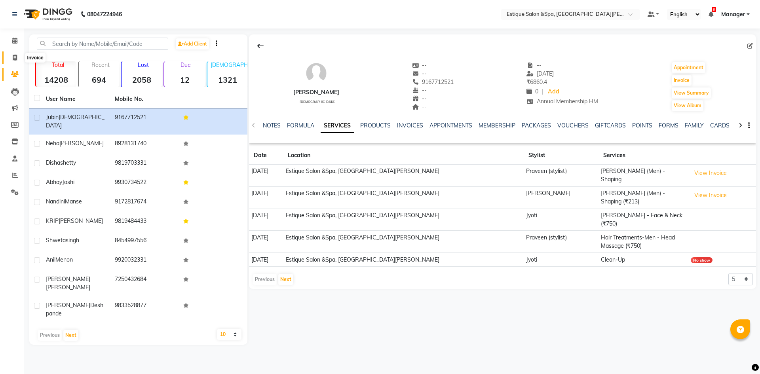
click at [16, 57] on icon at bounding box center [15, 58] width 4 height 6
select select "3928"
select select "service"
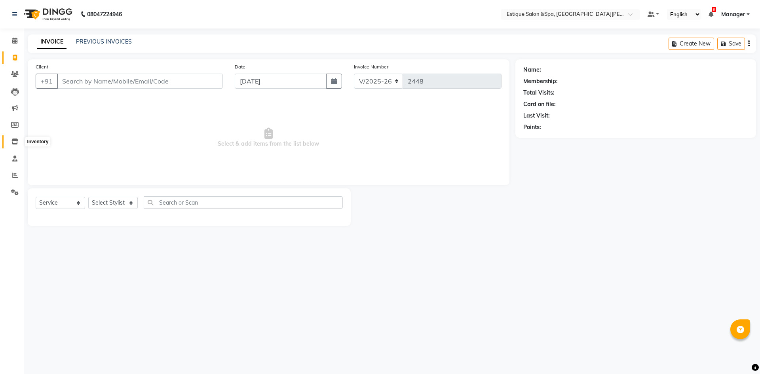
click at [11, 139] on icon at bounding box center [14, 141] width 7 height 6
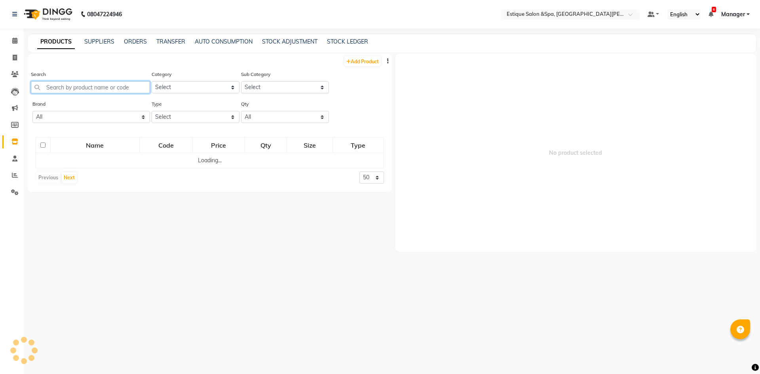
click at [106, 88] on input "text" at bounding box center [90, 87] width 119 height 12
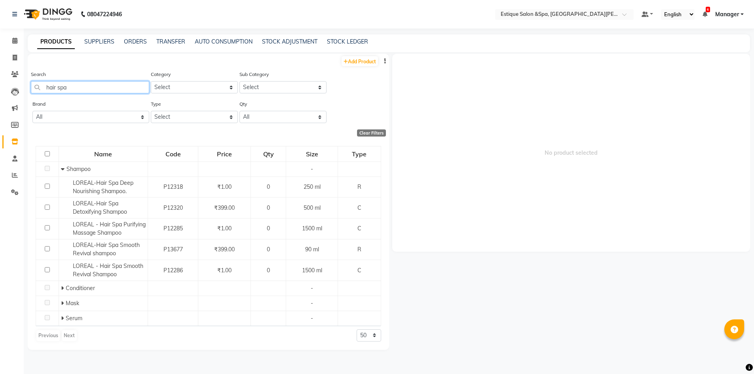
click at [83, 88] on input "hair spa" at bounding box center [90, 87] width 118 height 12
click at [83, 87] on input "hair spa" at bounding box center [90, 87] width 118 height 12
click at [85, 85] on input "hair spa" at bounding box center [90, 87] width 118 height 12
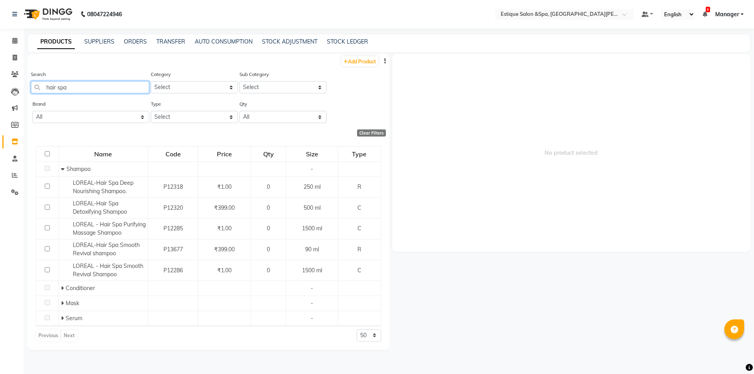
click at [71, 87] on input "hair spa" at bounding box center [90, 87] width 118 height 12
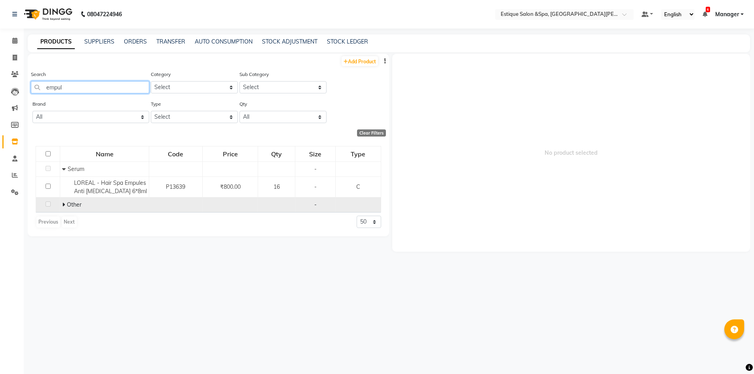
type input "empul"
click at [64, 204] on icon at bounding box center [63, 205] width 3 height 6
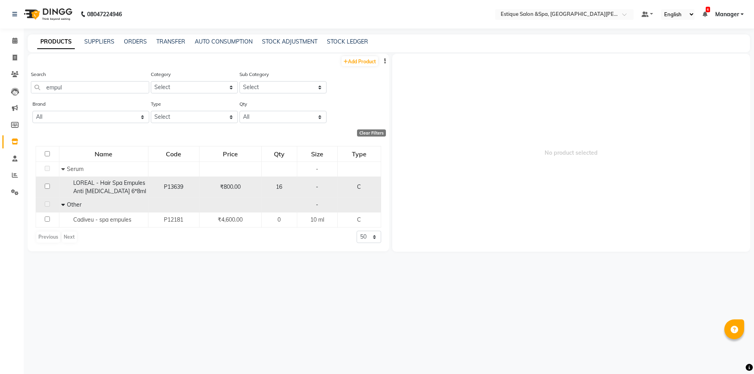
click at [47, 186] on input "checkbox" at bounding box center [47, 186] width 5 height 5
checkbox input "true"
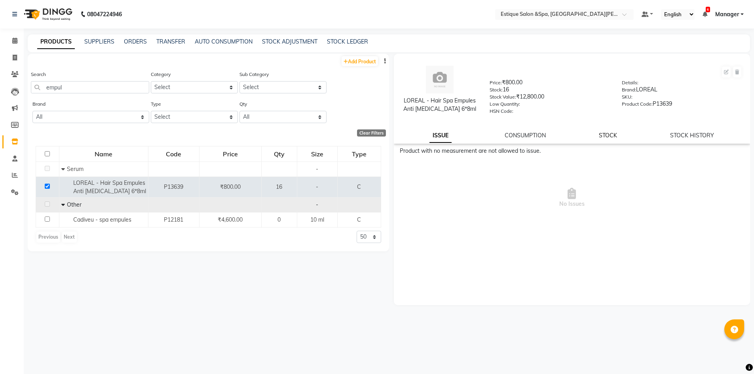
click at [606, 135] on link "STOCK" at bounding box center [608, 135] width 18 height 7
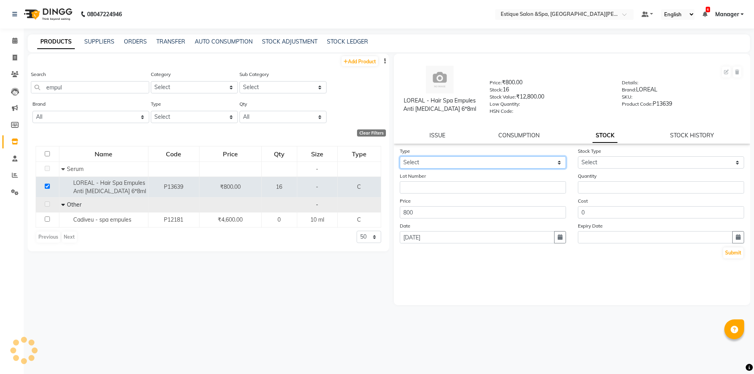
click at [457, 168] on select "Select In Out" at bounding box center [483, 162] width 166 height 12
select select "in"
click at [400, 156] on select "Select In Out" at bounding box center [483, 162] width 166 height 12
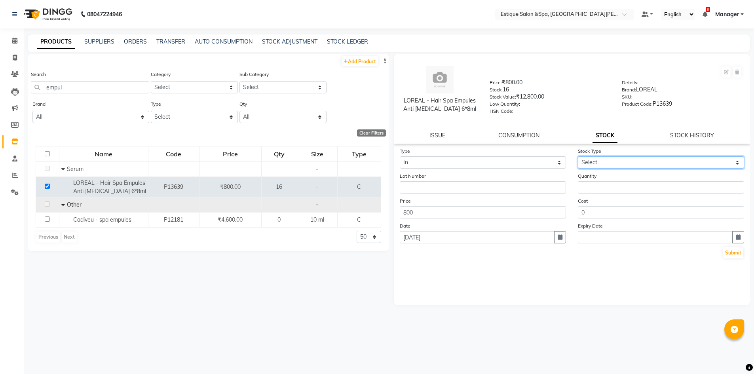
click at [601, 161] on select "Select New Stock Adjustment Return Other" at bounding box center [661, 162] width 166 height 12
select select "adjustment"
click at [578, 156] on select "Select New Stock Adjustment Return Other" at bounding box center [661, 162] width 166 height 12
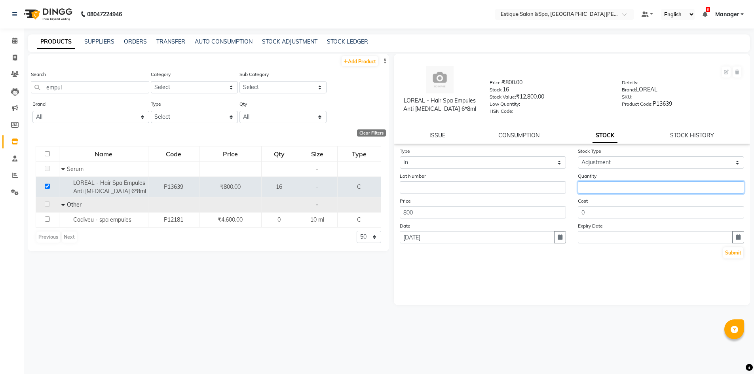
click at [597, 186] on input "number" at bounding box center [661, 187] width 166 height 12
type input "2"
type input "5"
click at [727, 255] on button "Submit" at bounding box center [733, 252] width 20 height 11
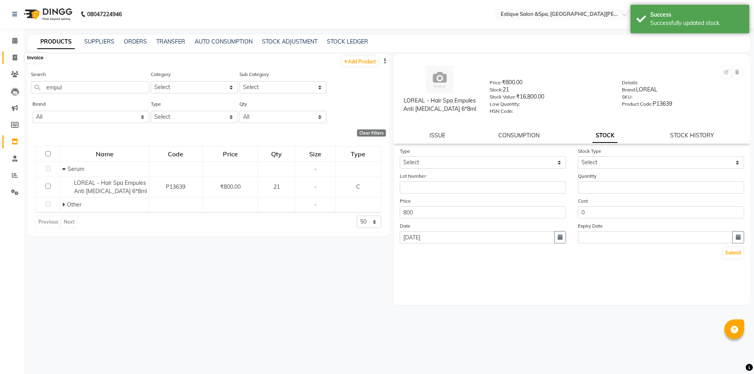
click at [15, 54] on span at bounding box center [15, 57] width 14 height 9
select select "service"
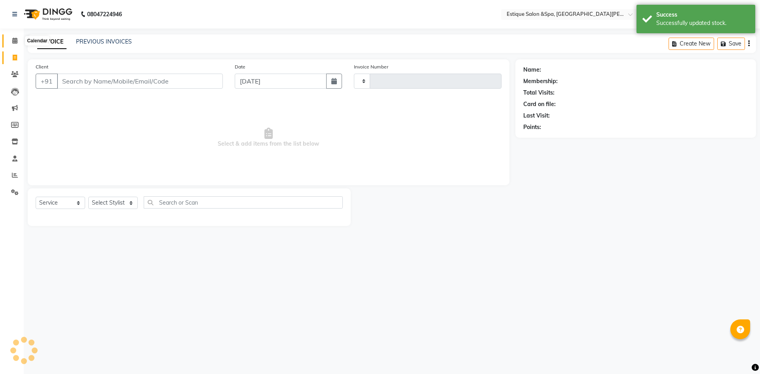
type input "2448"
select select "3928"
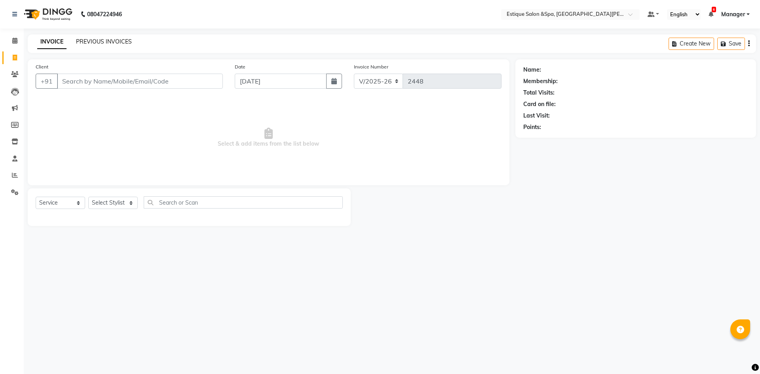
click at [114, 42] on link "PREVIOUS INVOICES" at bounding box center [104, 41] width 56 height 7
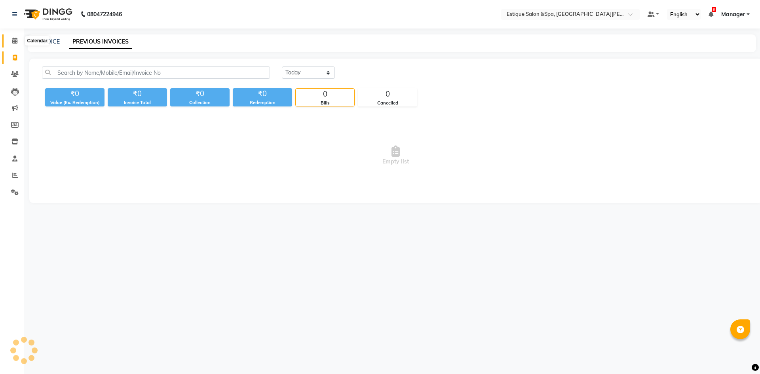
click at [14, 39] on icon at bounding box center [14, 41] width 5 height 6
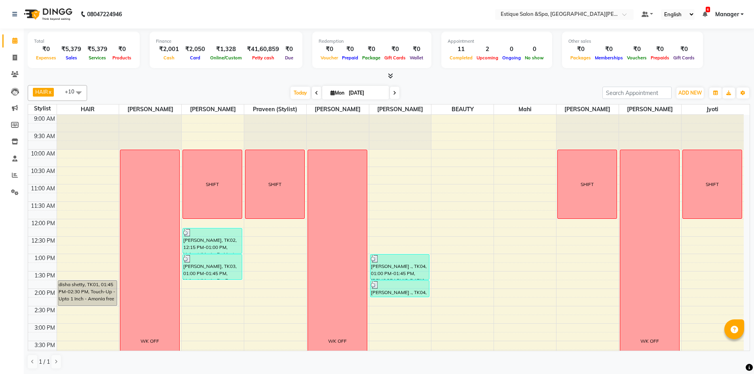
drag, startPoint x: 299, startPoint y: 93, endPoint x: 323, endPoint y: 104, distance: 26.8
click at [299, 93] on span "Today" at bounding box center [300, 93] width 20 height 12
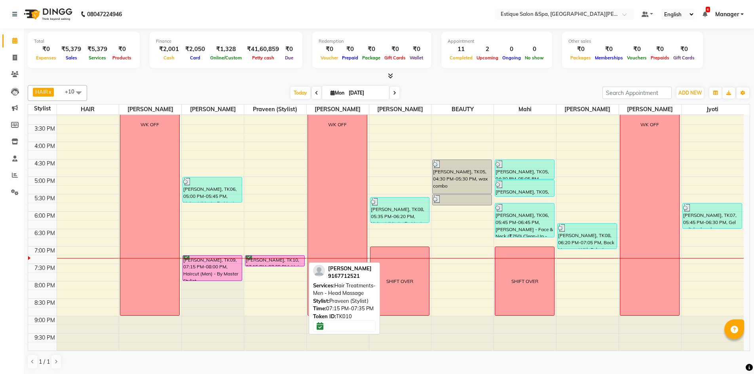
click at [271, 262] on div "[PERSON_NAME], TK10, 07:15 PM-07:35 PM, Hair Treatments-Men - Head Massage" at bounding box center [274, 261] width 59 height 10
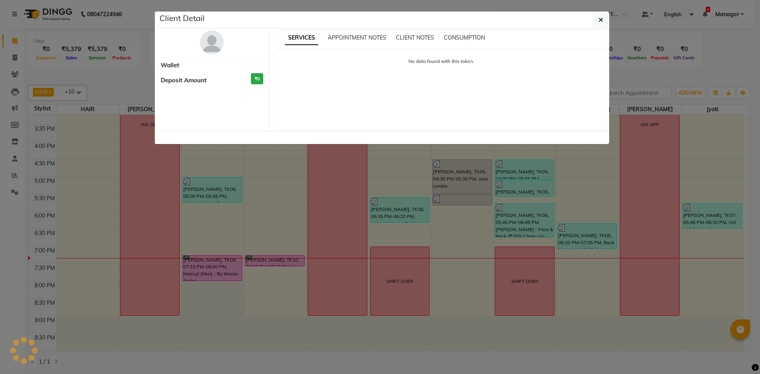
select select "6"
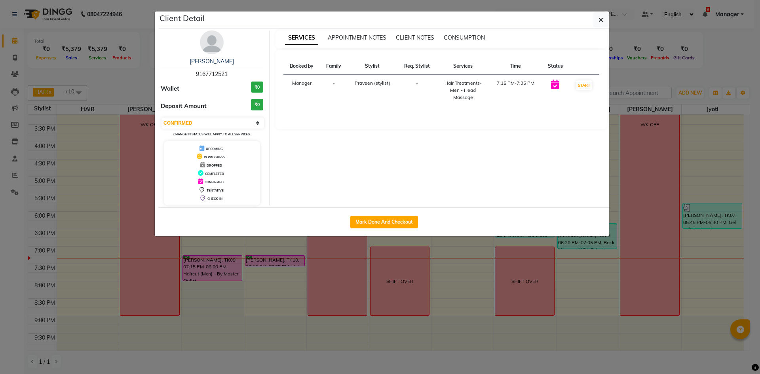
click at [220, 275] on ngb-modal-window "Client Detail [PERSON_NAME] 9167712521 Wallet ₹0 Deposit Amount ₹0 Select IN SE…" at bounding box center [380, 187] width 760 height 374
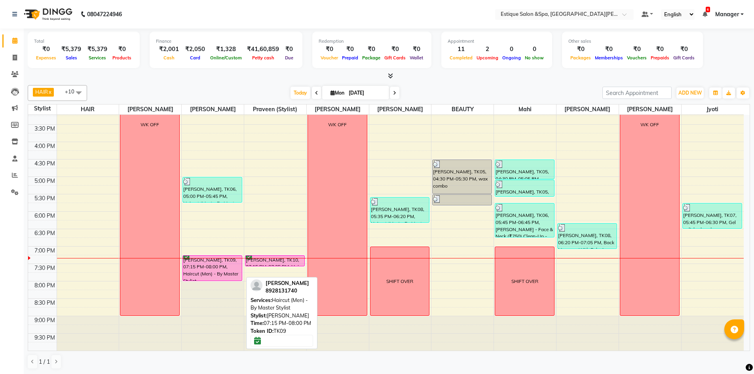
click at [220, 263] on div "[PERSON_NAME], TK09, 07:15 PM-08:00 PM, Haircut (Men) - By Master Stylist" at bounding box center [212, 268] width 59 height 25
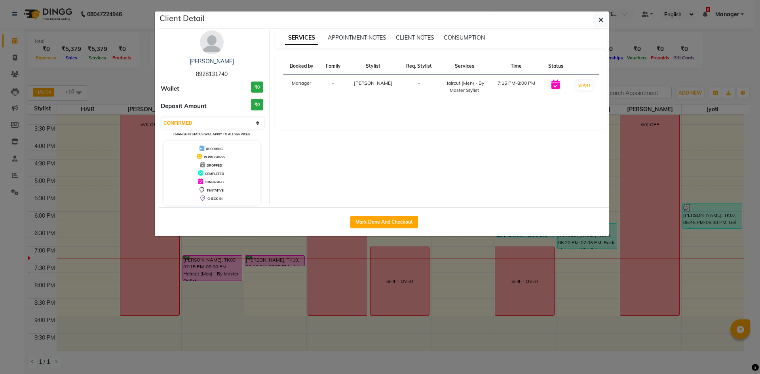
click at [193, 116] on div "[PERSON_NAME] 8928131740 Wallet ₹0 Deposit Amount ₹0 Select IN SERVICE CONFIRME…" at bounding box center [212, 117] width 115 height 175
drag, startPoint x: 195, startPoint y: 122, endPoint x: 197, endPoint y: 127, distance: 5.9
click at [195, 122] on select "Select IN SERVICE CONFIRMED TENTATIVE CHECK IN MARK DONE DROPPED UPCOMING" at bounding box center [212, 122] width 102 height 11
select select "1"
click at [161, 117] on select "Select IN SERVICE CONFIRMED TENTATIVE CHECK IN MARK DONE DROPPED UPCOMING" at bounding box center [212, 122] width 102 height 11
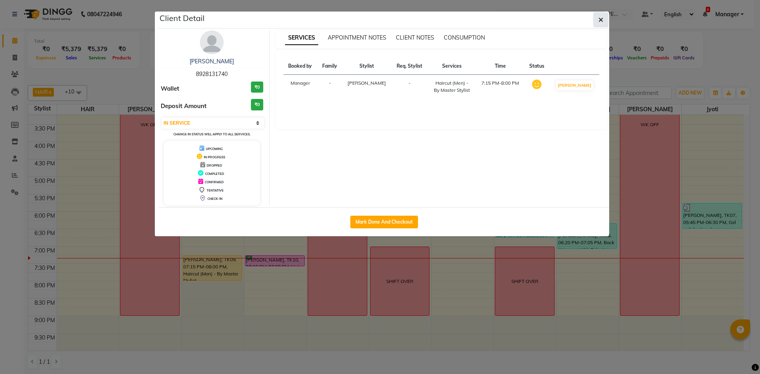
click at [599, 23] on icon "button" at bounding box center [600, 20] width 5 height 6
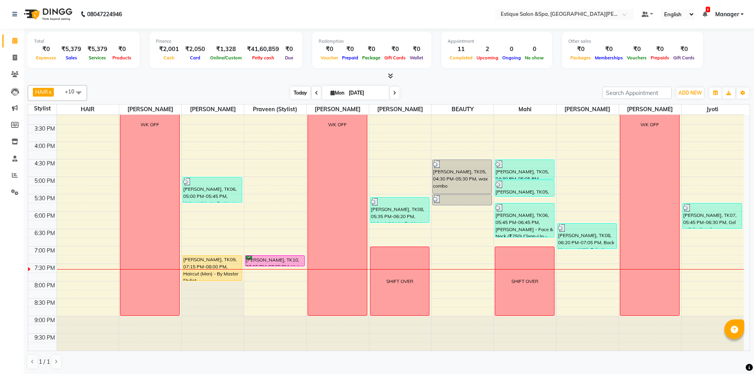
click at [302, 96] on span "Today" at bounding box center [300, 93] width 20 height 12
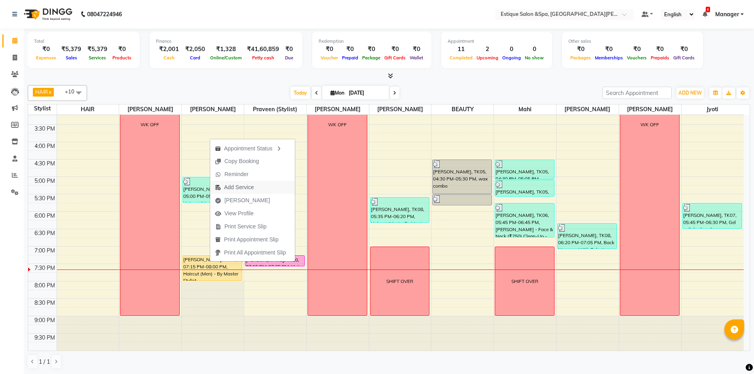
click at [227, 186] on span "Add Service" at bounding box center [239, 187] width 30 height 8
select select "20112"
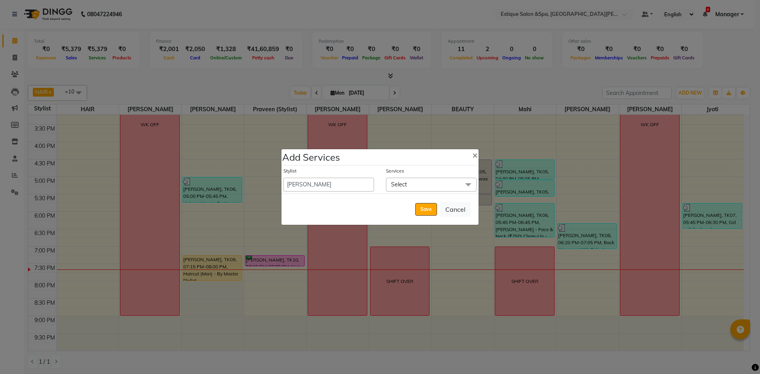
click at [425, 183] on span "Select" at bounding box center [431, 185] width 91 height 14
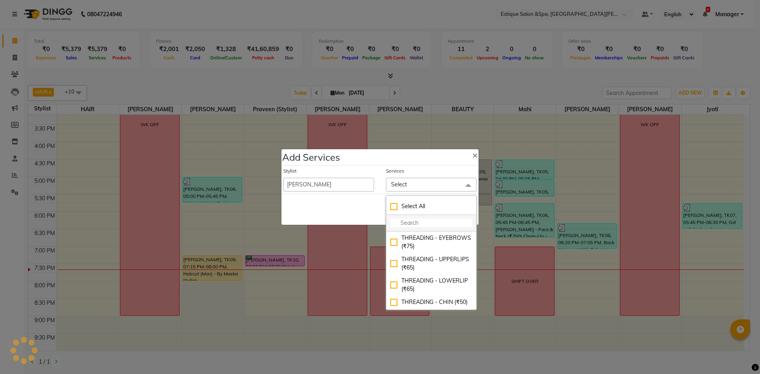
click at [407, 223] on input "multiselect-search" at bounding box center [431, 223] width 82 height 8
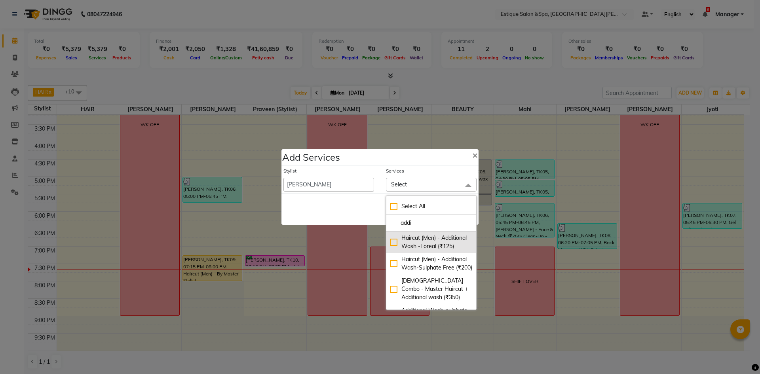
type input "addi"
drag, startPoint x: 391, startPoint y: 248, endPoint x: 394, endPoint y: 221, distance: 27.5
click at [391, 248] on div "Haircut (Men) - Additional Wash -Loreal (₹125)" at bounding box center [431, 242] width 82 height 17
checkbox input "true"
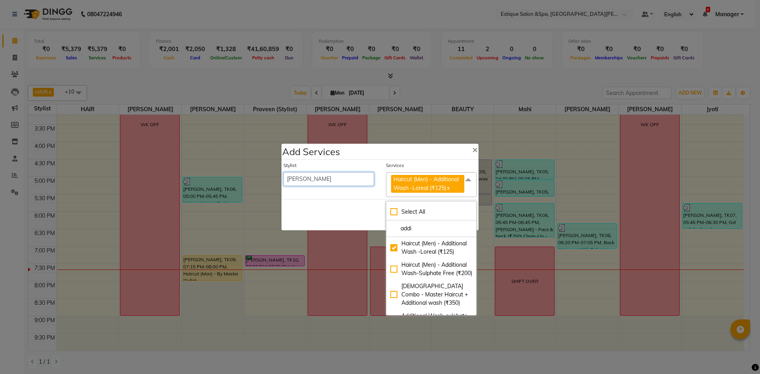
click at [311, 177] on select "aaves Asmi BEAUTY HAIR [PERSON_NAME] [PERSON_NAME] pp [PERSON_NAME] pp Mahi Man…" at bounding box center [328, 179] width 91 height 14
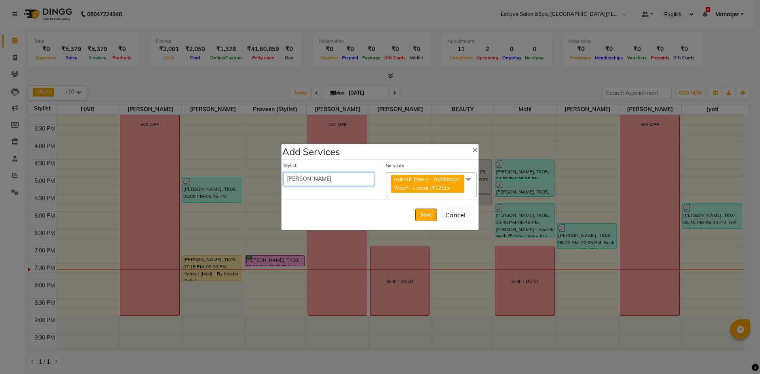
select select "70819"
select select "1200"
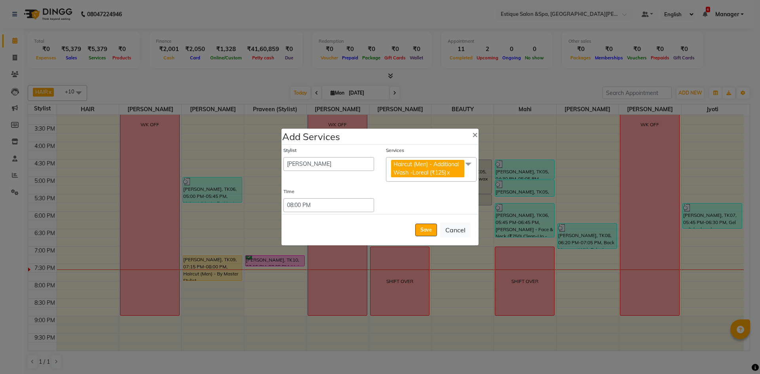
click at [405, 199] on div "Time Select 09:00 AM 09:15 AM 09:30 AM 09:45 AM 10:00 AM 10:15 AM 10:30 AM 10:4…" at bounding box center [379, 200] width 205 height 24
click at [452, 165] on span "Haircut (Men) - Additional Wash -Loreal (₹125)" at bounding box center [425, 168] width 65 height 15
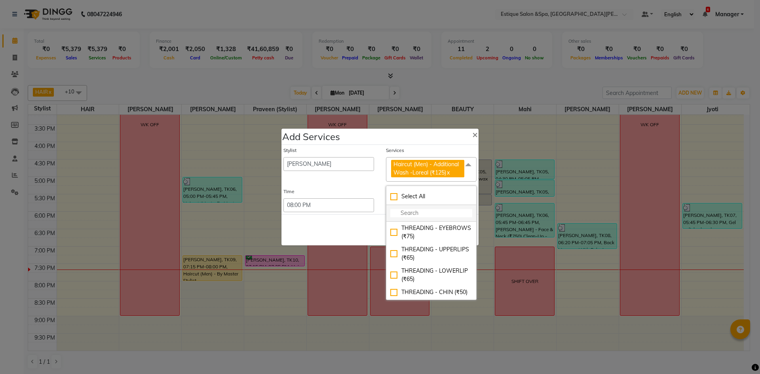
click at [416, 211] on input "multiselect-search" at bounding box center [431, 213] width 82 height 8
type input "de"
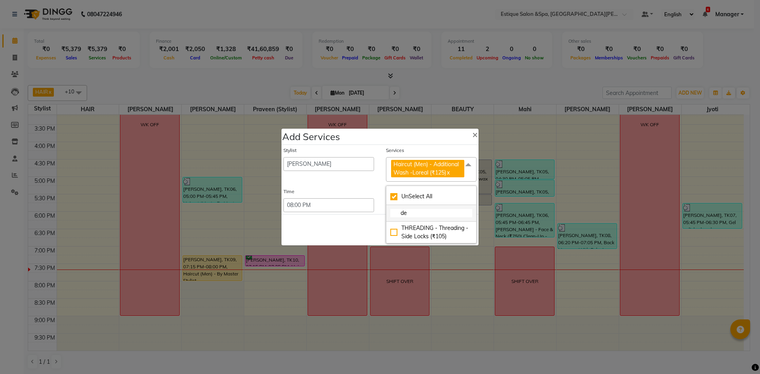
checkbox input "false"
type input "de t"
checkbox input "true"
type input "de"
checkbox input "false"
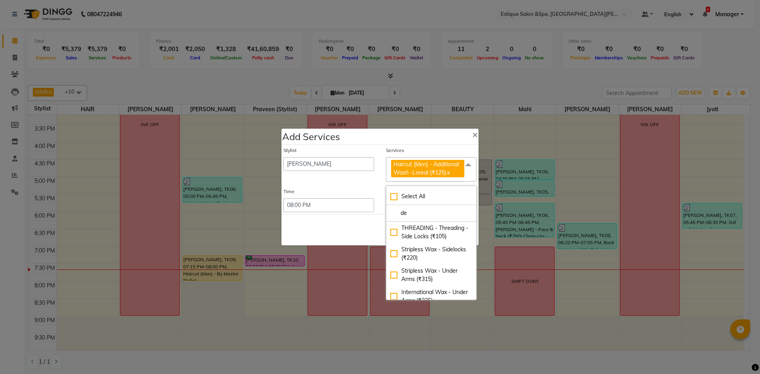
type input "de"
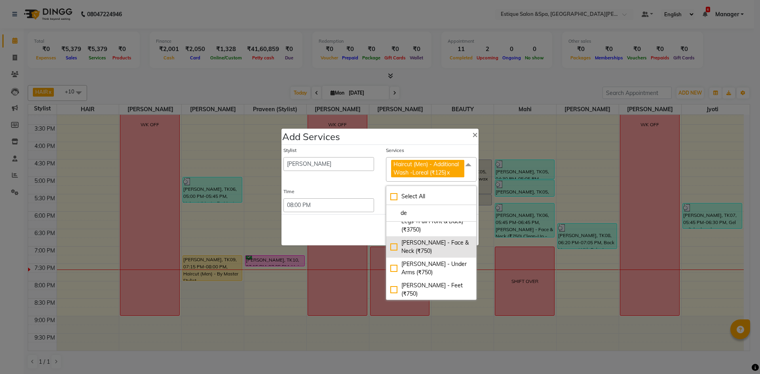
click at [392, 245] on div "[PERSON_NAME] - Face & Neck (₹750)" at bounding box center [431, 247] width 82 height 17
checkbox input "true"
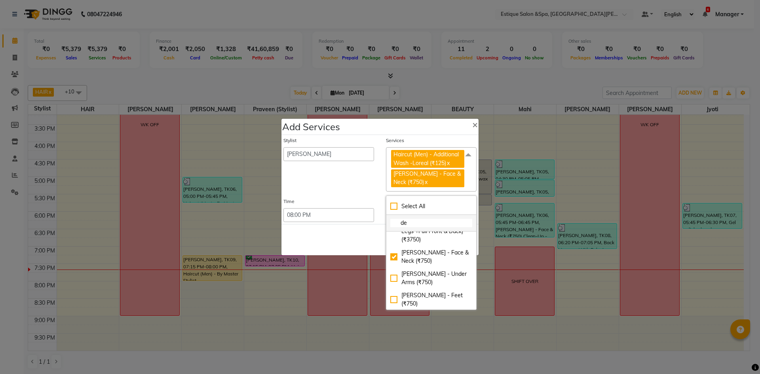
click at [406, 221] on input "de" at bounding box center [431, 223] width 82 height 8
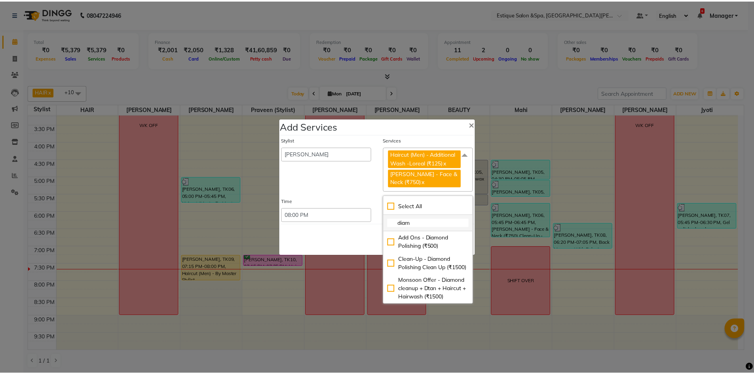
scroll to position [11, 0]
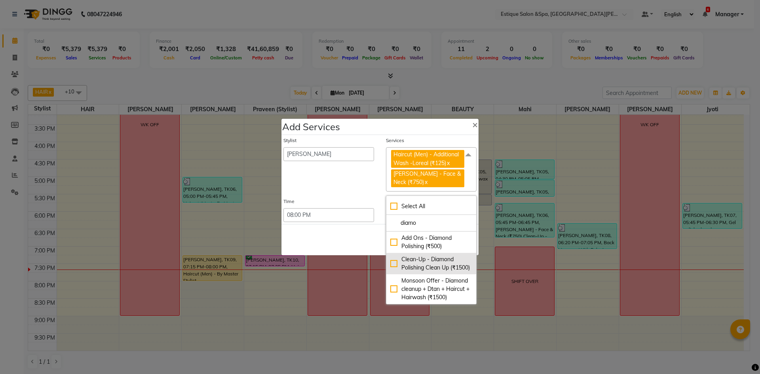
type input "diamo"
click at [392, 256] on div "Clean-Up - Diamond Polishing Clean Up (₹1500)" at bounding box center [431, 263] width 82 height 17
checkbox input "true"
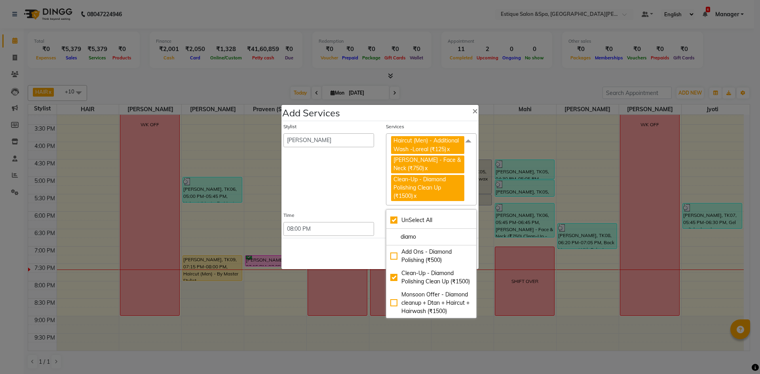
click at [309, 248] on div "Save Cancel" at bounding box center [379, 253] width 197 height 31
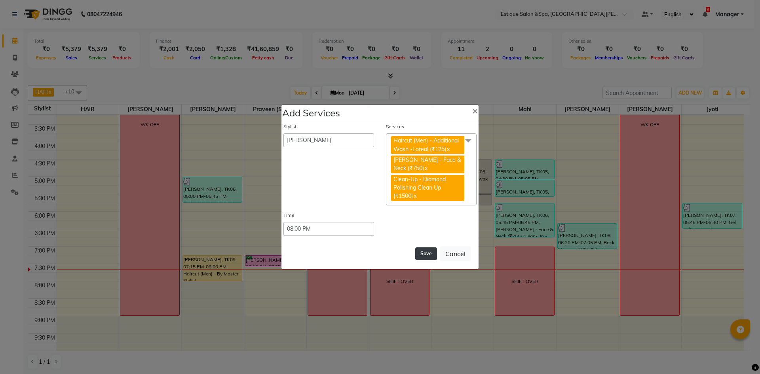
click at [424, 252] on button "Save" at bounding box center [426, 253] width 22 height 13
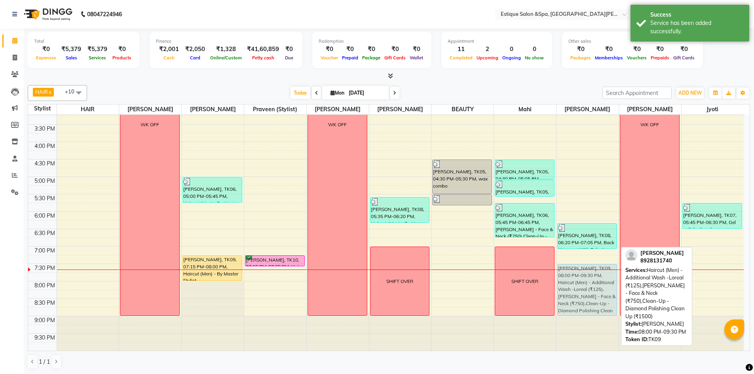
drag, startPoint x: 573, startPoint y: 292, endPoint x: 575, endPoint y: 278, distance: 13.9
click at [575, 278] on div "SHIFT [PERSON_NAME], TK08, 06:20 PM-07:05 PM, Back Massage With Relaxing Balm (…" at bounding box center [587, 124] width 62 height 452
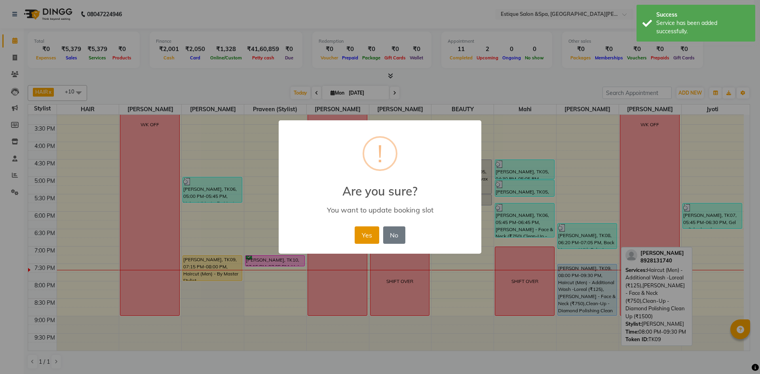
click at [367, 236] on button "Yes" at bounding box center [366, 234] width 24 height 17
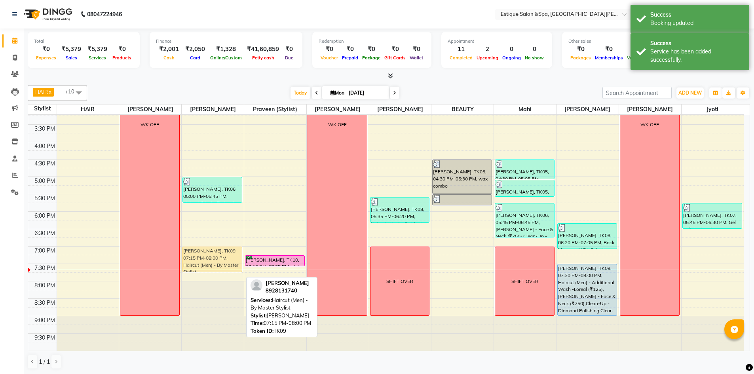
click at [222, 252] on div "SHIFT [PERSON_NAME], TK02, 12:15 PM-01:00 PM, Haircut (Men) - By Master Stylist…" at bounding box center [213, 124] width 62 height 452
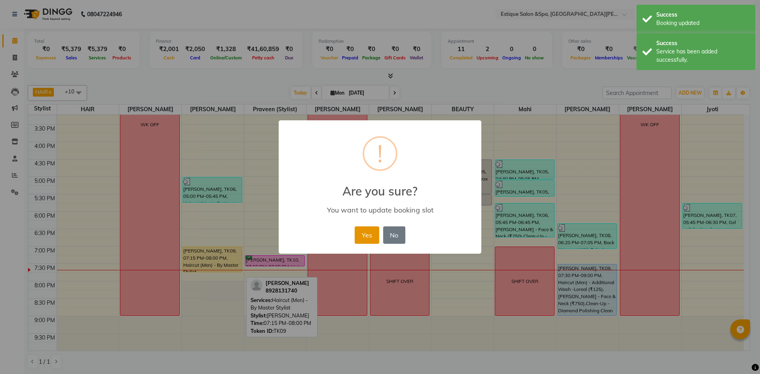
click at [371, 233] on button "Yes" at bounding box center [366, 234] width 24 height 17
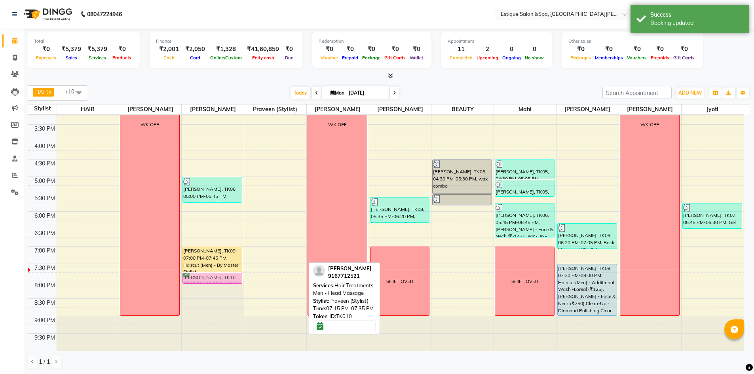
drag, startPoint x: 255, startPoint y: 260, endPoint x: 210, endPoint y: 278, distance: 48.5
click at [210, 278] on tr "disha shetty, TK01, 01:45 PM-02:30 PM, Touch-Up - Upto 1 Inch - Amonia free WK …" at bounding box center [385, 124] width 715 height 452
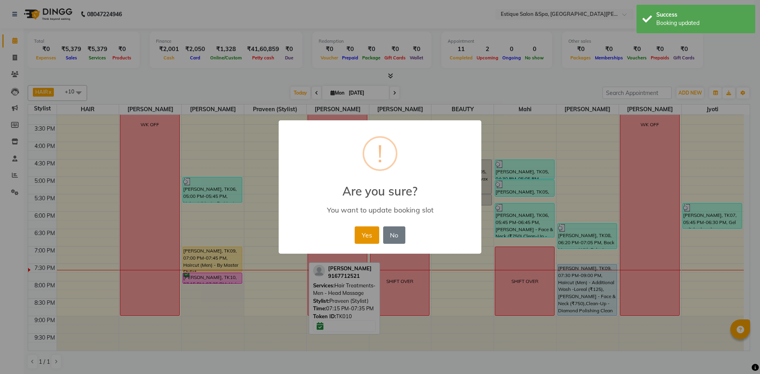
click at [366, 240] on button "Yes" at bounding box center [366, 234] width 24 height 17
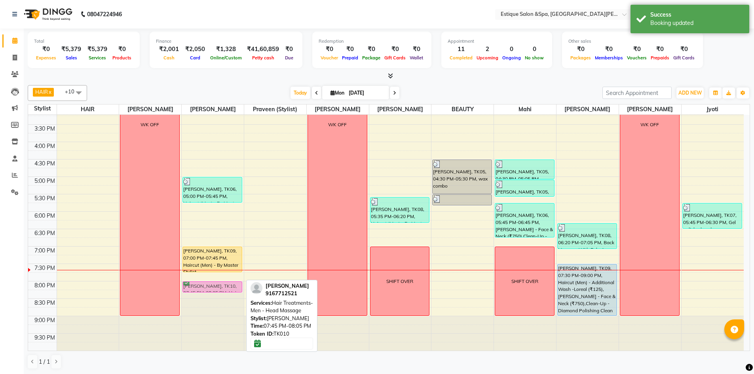
drag, startPoint x: 202, startPoint y: 281, endPoint x: 202, endPoint y: 285, distance: 4.4
click at [202, 286] on div "SHIFT [PERSON_NAME], TK02, 12:15 PM-01:00 PM, Haircut (Men) - By Master Stylist…" at bounding box center [213, 124] width 62 height 452
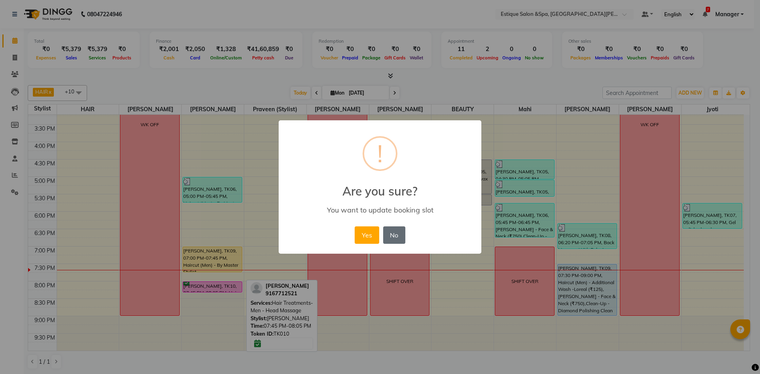
click at [400, 235] on button "No" at bounding box center [394, 234] width 22 height 17
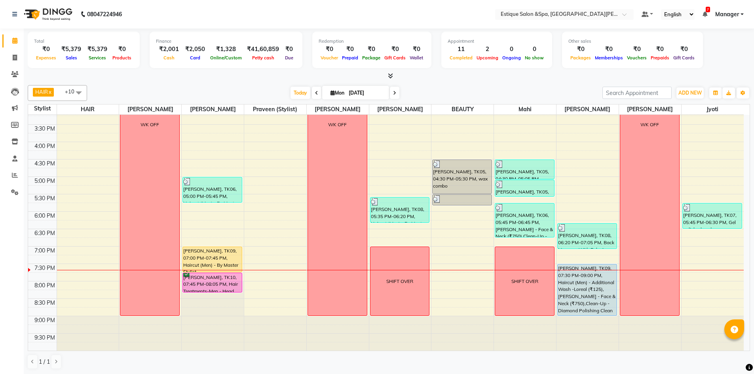
drag, startPoint x: 208, startPoint y: 283, endPoint x: 246, endPoint y: 277, distance: 38.8
click at [209, 292] on div "SHIFT [PERSON_NAME], TK02, 12:15 PM-01:00 PM, Haircut (Men) - By Master Stylist…" at bounding box center [213, 124] width 62 height 452
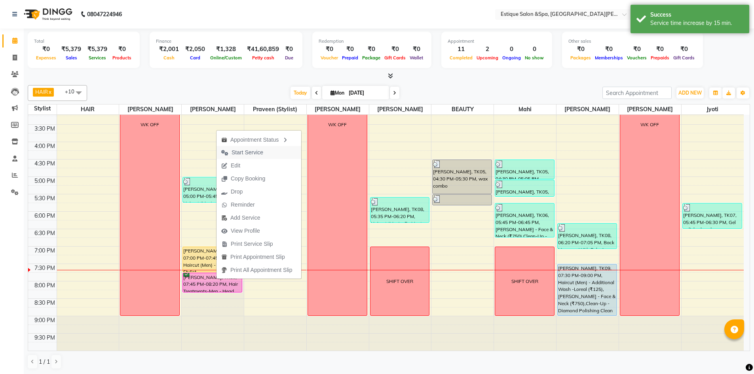
click at [239, 155] on span "Start Service" at bounding box center [247, 152] width 32 height 8
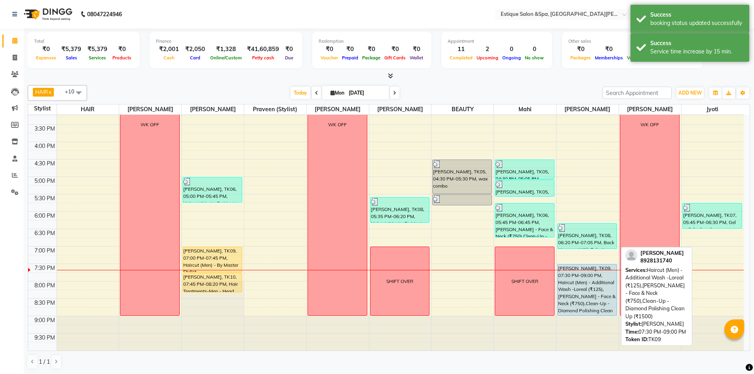
click at [580, 278] on div "[PERSON_NAME], TK09, 07:30 PM-09:00 PM, Haircut (Men) - Additional Wash -Loreal…" at bounding box center [586, 289] width 59 height 51
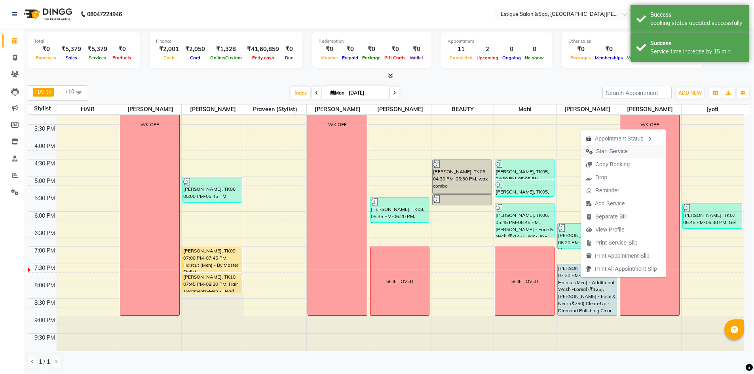
click at [608, 153] on span "Start Service" at bounding box center [612, 151] width 32 height 8
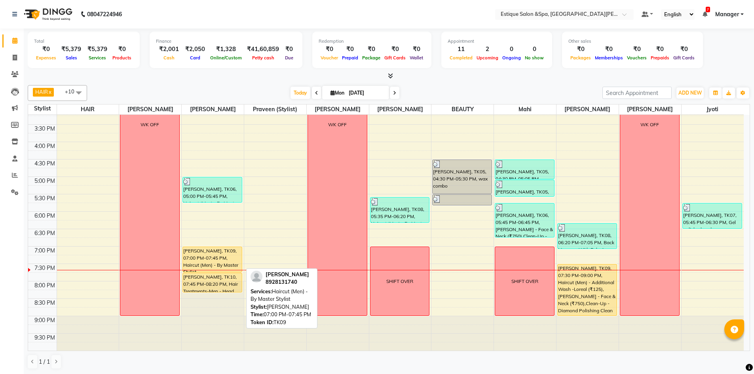
click at [200, 251] on div "[PERSON_NAME], TK09, 07:00 PM-07:45 PM, Haircut (Men) - By Master Stylist" at bounding box center [212, 259] width 59 height 25
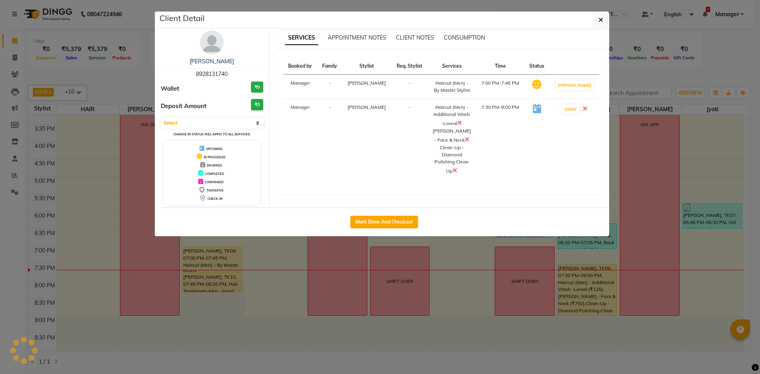
select select "1"
click at [377, 221] on button "Mark Done And Checkout" at bounding box center [384, 222] width 68 height 13
select select "3928"
select select "service"
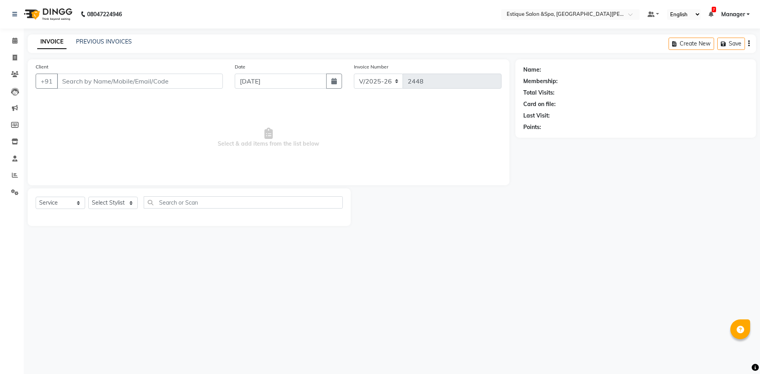
type input "8928131740"
select select "70819"
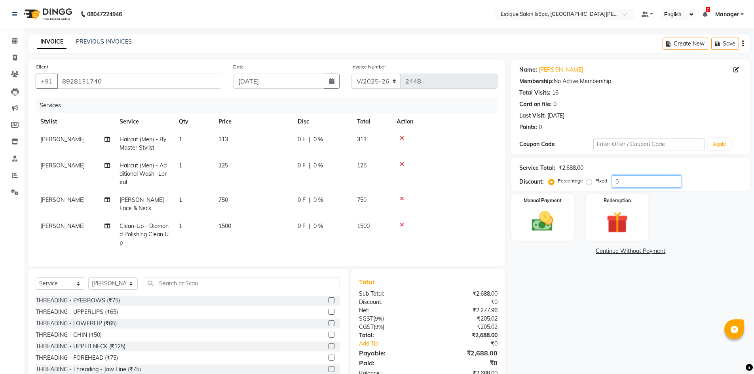
click at [614, 180] on input "0" at bounding box center [646, 181] width 69 height 12
click at [635, 181] on input "30" at bounding box center [646, 181] width 69 height 12
type input "3"
type input "44"
click at [240, 140] on td "313" at bounding box center [253, 144] width 79 height 26
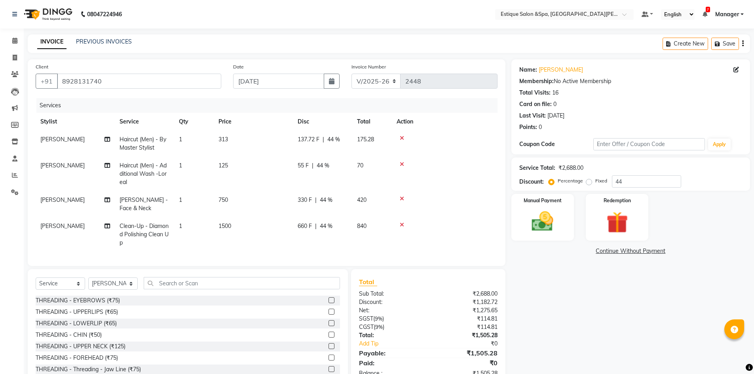
select select "20112"
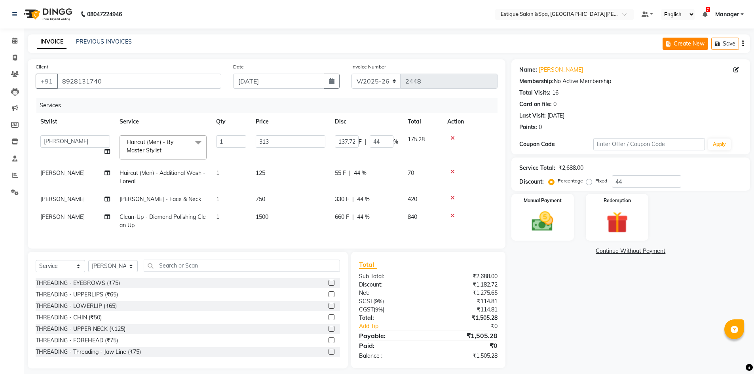
click at [685, 43] on button "Create New" at bounding box center [684, 44] width 45 height 12
select select "service"
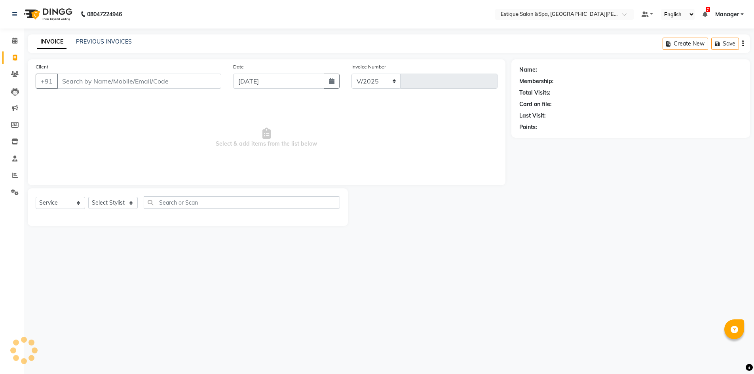
select select "3928"
type input "2448"
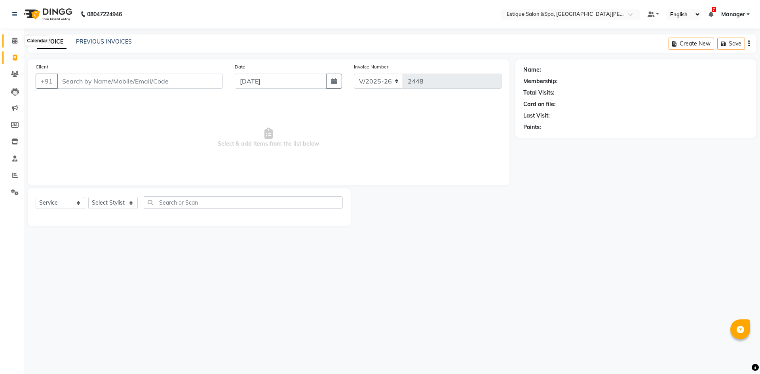
click at [14, 39] on icon at bounding box center [14, 41] width 5 height 6
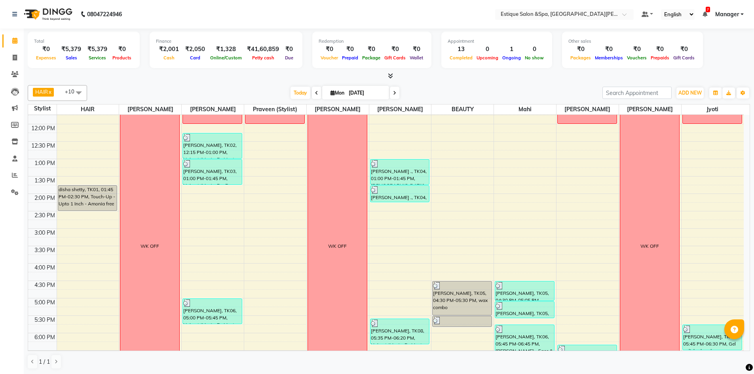
scroll to position [216, 0]
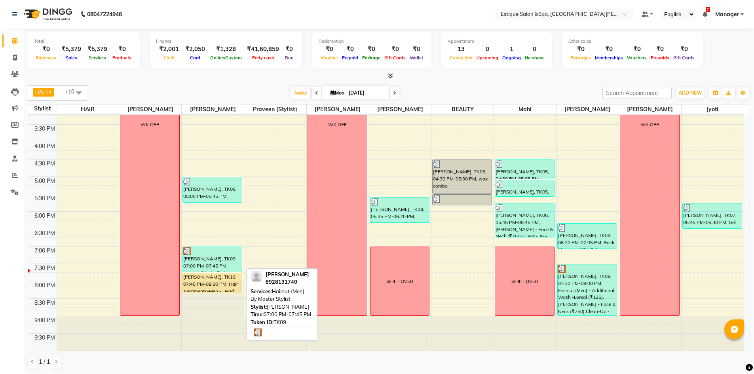
click at [221, 258] on div "[PERSON_NAME], TK09, 07:00 PM-07:45 PM, Haircut (Men) - By Master Stylist" at bounding box center [212, 259] width 59 height 25
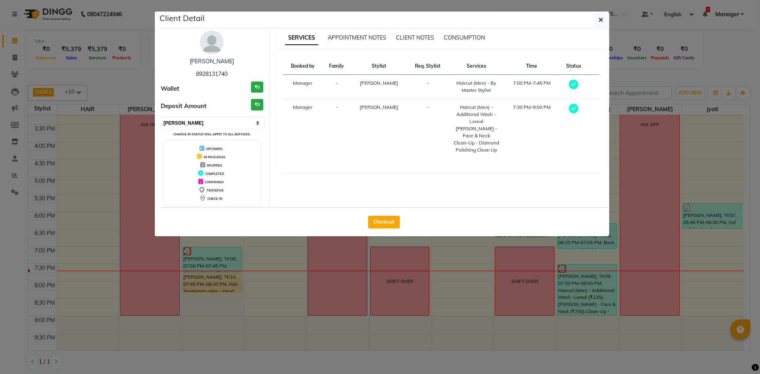
drag, startPoint x: 181, startPoint y: 120, endPoint x: 189, endPoint y: 127, distance: 11.2
click at [181, 120] on select "Select MARK DONE UPCOMING" at bounding box center [212, 122] width 102 height 11
click at [161, 117] on select "Select MARK DONE UPCOMING" at bounding box center [212, 122] width 102 height 11
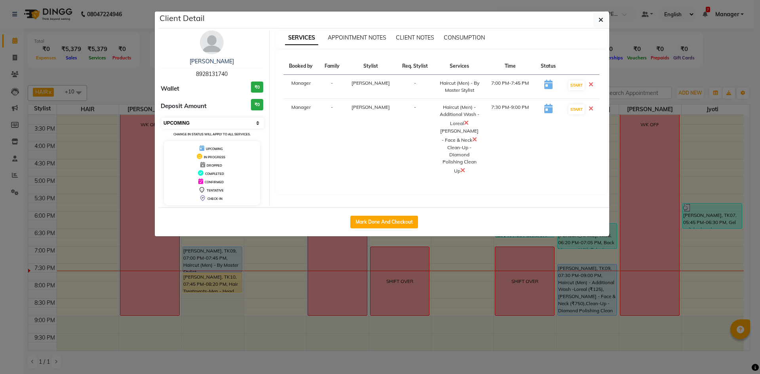
click at [189, 122] on select "Select IN SERVICE CONFIRMED TENTATIVE CHECK IN MARK DONE DROPPED UPCOMING" at bounding box center [212, 122] width 102 height 11
select select "1"
click at [161, 117] on select "Select IN SERVICE CONFIRMED TENTATIVE CHECK IN MARK DONE DROPPED UPCOMING" at bounding box center [212, 122] width 102 height 11
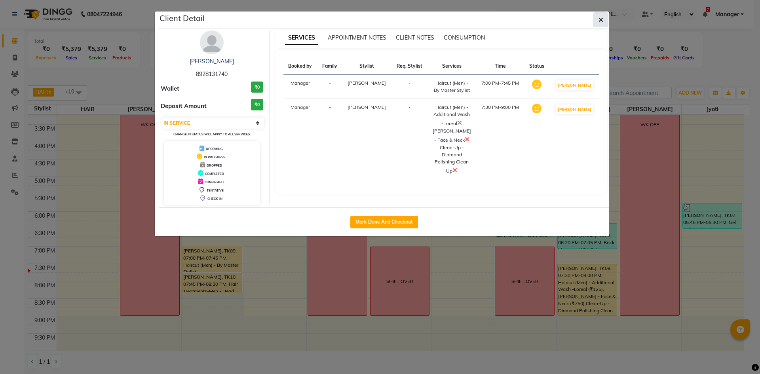
click at [602, 20] on icon "button" at bounding box center [600, 20] width 5 height 6
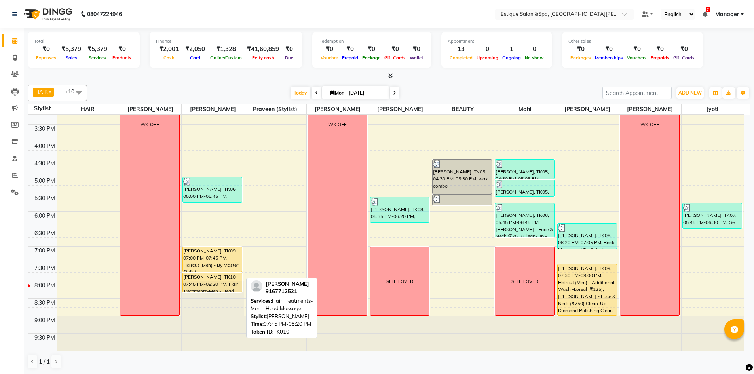
click at [227, 279] on div "[PERSON_NAME], TK10, 07:45 PM-08:20 PM, Hair Treatments-Men - Head Massage" at bounding box center [212, 282] width 59 height 19
select select "1"
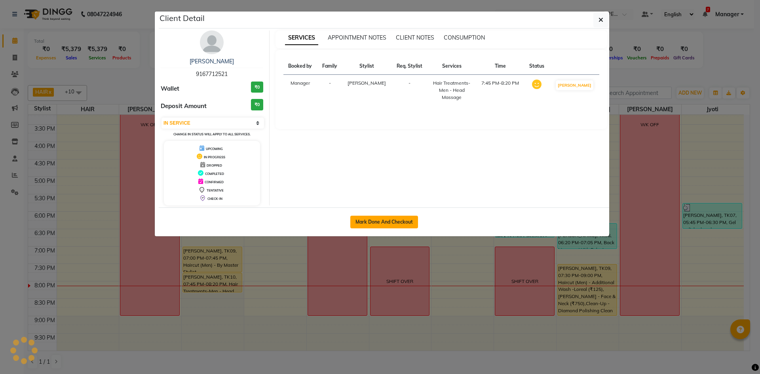
click at [376, 222] on button "Mark Done And Checkout" at bounding box center [384, 222] width 68 height 13
select select "service"
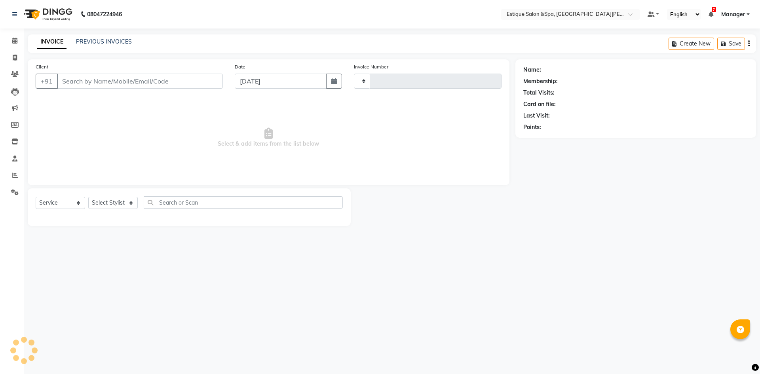
type input "2448"
select select "3928"
type input "9167712521"
select select "20112"
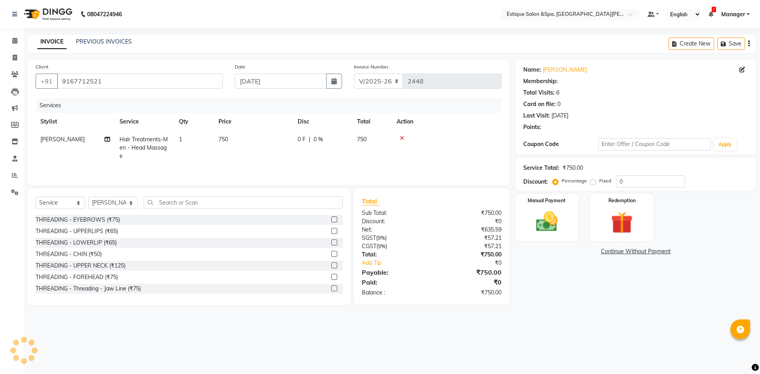
select select "1: Object"
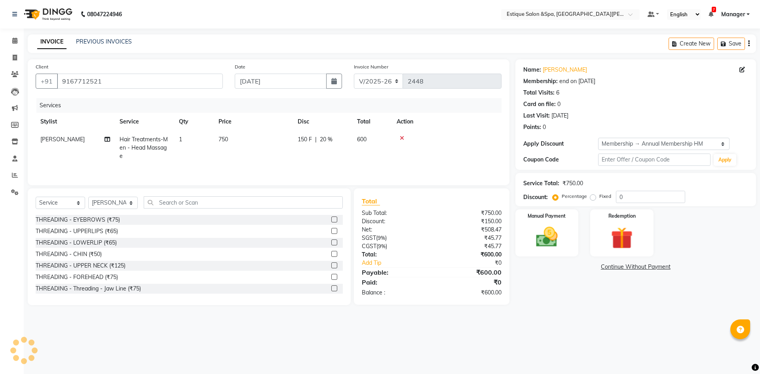
type input "20"
click at [137, 143] on td "Hair Treatments-Men - Head Massage" at bounding box center [144, 148] width 59 height 34
select select "20112"
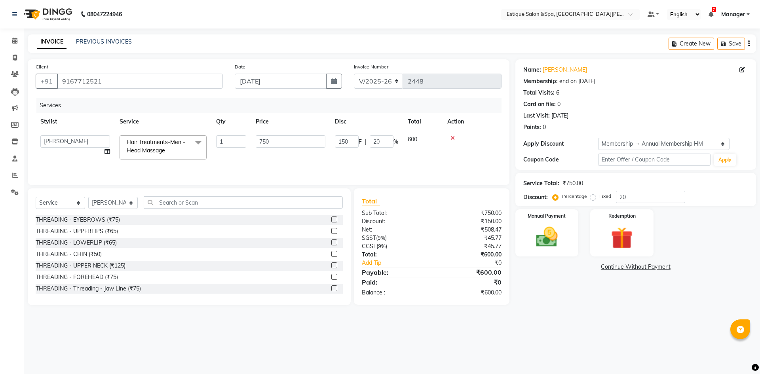
click at [146, 145] on span "Hair Treatments-Men - Head Massage" at bounding box center [156, 145] width 59 height 15
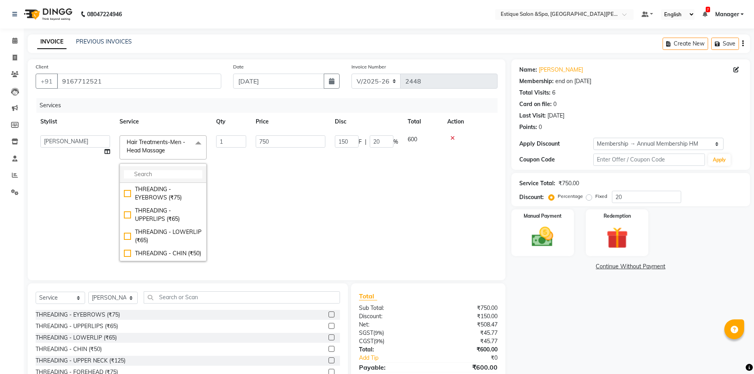
click at [166, 175] on input "multiselect-search" at bounding box center [163, 174] width 78 height 8
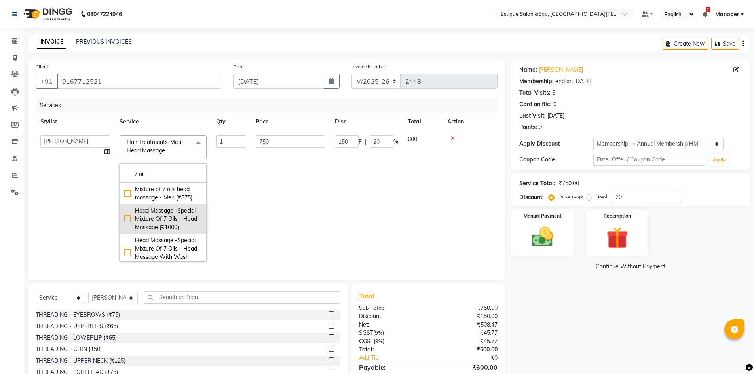
type input "7 oi"
click at [189, 226] on div "Head Massage -Special Mixture Of 7 Oils - Head Massage (₹1000)" at bounding box center [163, 219] width 78 height 25
checkbox input "true"
type input "1000"
type input "200"
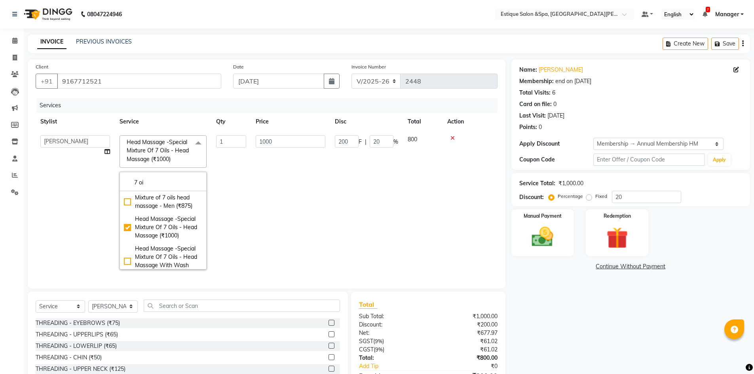
click at [323, 202] on td "1000" at bounding box center [290, 203] width 79 height 144
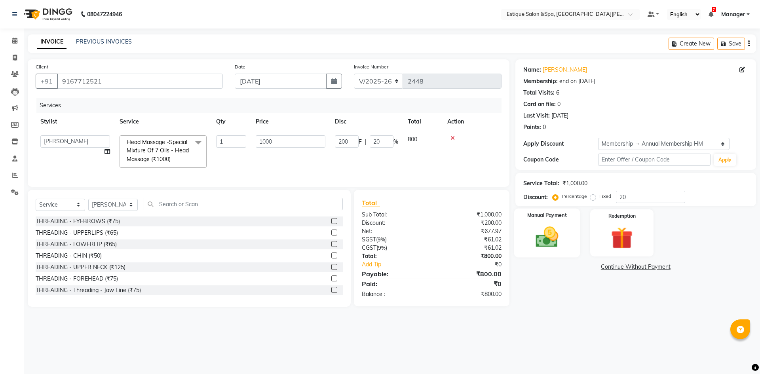
click at [570, 241] on div "Manual Payment" at bounding box center [546, 232] width 66 height 49
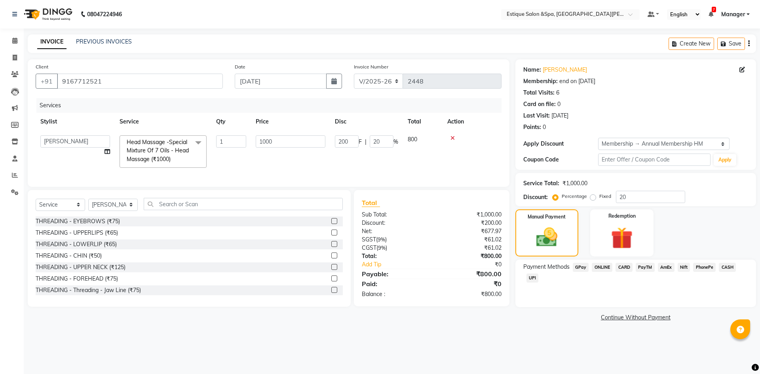
click at [626, 265] on span "CARD" at bounding box center [623, 267] width 17 height 9
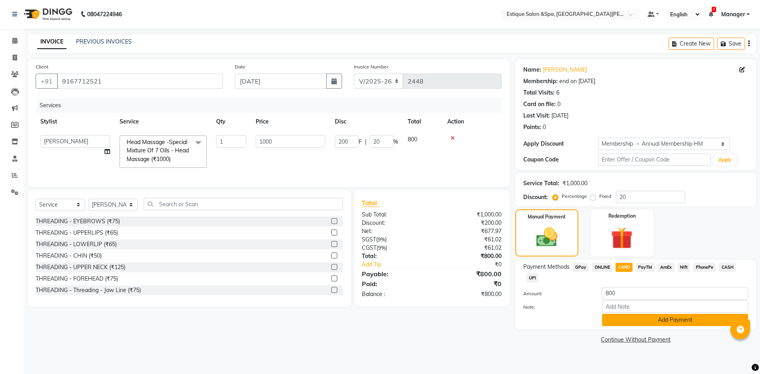
click at [666, 322] on button "Add Payment" at bounding box center [675, 320] width 146 height 12
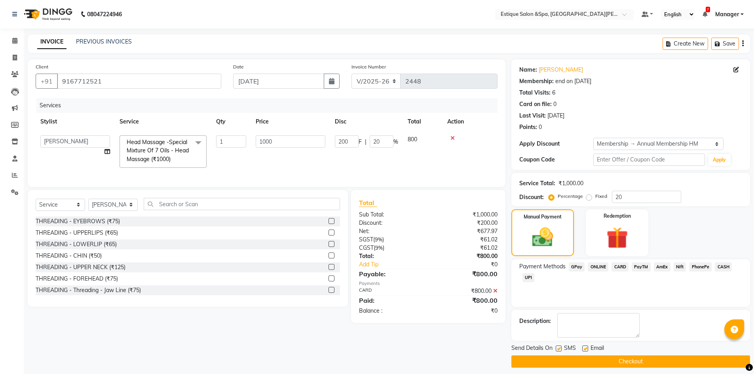
click at [662, 362] on button "Checkout" at bounding box center [630, 361] width 239 height 12
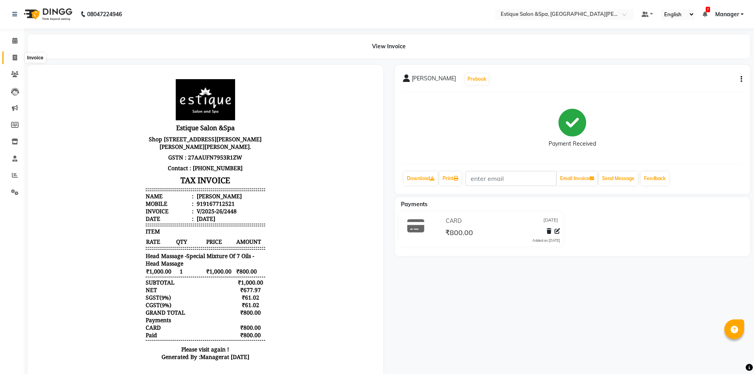
click at [17, 58] on icon at bounding box center [15, 58] width 4 height 6
select select "service"
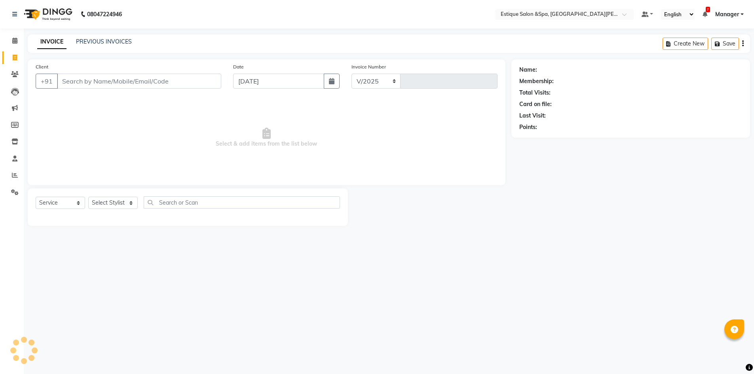
select select "3928"
type input "2449"
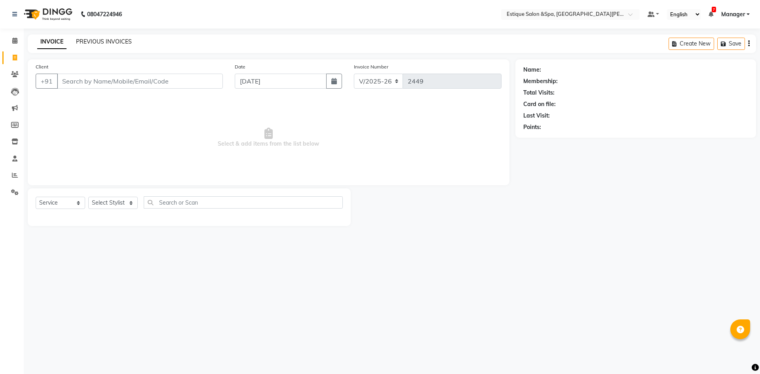
click at [125, 44] on link "PREVIOUS INVOICES" at bounding box center [104, 41] width 56 height 7
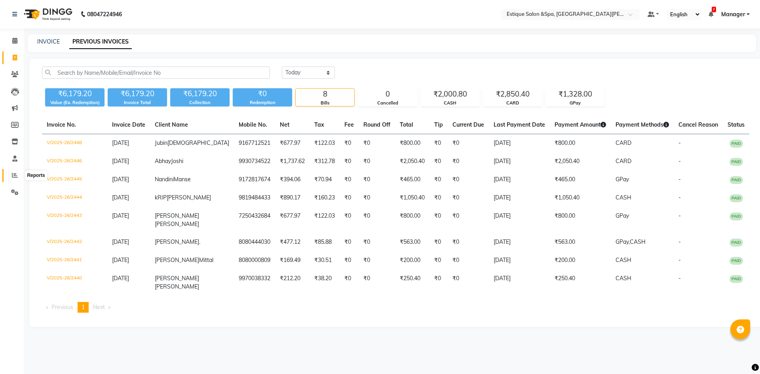
click at [14, 174] on icon at bounding box center [15, 175] width 6 height 6
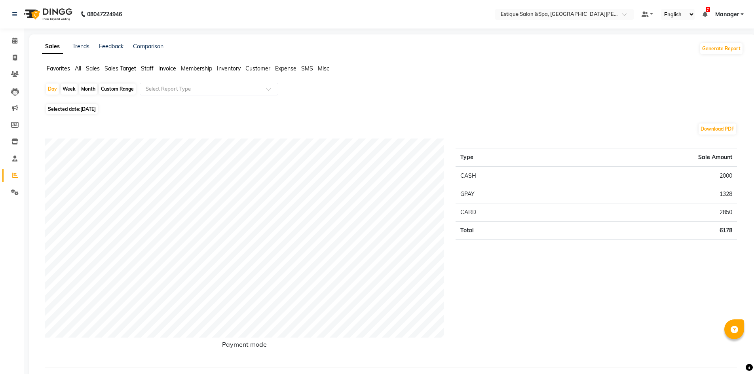
click at [117, 87] on div "Custom Range" at bounding box center [117, 88] width 37 height 11
select select "9"
select select "2025"
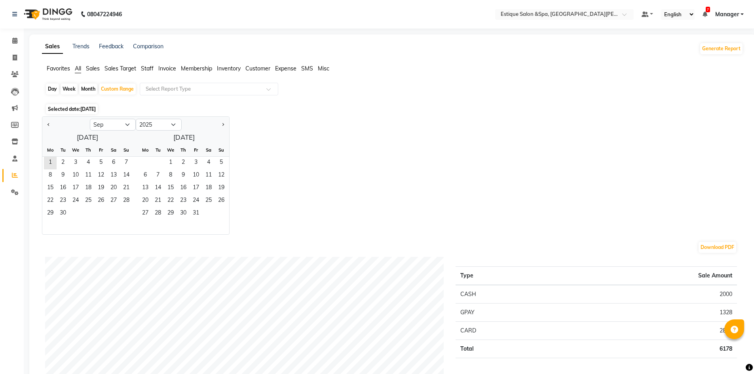
click at [341, 170] on div "Jan Feb Mar Apr May Jun [DATE] Aug Sep Oct Nov [DATE] 2016 2017 2018 2019 2020 …" at bounding box center [392, 175] width 701 height 118
click at [18, 57] on span at bounding box center [15, 57] width 14 height 9
select select "service"
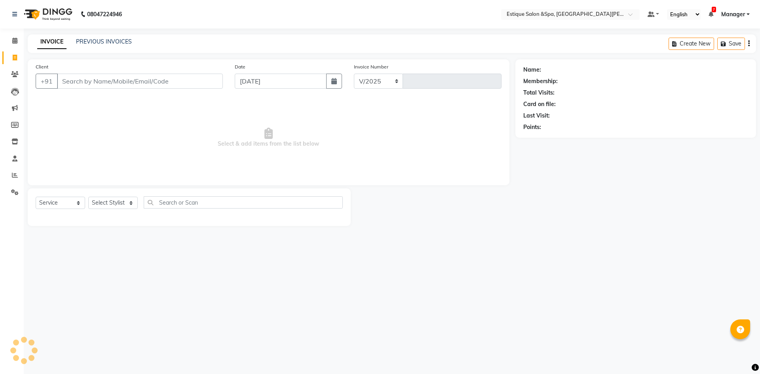
select select "3928"
click at [117, 42] on link "PREVIOUS INVOICES" at bounding box center [104, 41] width 56 height 7
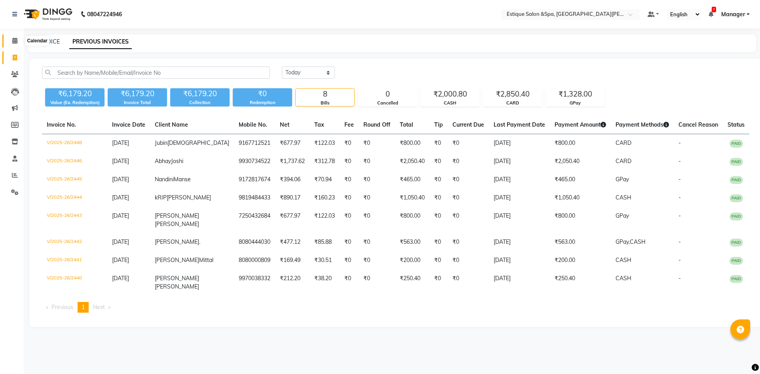
click at [17, 44] on span at bounding box center [15, 40] width 14 height 9
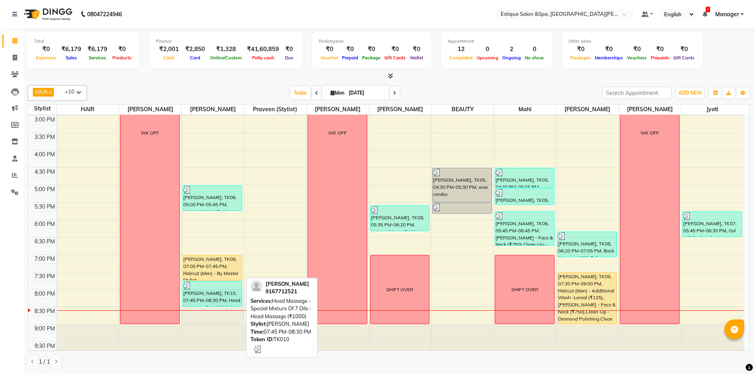
scroll to position [216, 0]
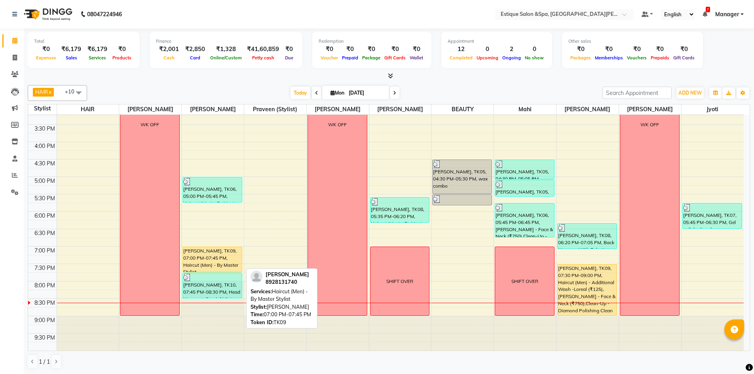
click at [208, 262] on div "[PERSON_NAME], TK09, 07:00 PM-07:45 PM, Haircut (Men) - By Master Stylist" at bounding box center [212, 259] width 59 height 25
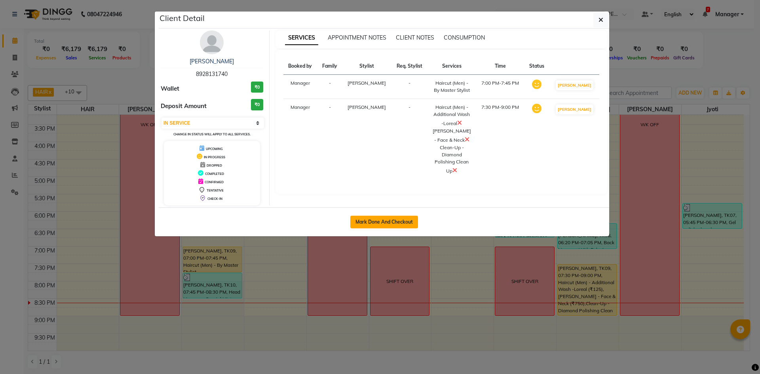
click at [365, 222] on button "Mark Done And Checkout" at bounding box center [384, 222] width 68 height 13
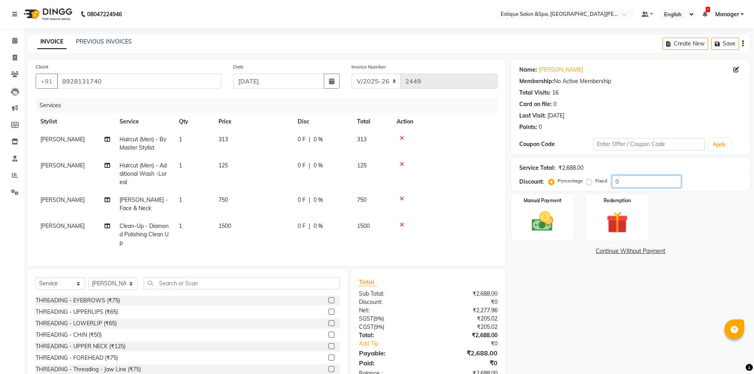
click at [632, 183] on input "0" at bounding box center [646, 181] width 69 height 12
click at [642, 184] on input "number" at bounding box center [646, 181] width 69 height 12
click at [59, 168] on span "[PERSON_NAME]" at bounding box center [62, 165] width 44 height 7
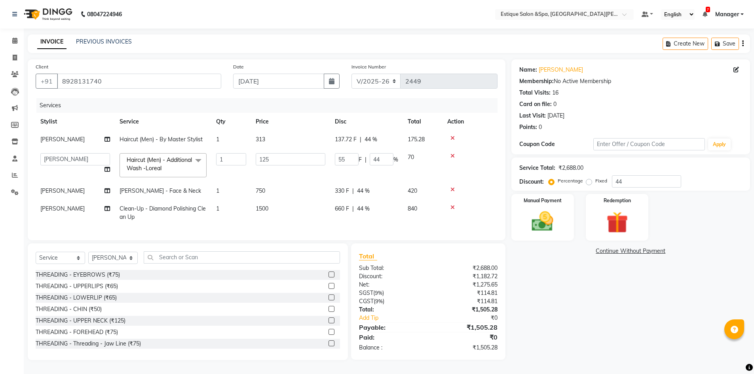
click at [59, 168] on td "aaves Asmi BEAUTY HAIR [PERSON_NAME] [PERSON_NAME] pp [PERSON_NAME] pp Mahi Man…" at bounding box center [75, 165] width 79 height 34
click at [74, 159] on select "aaves Asmi BEAUTY HAIR [PERSON_NAME] [PERSON_NAME] pp [PERSON_NAME] pp Mahi Man…" at bounding box center [75, 159] width 70 height 12
click at [311, 173] on td "125" at bounding box center [290, 165] width 79 height 34
click at [629, 180] on input "44" at bounding box center [646, 181] width 69 height 12
click at [546, 217] on img at bounding box center [542, 221] width 36 height 26
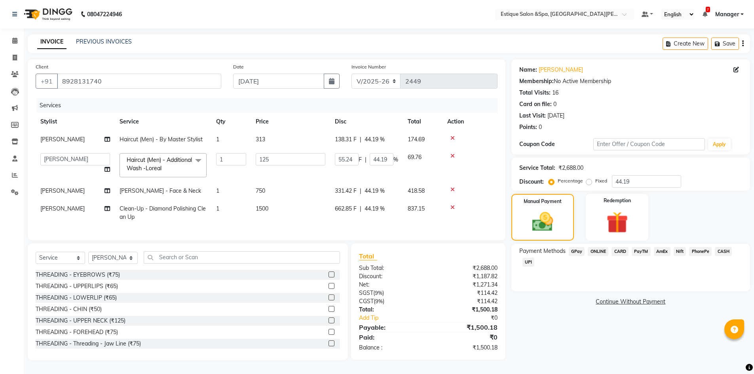
click at [619, 250] on span "CARD" at bounding box center [619, 251] width 17 height 9
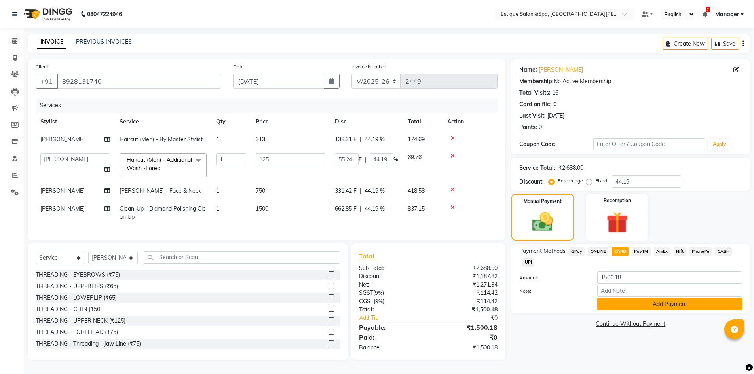
click at [670, 303] on button "Add Payment" at bounding box center [669, 304] width 145 height 12
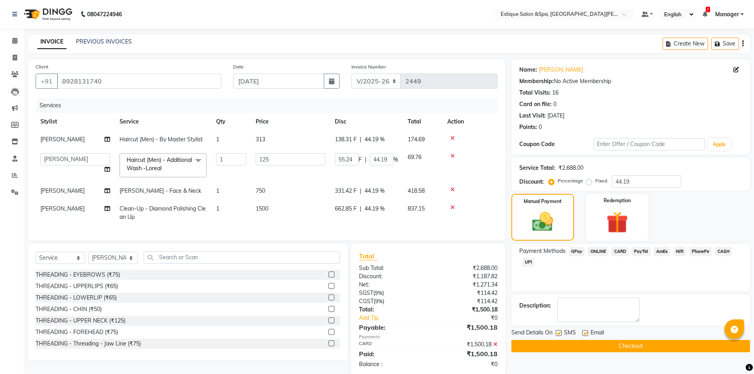
click at [654, 344] on button "Checkout" at bounding box center [630, 346] width 239 height 12
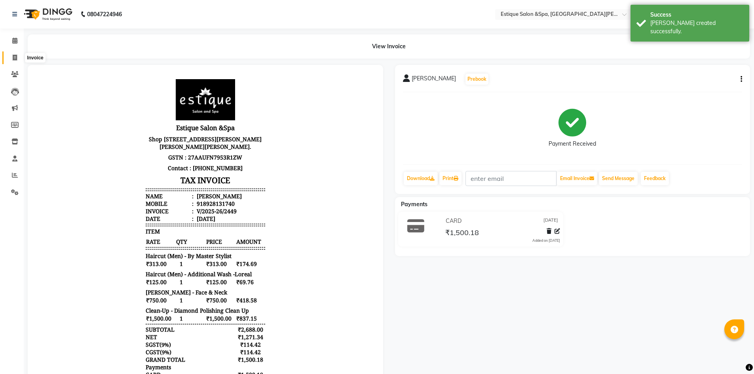
click at [15, 58] on icon at bounding box center [15, 58] width 4 height 6
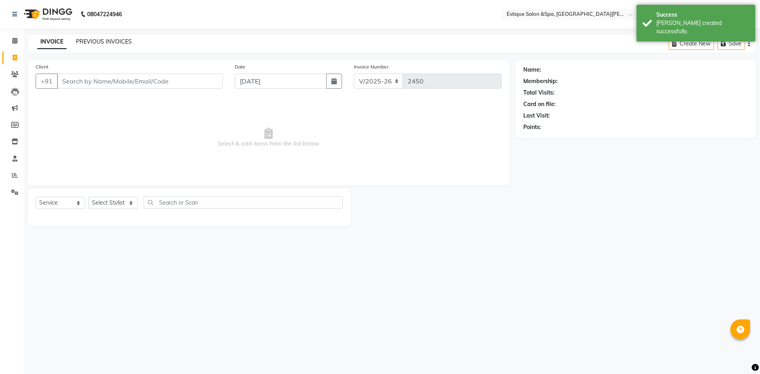
click at [100, 39] on link "PREVIOUS INVOICES" at bounding box center [104, 41] width 56 height 7
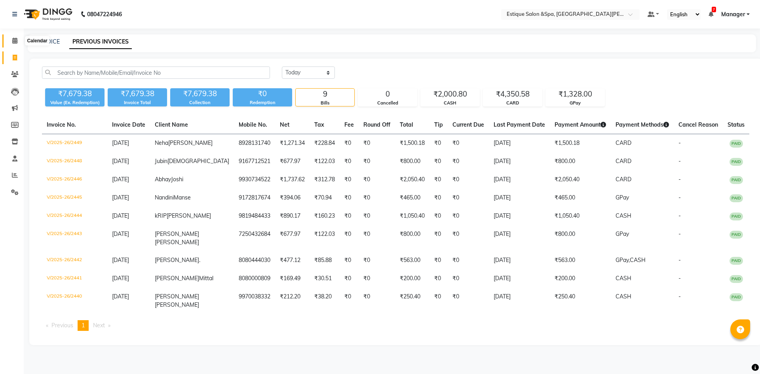
click at [17, 42] on icon at bounding box center [14, 41] width 5 height 6
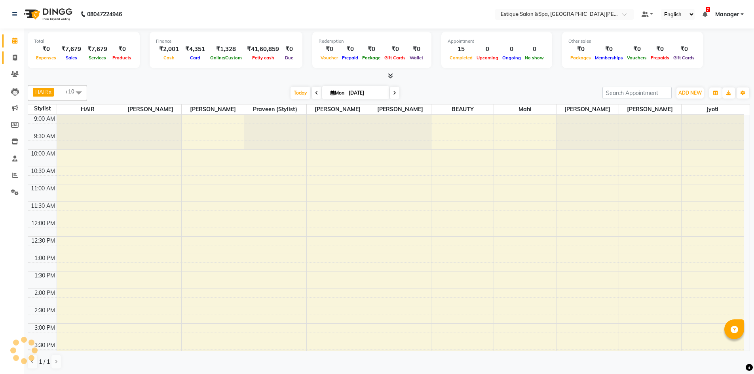
click at [13, 54] on span at bounding box center [15, 57] width 14 height 9
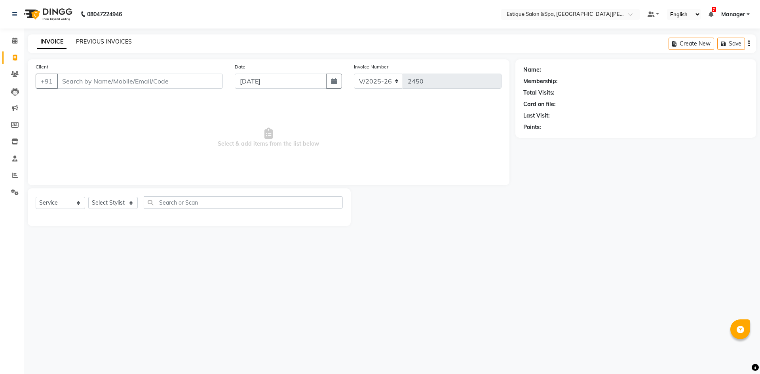
click at [117, 41] on link "PREVIOUS INVOICES" at bounding box center [104, 41] width 56 height 7
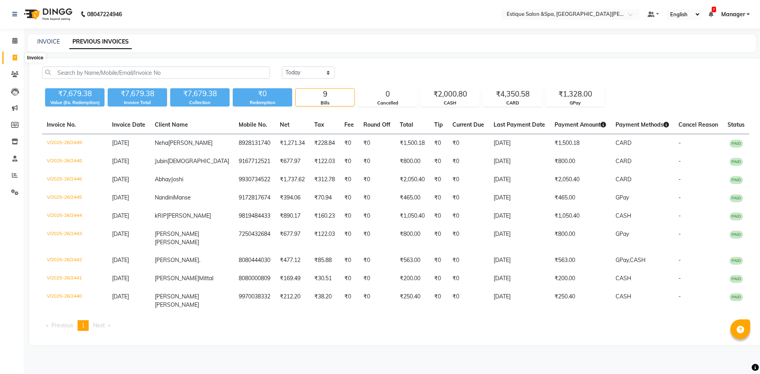
click at [17, 55] on icon at bounding box center [15, 58] width 4 height 6
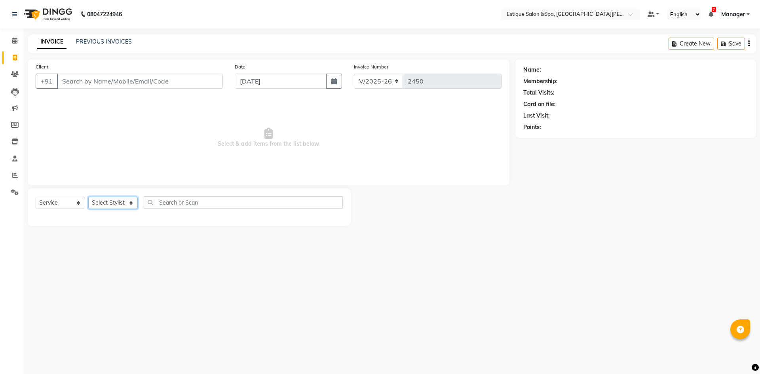
click at [113, 203] on select "Select Stylist aaves Asmi BEAUTY HAIR [PERSON_NAME] [PERSON_NAME] pp [PERSON_NA…" at bounding box center [112, 203] width 49 height 12
click at [88, 197] on select "Select Stylist aaves Asmi BEAUTY HAIR [PERSON_NAME] [PERSON_NAME] pp [PERSON_NA…" at bounding box center [112, 203] width 49 height 12
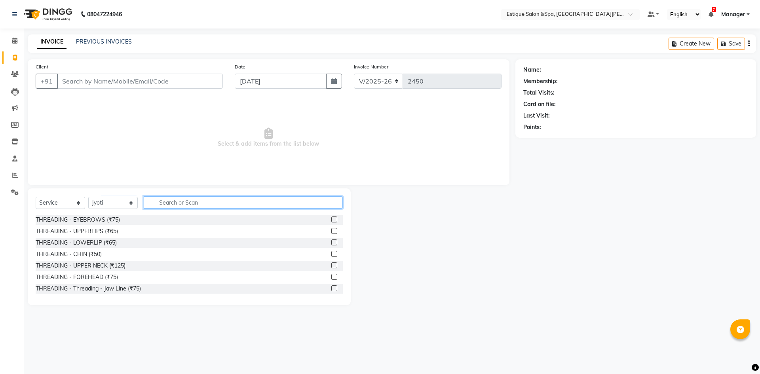
click at [195, 203] on input "text" at bounding box center [243, 202] width 199 height 12
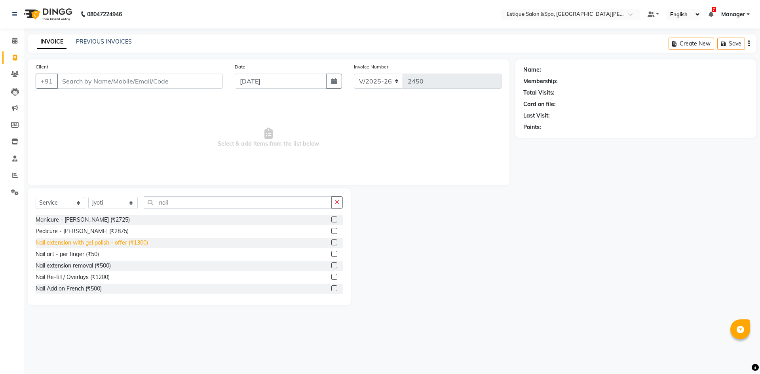
click at [125, 242] on div "Nail extension with gel polish - offer (₹1300)" at bounding box center [92, 243] width 112 height 8
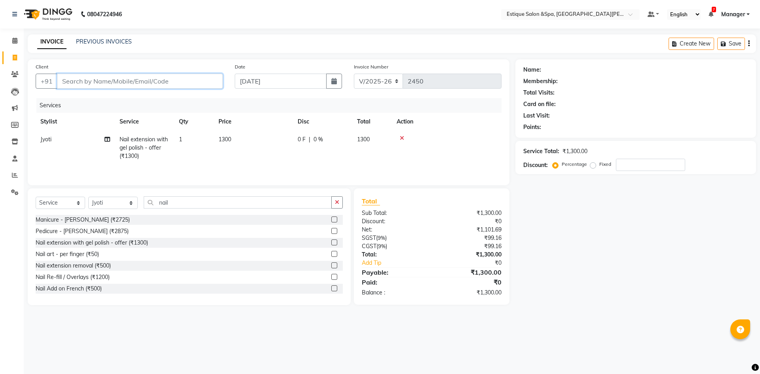
click at [149, 81] on input "Client" at bounding box center [140, 81] width 166 height 15
click at [201, 80] on span "Add Client" at bounding box center [202, 81] width 31 height 8
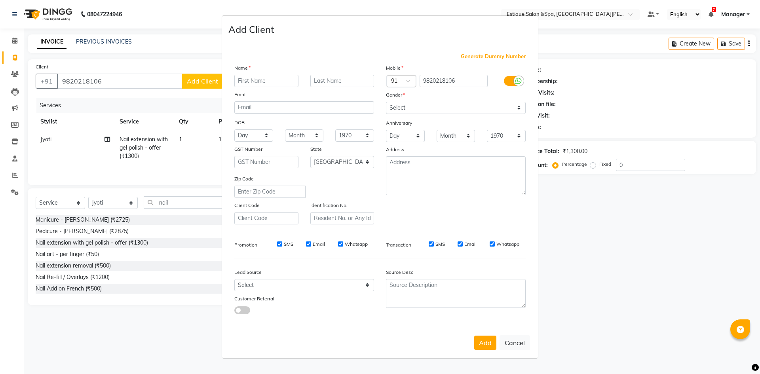
click at [271, 82] on input "text" at bounding box center [266, 81] width 64 height 12
click at [423, 111] on select "Select [DEMOGRAPHIC_DATA] [DEMOGRAPHIC_DATA] Other Prefer Not To Say" at bounding box center [456, 108] width 140 height 12
click at [386, 102] on select "Select [DEMOGRAPHIC_DATA] [DEMOGRAPHIC_DATA] Other Prefer Not To Say" at bounding box center [456, 108] width 140 height 12
click at [490, 341] on button "Add" at bounding box center [485, 342] width 22 height 14
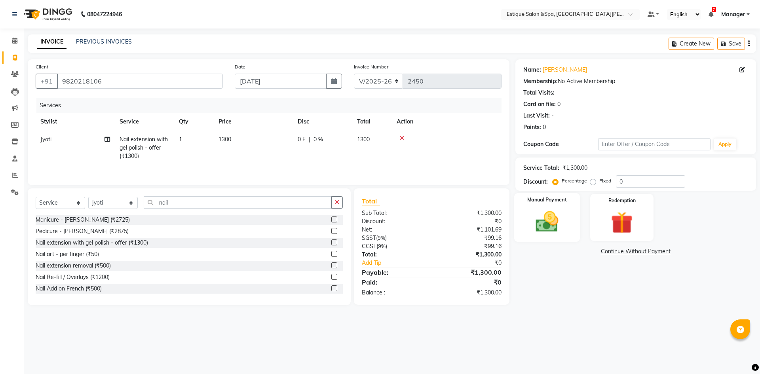
click at [557, 210] on img at bounding box center [546, 221] width 37 height 26
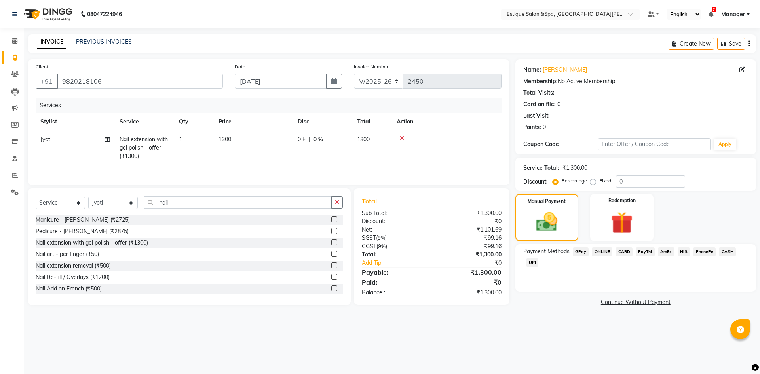
click at [629, 250] on span "CARD" at bounding box center [623, 251] width 17 height 9
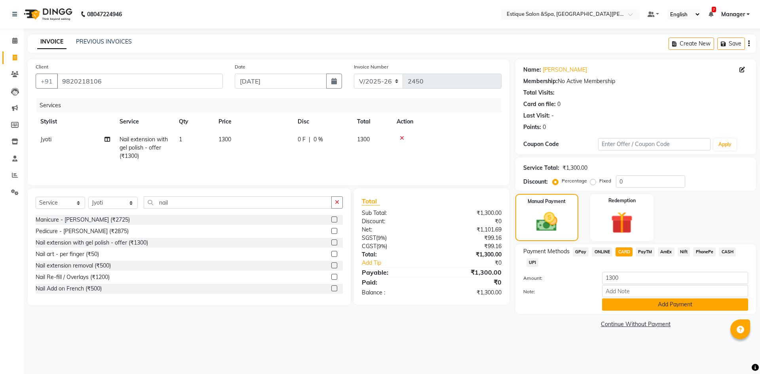
click at [636, 304] on button "Add Payment" at bounding box center [675, 304] width 146 height 12
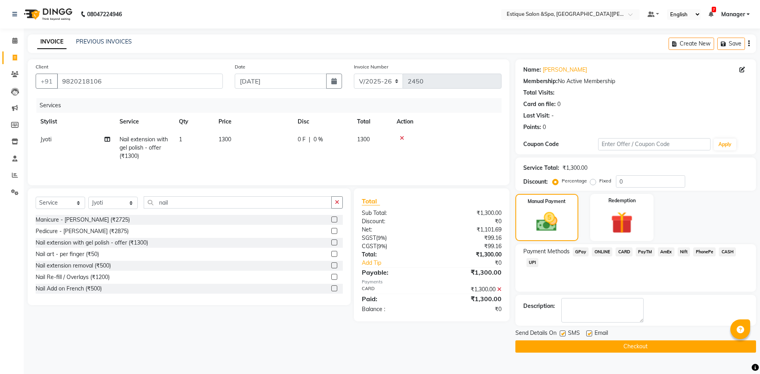
click at [626, 344] on button "Checkout" at bounding box center [635, 346] width 241 height 12
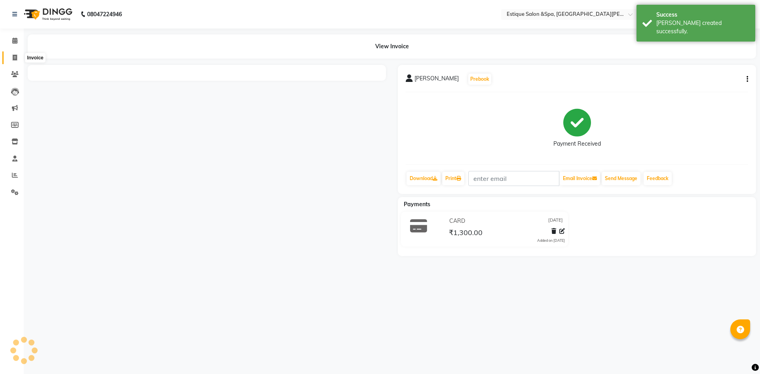
click at [15, 57] on icon at bounding box center [15, 58] width 4 height 6
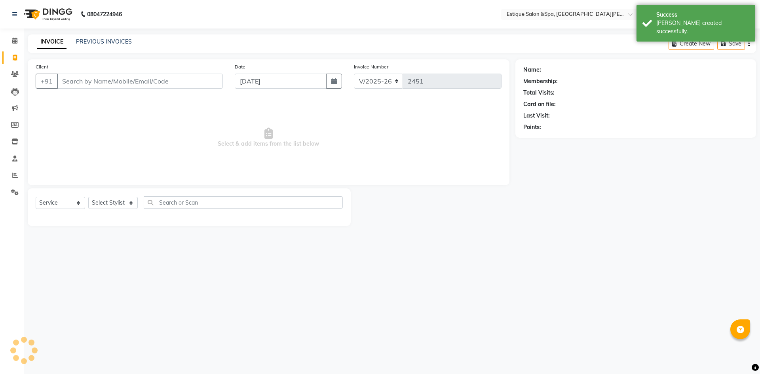
click at [110, 194] on div "Select Service Product Membership Package Voucher Prepaid Gift Card Select Styl…" at bounding box center [189, 207] width 323 height 38
click at [110, 200] on select "Select Stylist" at bounding box center [112, 203] width 49 height 12
click at [88, 197] on select "Select Stylist aaves Asmi BEAUTY HAIR [PERSON_NAME] [PERSON_NAME] pp [PERSON_NA…" at bounding box center [112, 203] width 49 height 12
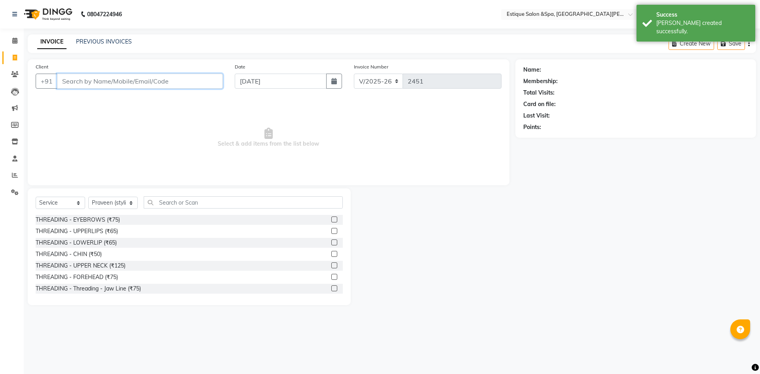
click at [165, 83] on input "Client" at bounding box center [140, 81] width 166 height 15
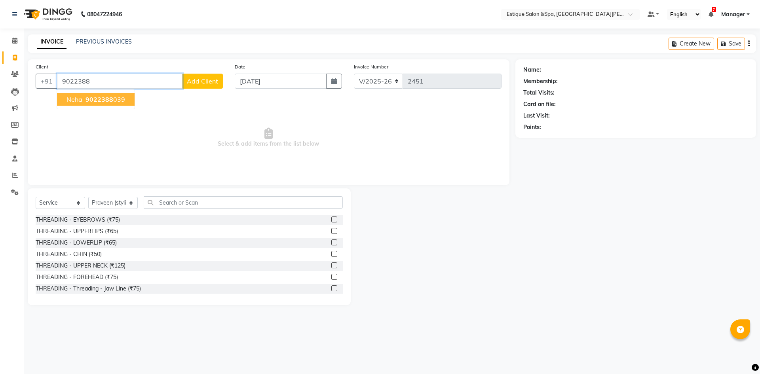
click at [114, 97] on ngb-highlight "9022388 039" at bounding box center [104, 99] width 41 height 8
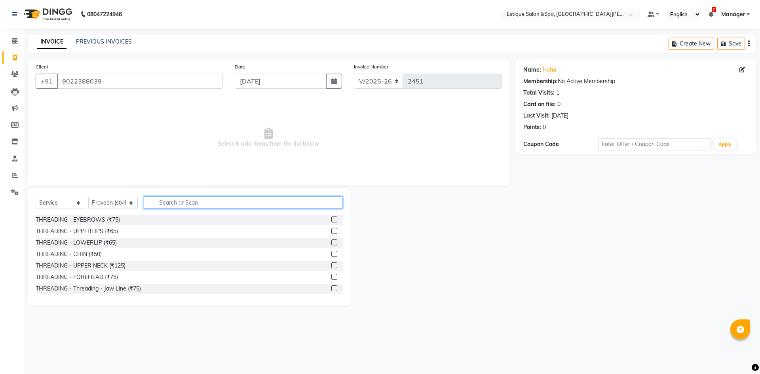
click at [157, 203] on input "text" at bounding box center [243, 202] width 199 height 12
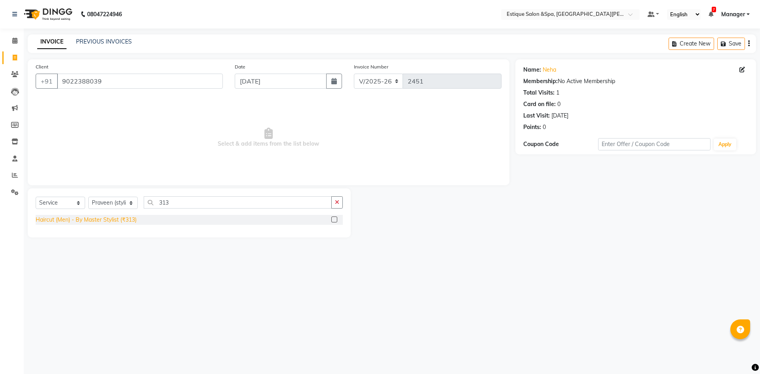
click at [125, 222] on div "Haircut (Men) - By Master Stylist (₹313)" at bounding box center [86, 220] width 101 height 8
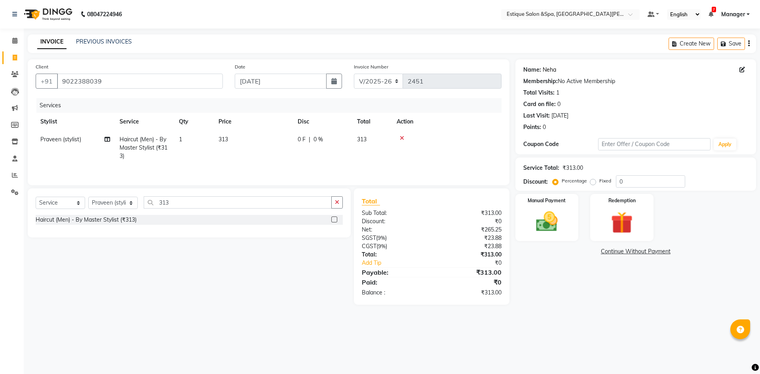
click at [551, 70] on link "Neha" at bounding box center [548, 70] width 13 height 8
click at [559, 226] on img at bounding box center [546, 221] width 37 height 26
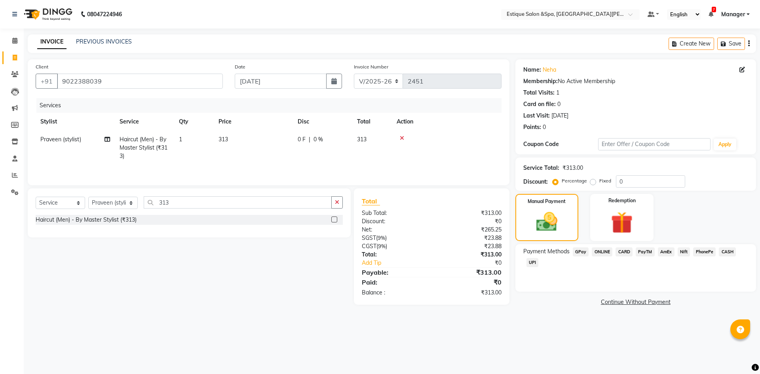
click at [582, 250] on span "GPay" at bounding box center [580, 251] width 16 height 9
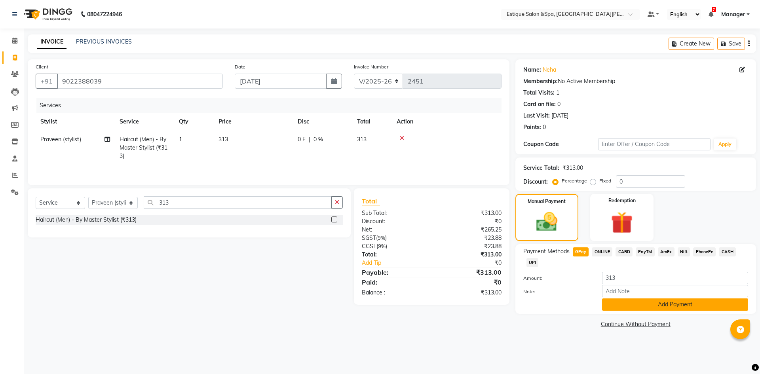
click at [637, 305] on button "Add Payment" at bounding box center [675, 304] width 146 height 12
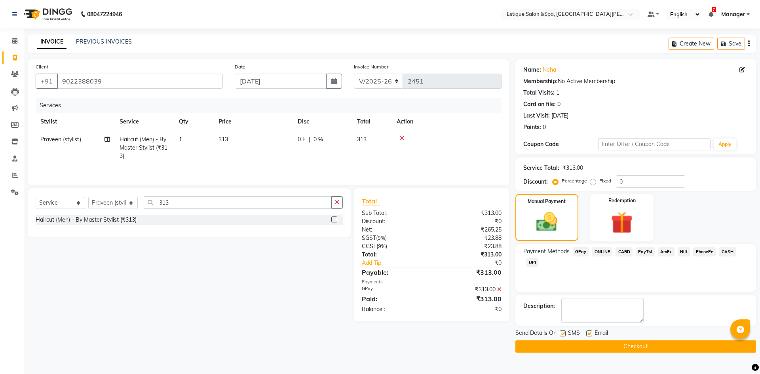
click at [652, 350] on button "Checkout" at bounding box center [635, 346] width 241 height 12
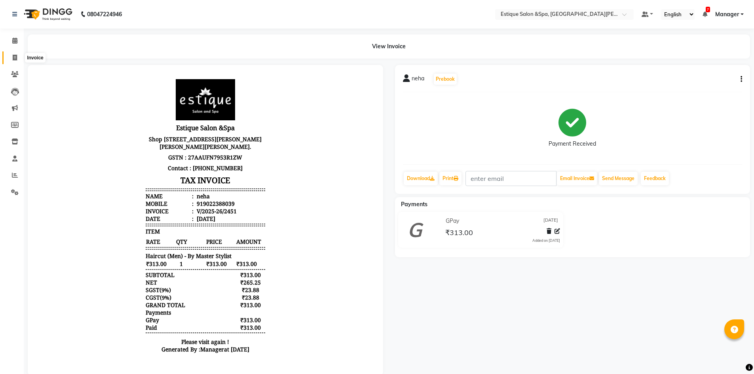
drag, startPoint x: 13, startPoint y: 59, endPoint x: 20, endPoint y: 56, distance: 7.6
click at [13, 59] on icon at bounding box center [15, 58] width 4 height 6
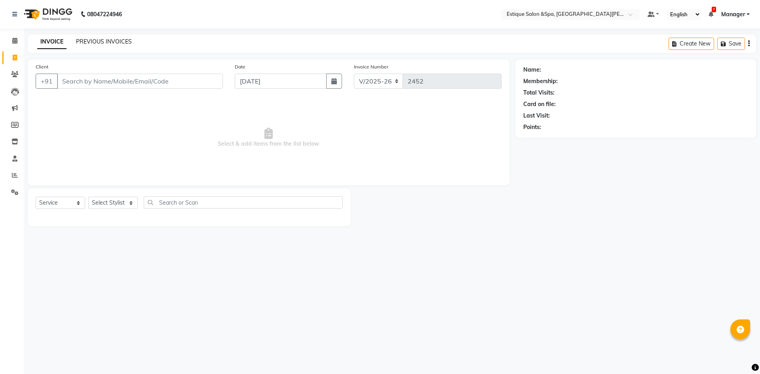
click at [97, 38] on link "PREVIOUS INVOICES" at bounding box center [104, 41] width 56 height 7
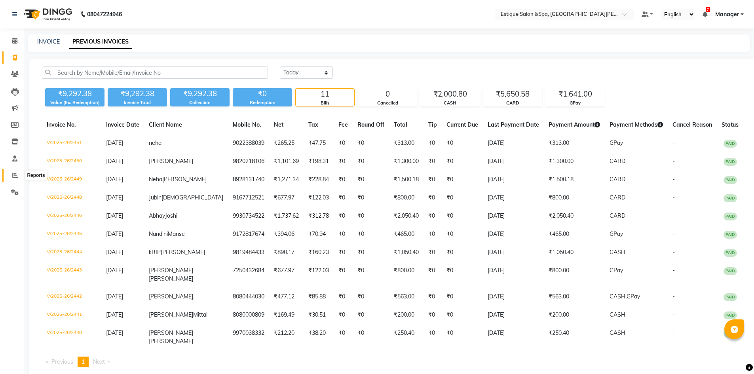
drag, startPoint x: 17, startPoint y: 177, endPoint x: 203, endPoint y: 224, distance: 191.7
click at [17, 177] on icon at bounding box center [15, 175] width 6 height 6
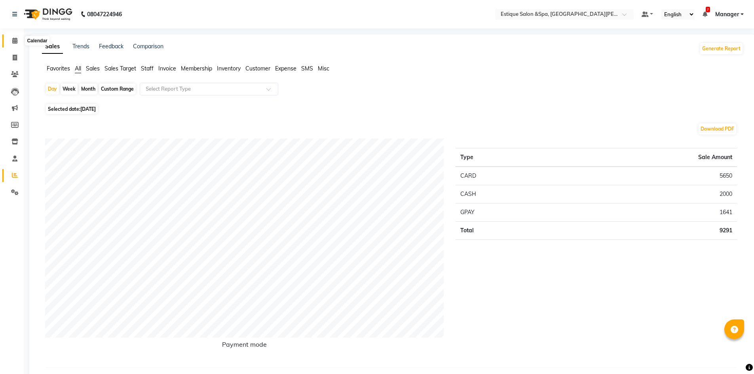
click at [17, 39] on icon at bounding box center [14, 41] width 5 height 6
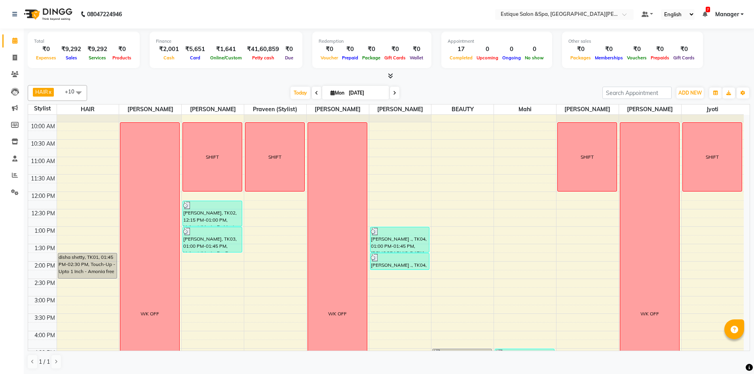
scroll to position [19, 0]
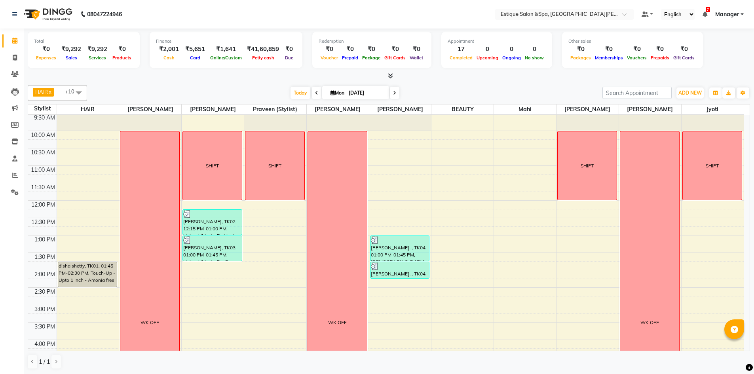
click at [391, 91] on span at bounding box center [394, 93] width 9 height 12
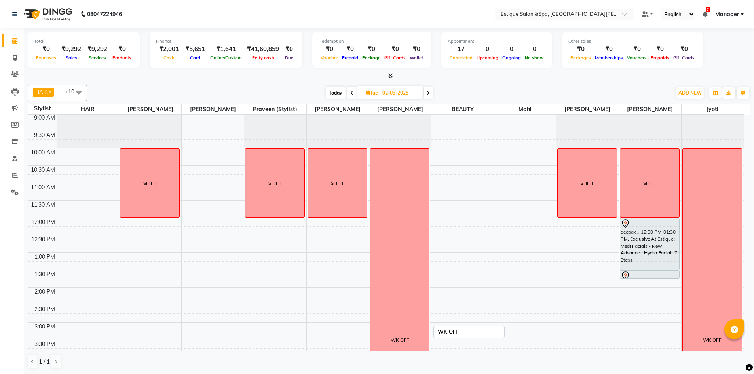
scroll to position [0, 0]
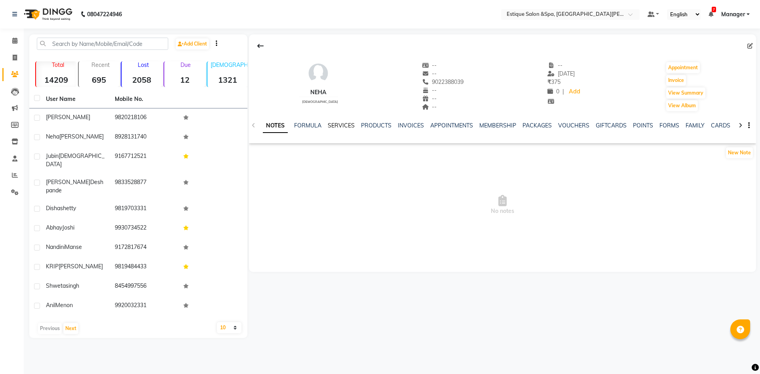
click at [345, 125] on link "SERVICES" at bounding box center [341, 125] width 27 height 7
